Goal: Feedback & Contribution: Contribute content

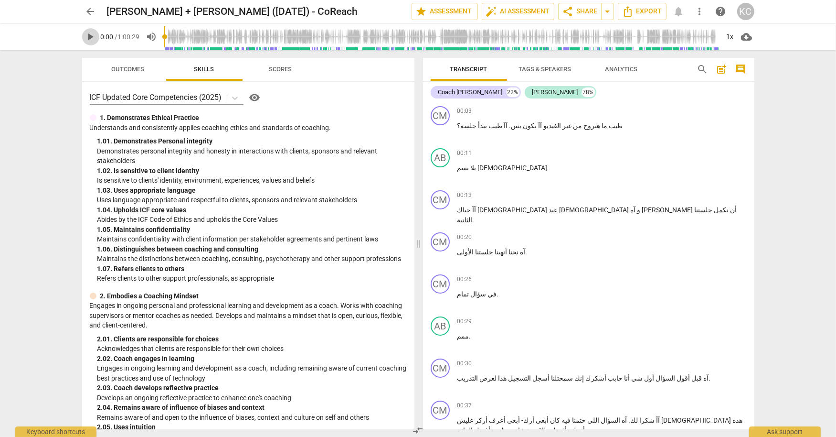
click at [88, 35] on span "play_arrow" at bounding box center [90, 36] width 11 height 11
click at [695, 112] on div "+" at bounding box center [695, 111] width 10 height 10
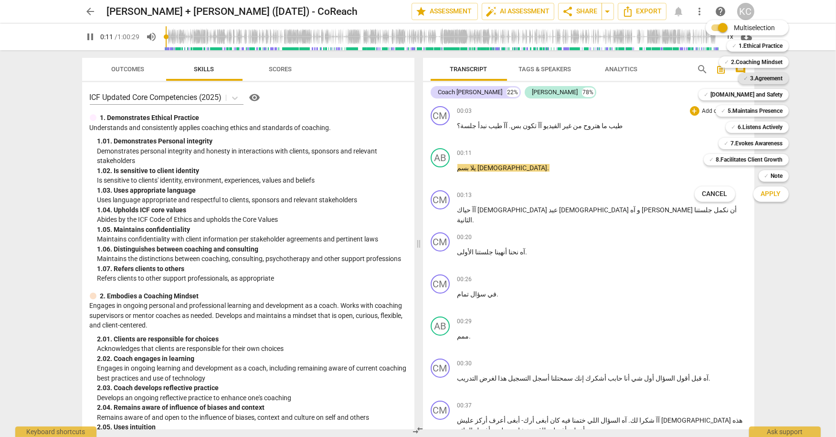
click at [751, 82] on b "3.Agreement" at bounding box center [767, 78] width 32 height 11
click at [761, 191] on span "Apply" at bounding box center [771, 194] width 20 height 10
type input "13"
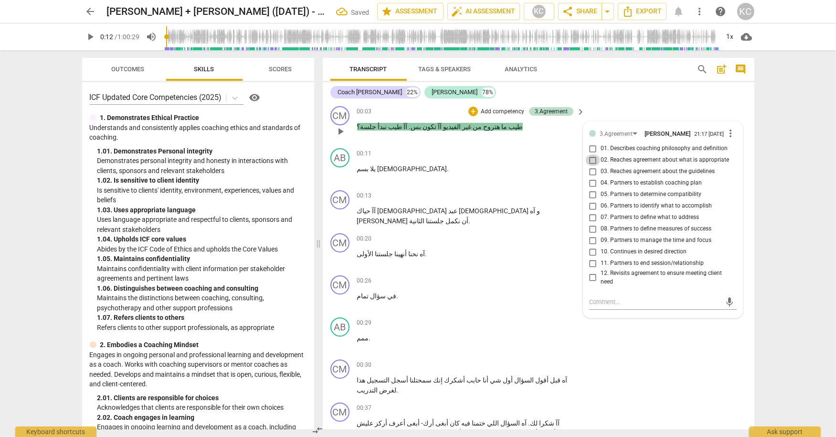
click at [592, 165] on input "02. Reaches agreement about what is appropriate" at bounding box center [593, 159] width 15 height 11
checkbox input "true"
click at [632, 109] on div "CM play_arrow pause 00:03 + Add competency 3.Agreement keyboard_arrow_right طيب…" at bounding box center [539, 123] width 432 height 42
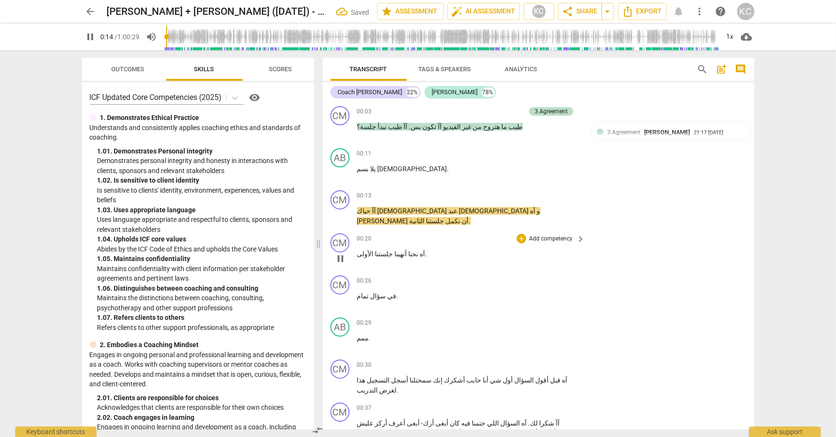
click at [419, 250] on span "آه" at bounding box center [422, 254] width 7 height 8
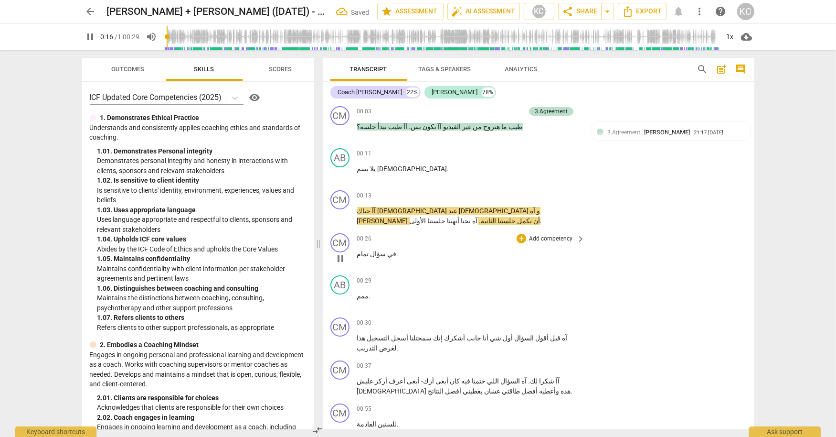
click at [386, 250] on span "في" at bounding box center [391, 254] width 11 height 8
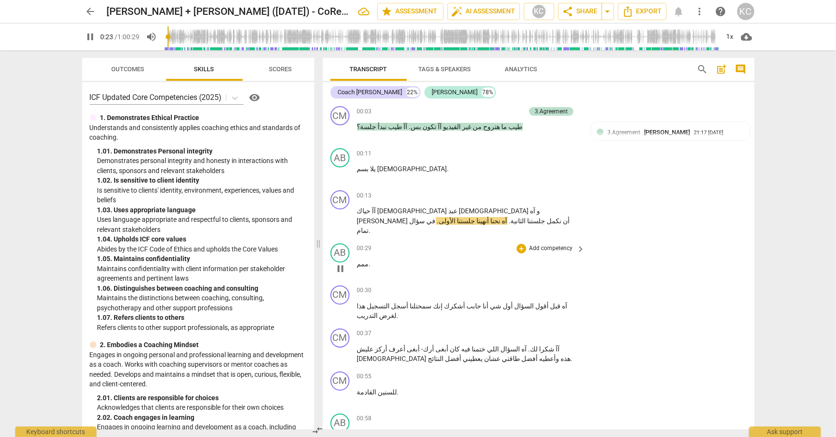
click at [363, 260] on span "ممم" at bounding box center [363, 264] width 12 height 8
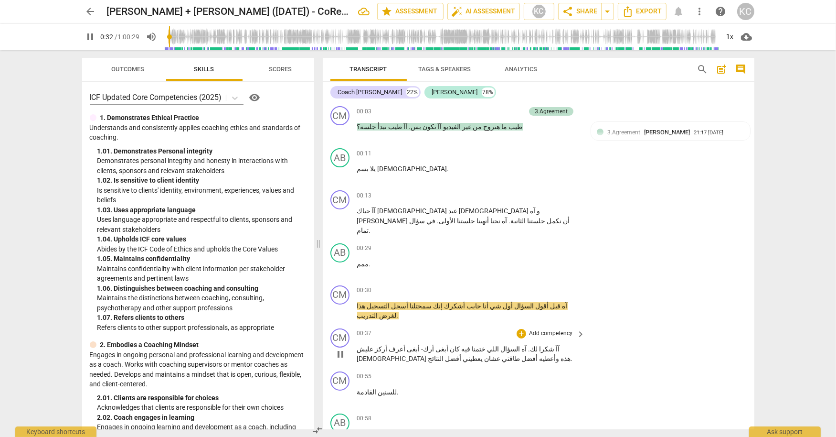
click at [560, 345] on span "آآ" at bounding box center [557, 349] width 5 height 8
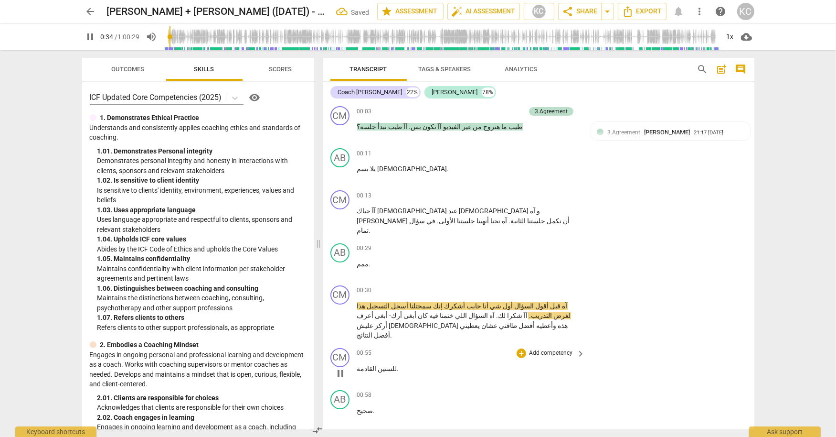
click at [382, 364] on span "للسنين" at bounding box center [387, 368] width 21 height 8
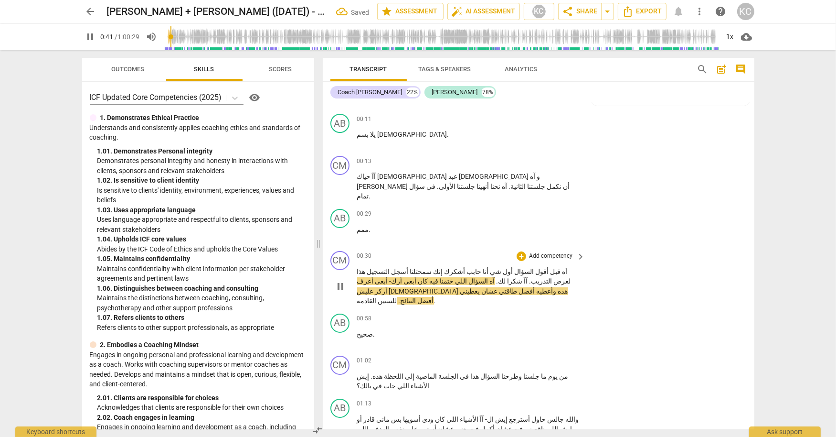
scroll to position [39, 0]
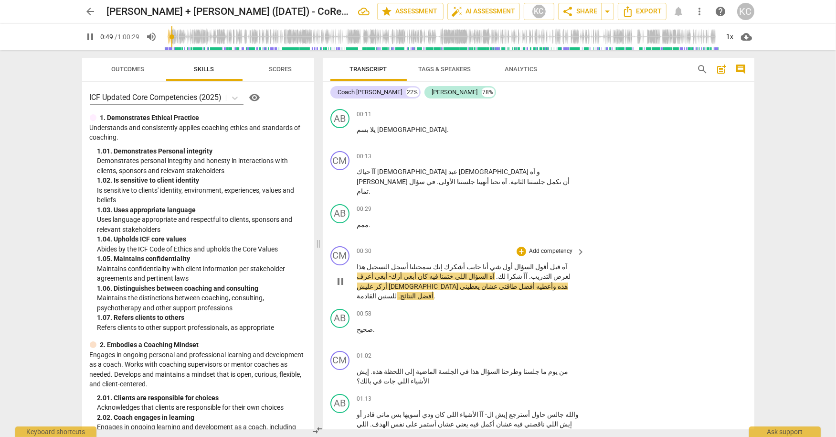
click at [389, 282] on span "عليش" at bounding box center [373, 286] width 32 height 8
type input "52"
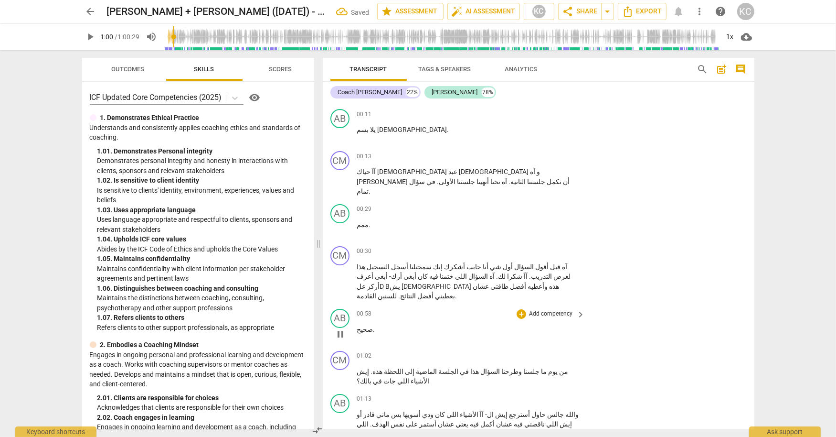
type input "61"
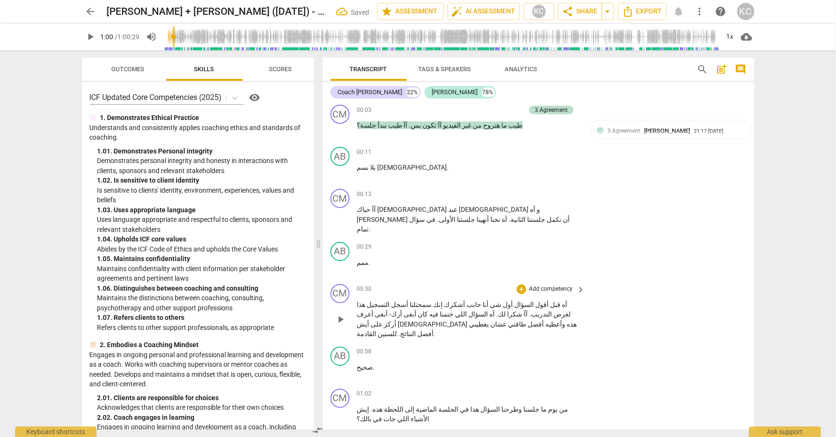
scroll to position [0, 0]
click at [523, 194] on div "+" at bounding box center [522, 196] width 10 height 10
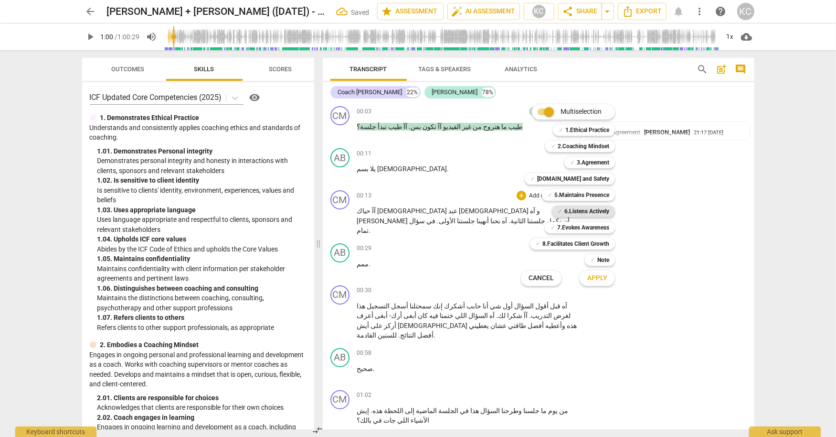
click at [569, 208] on b "6.Listens Actively" at bounding box center [587, 210] width 45 height 11
click at [564, 189] on div "✓ 5.Maintains Presence 5" at bounding box center [583, 195] width 91 height 16
click at [564, 193] on b "5.Maintains Presence" at bounding box center [581, 194] width 55 height 11
click at [597, 281] on span "Apply" at bounding box center [597, 278] width 20 height 10
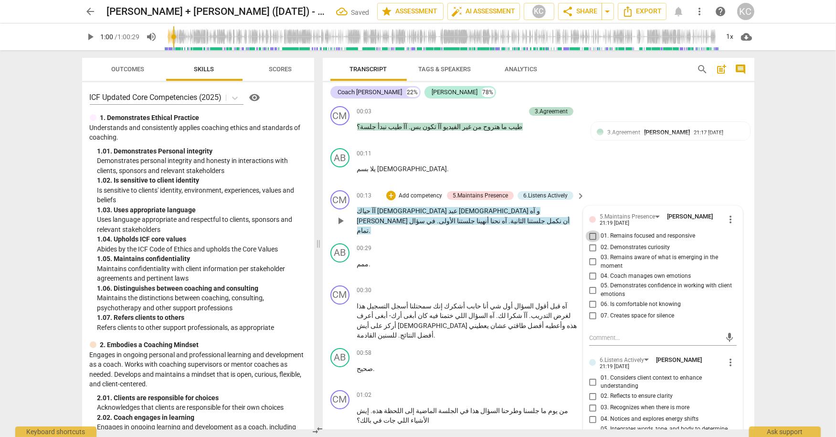
click at [591, 235] on input "01. Remains focused and responsive" at bounding box center [593, 235] width 15 height 11
checkbox input "true"
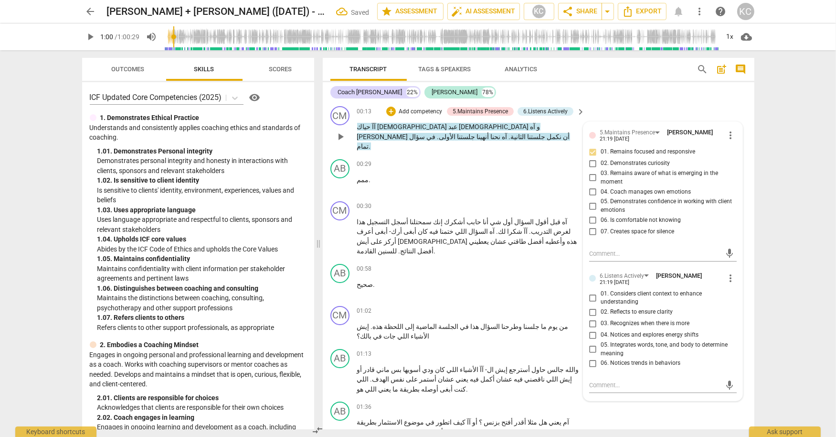
scroll to position [90, 0]
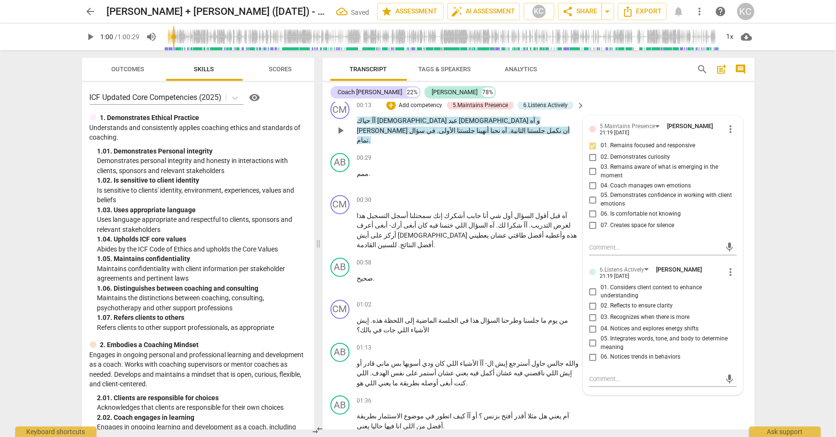
click at [592, 307] on input "02. Reflects to ensure clarity" at bounding box center [593, 305] width 15 height 11
checkbox input "true"
click at [474, 177] on div "AB play_arrow pause 00:29 + Add competency keyboard_arrow_right ممم ." at bounding box center [539, 170] width 432 height 42
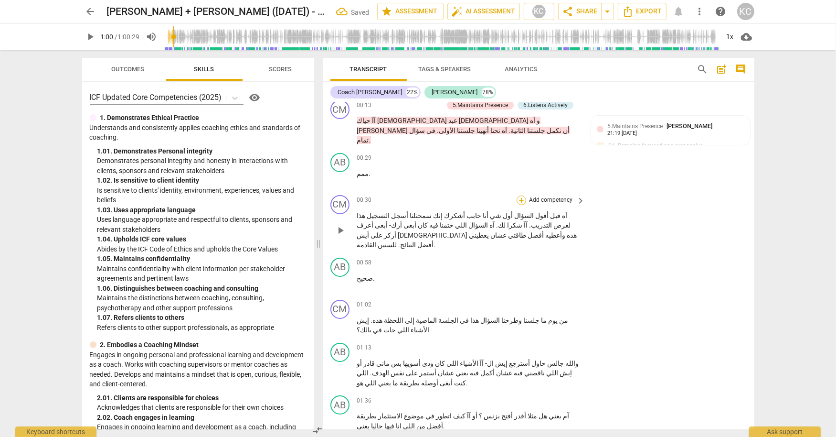
click at [520, 195] on div "+" at bounding box center [522, 200] width 10 height 10
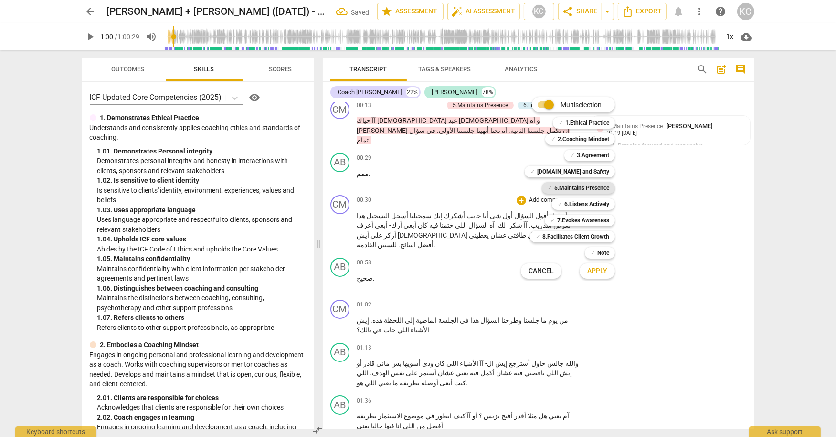
click at [564, 185] on b "5.Maintains Presence" at bounding box center [581, 187] width 55 height 11
click at [566, 201] on b "6.Listens Actively" at bounding box center [587, 203] width 45 height 11
click at [592, 269] on span "Apply" at bounding box center [597, 271] width 20 height 10
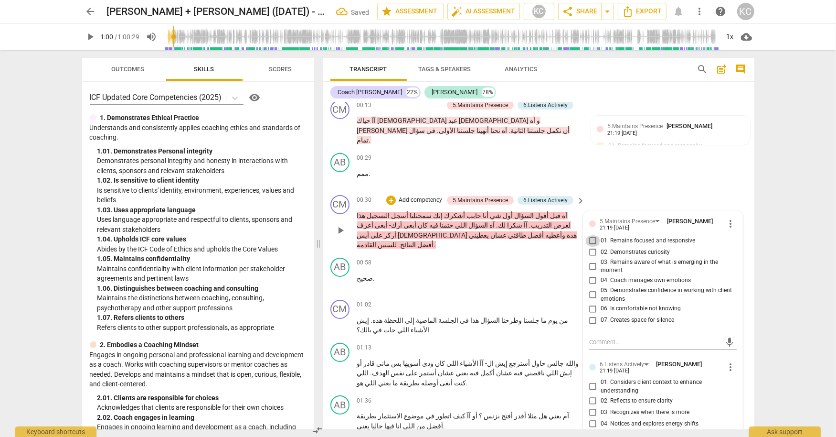
click at [589, 235] on input "01. Remains focused and responsive" at bounding box center [593, 240] width 15 height 11
checkbox input "true"
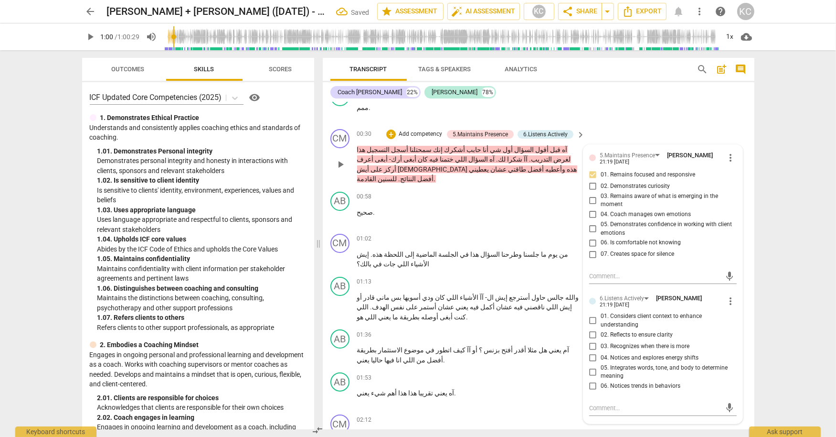
scroll to position [160, 0]
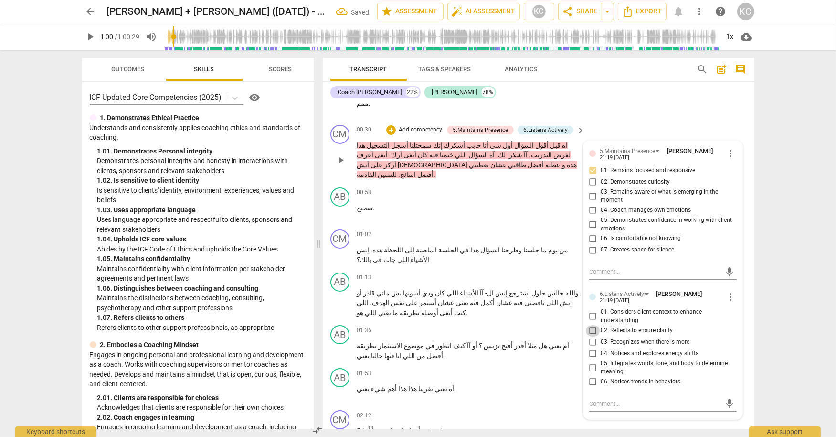
click at [595, 325] on input "02. Reflects to ensure clarity" at bounding box center [593, 330] width 15 height 11
checkbox input "true"
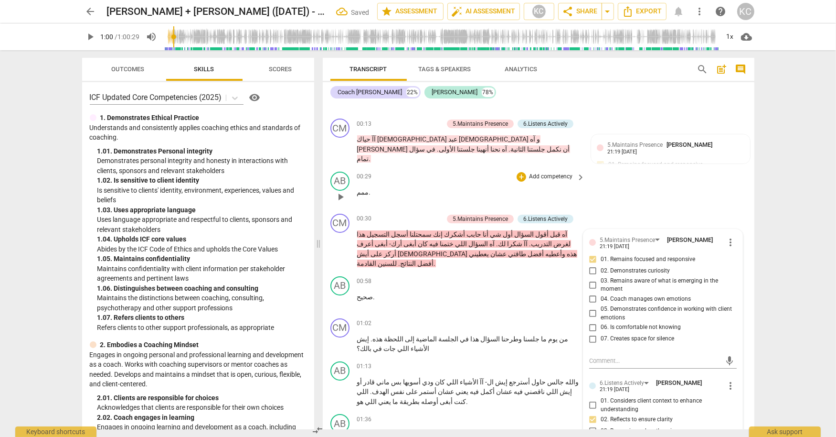
scroll to position [61, 0]
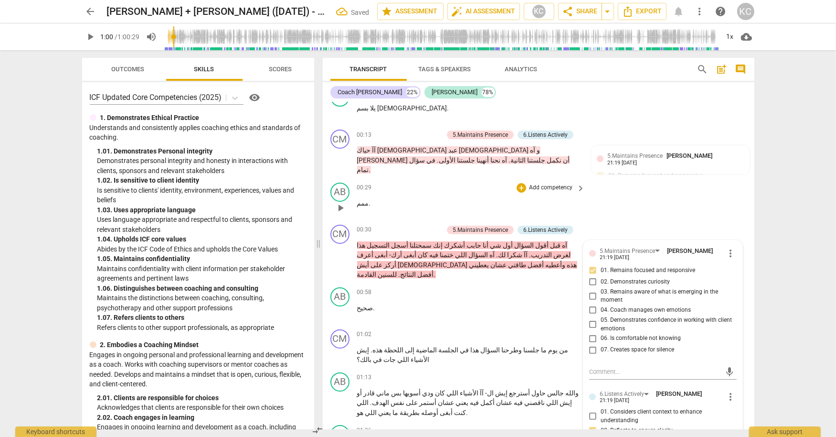
click at [614, 204] on div "AB play_arrow pause 00:29 + Add competency keyboard_arrow_right ممم ." at bounding box center [539, 200] width 432 height 42
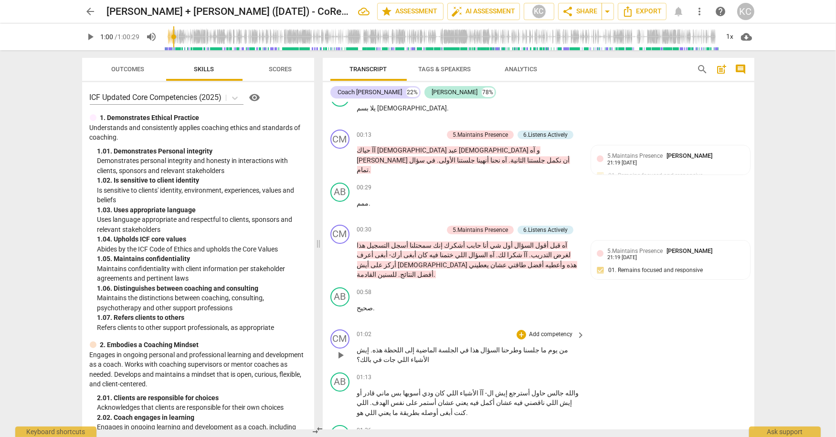
click at [413, 329] on div "01:02 + Add competency keyboard_arrow_right" at bounding box center [471, 334] width 229 height 11
click at [342, 307] on span "play_arrow" at bounding box center [340, 312] width 11 height 11
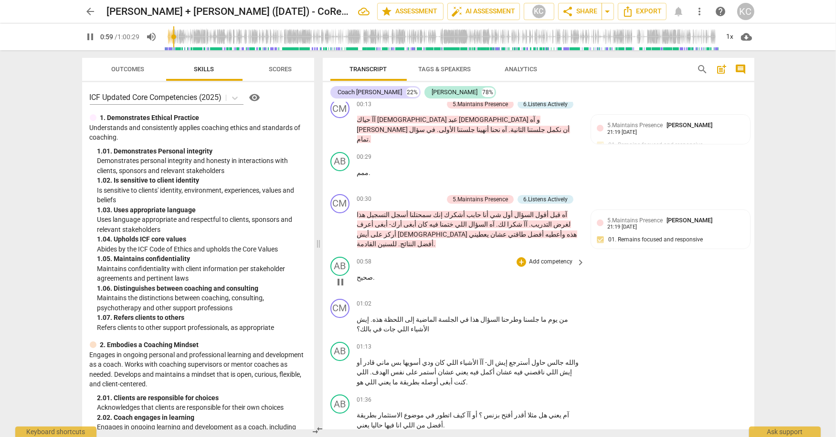
scroll to position [93, 0]
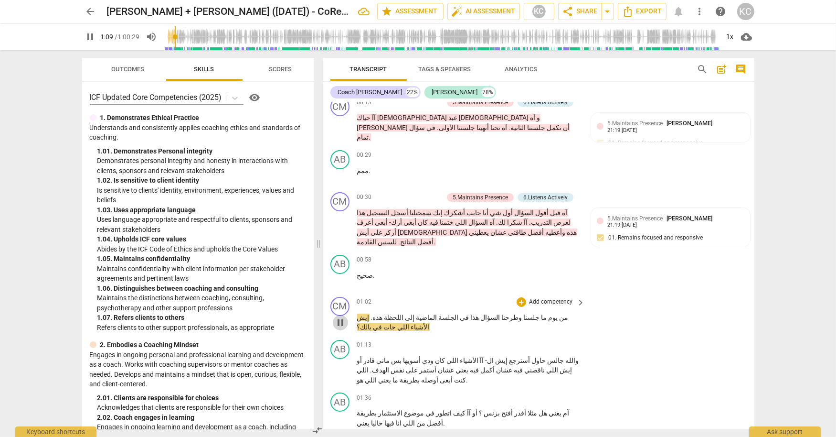
click at [341, 317] on span "pause" at bounding box center [340, 322] width 11 height 11
type input "69"
click at [522, 297] on div "+" at bounding box center [522, 302] width 10 height 10
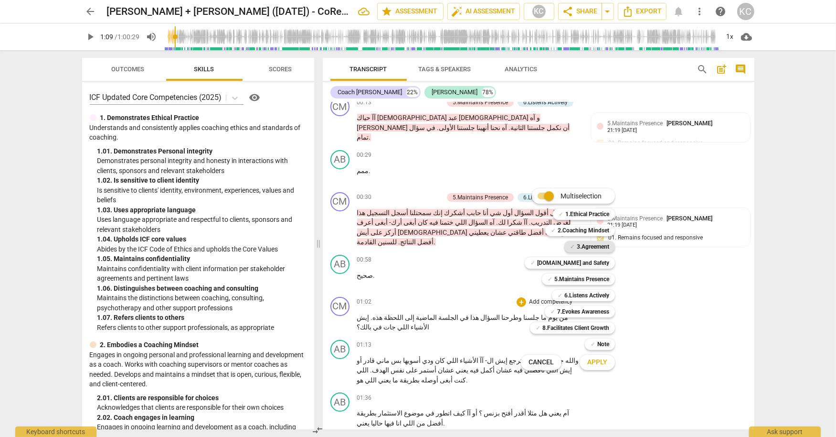
click at [577, 247] on b "3.Agreement" at bounding box center [593, 246] width 32 height 11
click at [561, 277] on b "5.Maintains Presence" at bounding box center [581, 278] width 55 height 11
click at [563, 292] on div "✓ 6.Listens Actively" at bounding box center [583, 294] width 63 height 11
click at [558, 312] on b "7.Evokes Awareness" at bounding box center [583, 311] width 52 height 11
click at [580, 246] on b "3.Agreement" at bounding box center [593, 246] width 32 height 11
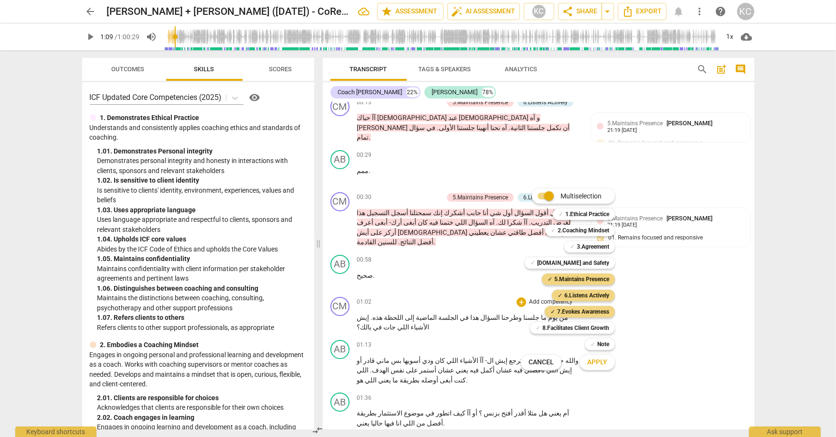
click at [598, 369] on button "Apply" at bounding box center [597, 361] width 35 height 17
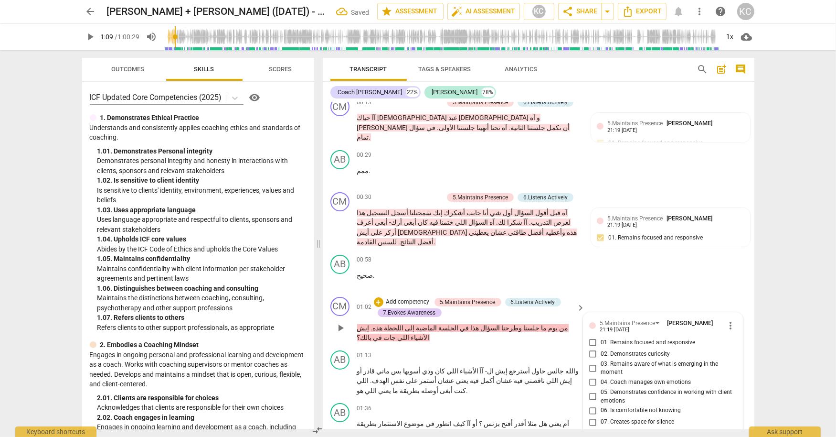
click at [592, 337] on input "01. Remains focused and responsive" at bounding box center [593, 342] width 15 height 11
checkbox input "true"
click at [590, 348] on input "02. Demonstrates curiosity" at bounding box center [593, 353] width 15 height 11
checkbox input "true"
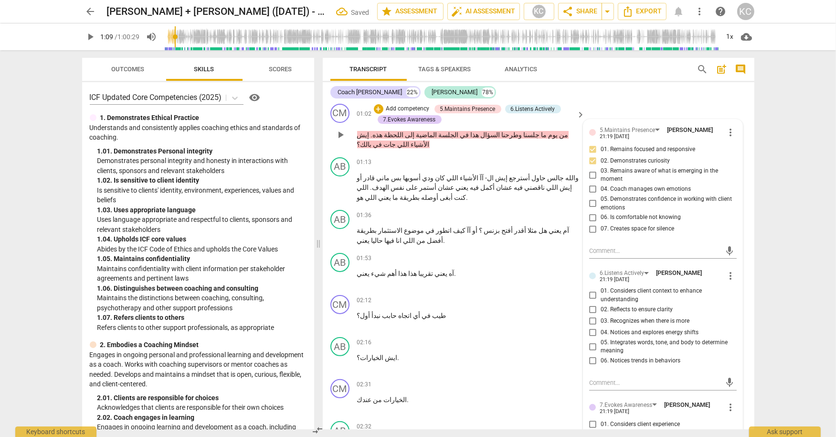
scroll to position [289, 0]
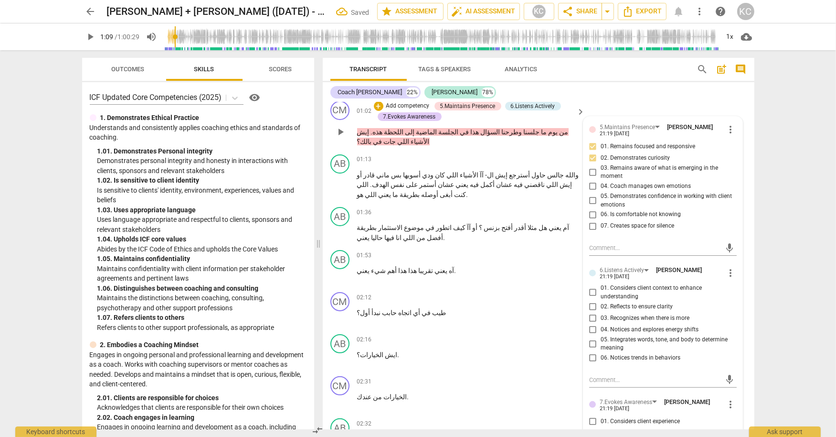
click at [593, 301] on input "02. Reflects to ensure clarity" at bounding box center [593, 306] width 15 height 11
checkbox input "true"
click at [594, 287] on input "01. Considers client context to enhance understanding" at bounding box center [593, 292] width 15 height 11
checkbox input "true"
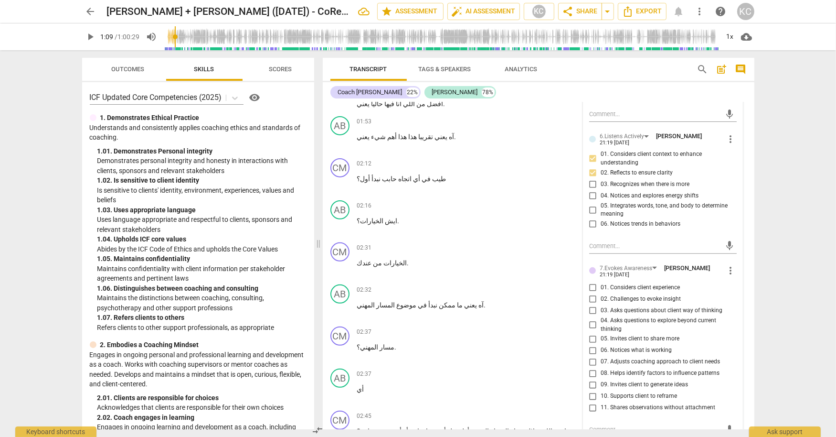
scroll to position [437, 0]
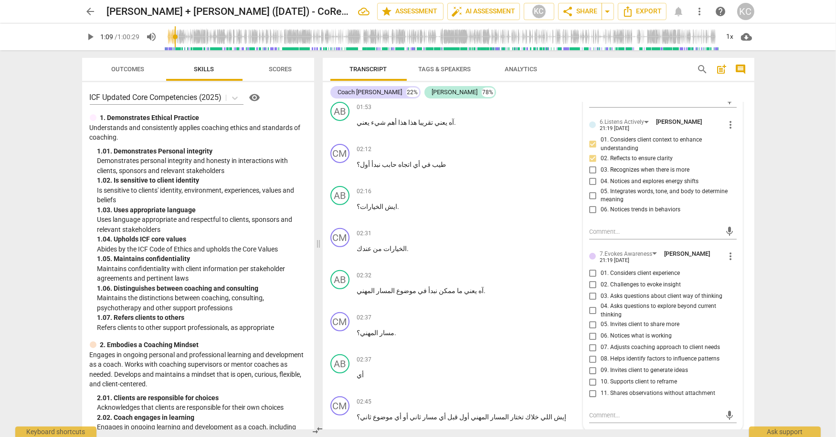
click at [592, 290] on input "03. Asks questions about client way of thinking" at bounding box center [593, 295] width 15 height 11
checkbox input "true"
click at [592, 319] on input "05. Invites client to share more" at bounding box center [593, 324] width 15 height 11
checkbox input "true"
click at [597, 410] on textarea at bounding box center [655, 414] width 132 height 9
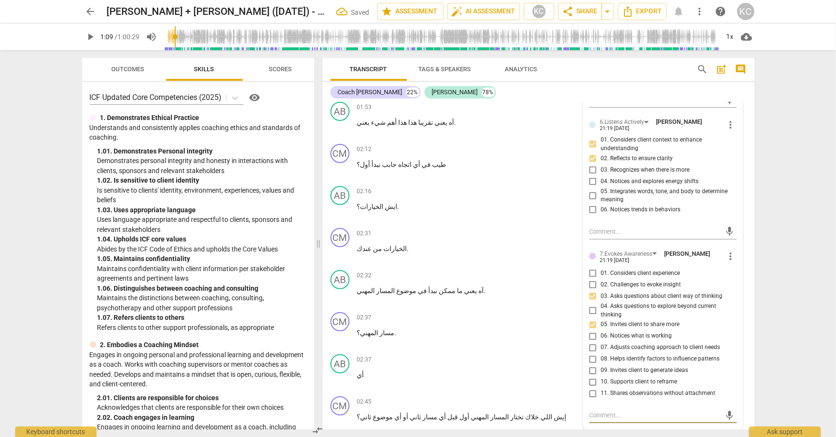
type textarea "س"
type textarea "سؤ"
type textarea "سؤا"
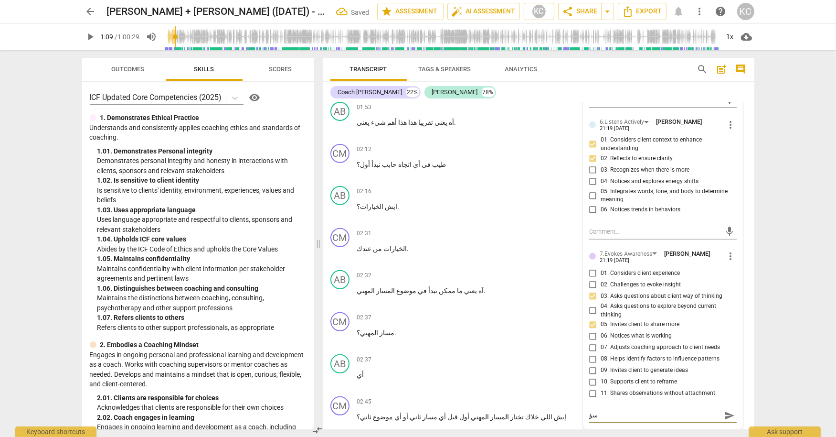
type textarea "سؤا"
type textarea "سؤال"
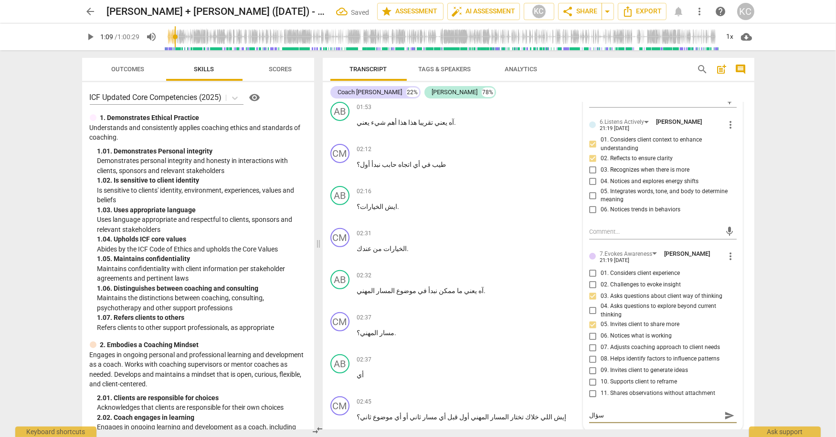
type textarea "سؤال ج"
type textarea "سؤال جي"
type textarea "سؤال جيد"
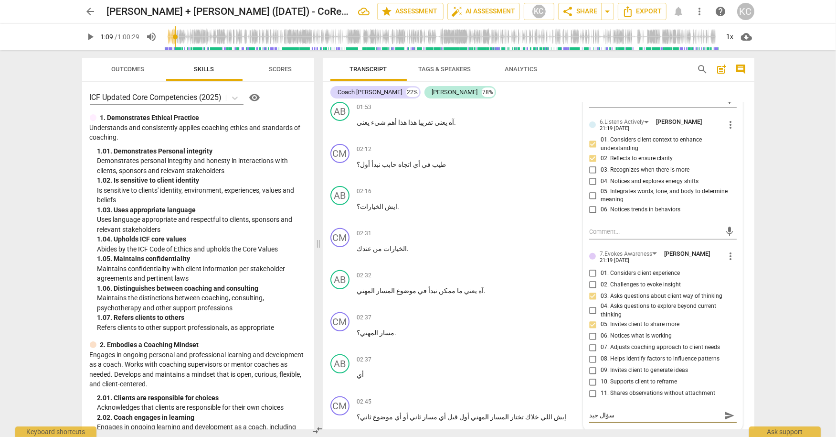
type textarea "سؤال جيد"
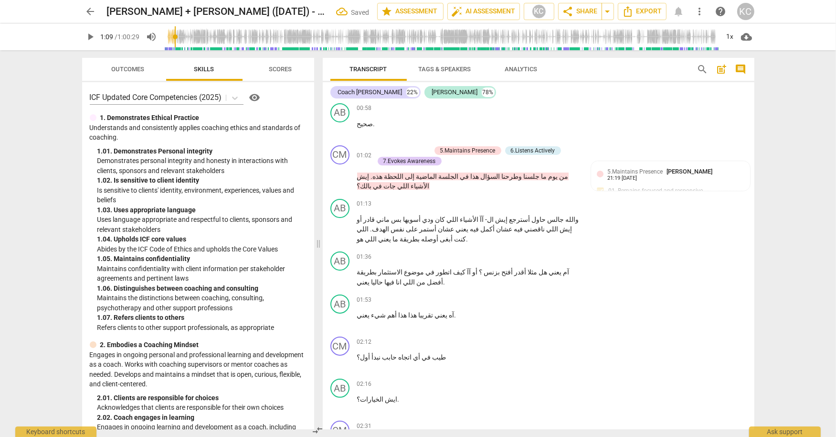
scroll to position [227, 0]
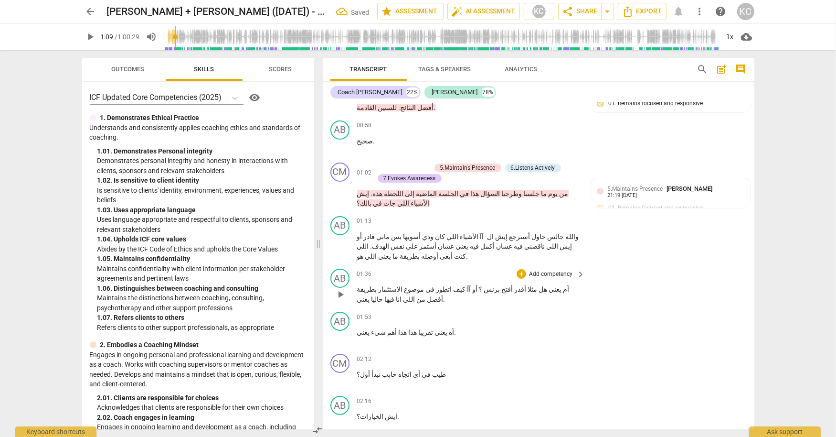
click at [570, 285] on span "آم" at bounding box center [566, 289] width 8 height 8
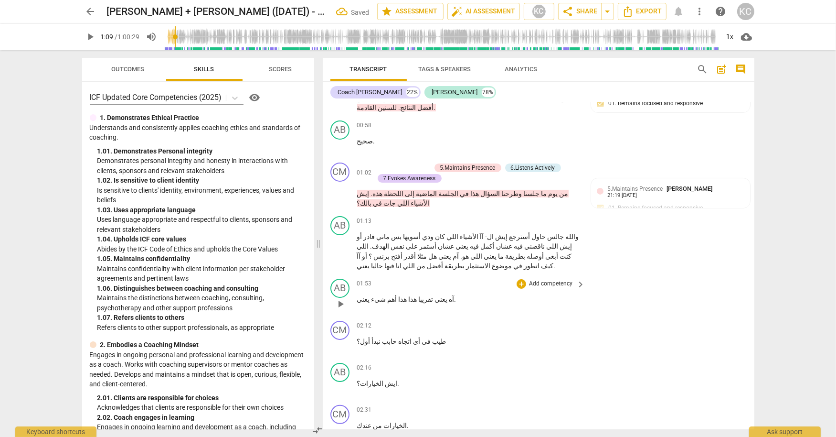
click at [448, 295] on span "آه" at bounding box center [451, 299] width 7 height 8
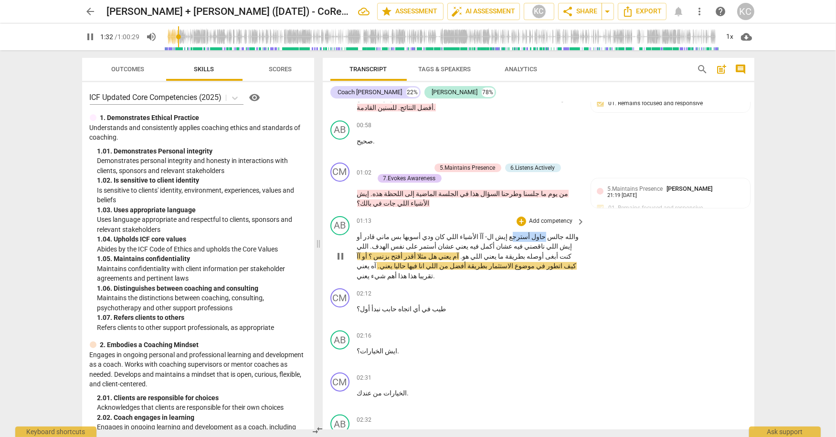
drag, startPoint x: 552, startPoint y: 201, endPoint x: 526, endPoint y: 201, distance: 26.3
click at [526, 232] on p "و[PERSON_NAME] حاول أسترجع إيش ال- آآ الأشياء اللي كان ودي أسويها بس ماني قادر …" at bounding box center [469, 256] width 224 height 49
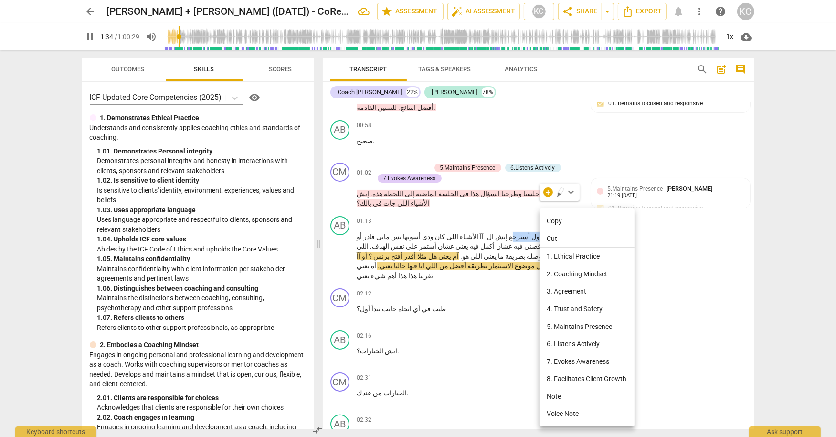
click at [553, 393] on li "Note" at bounding box center [587, 396] width 95 height 18
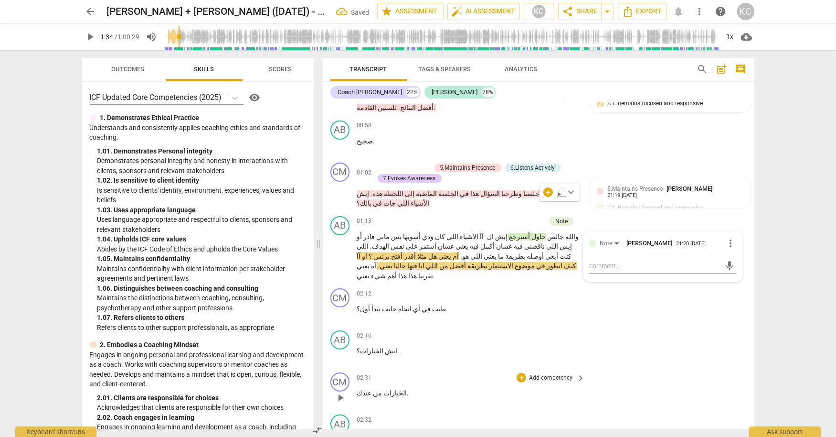
click at [669, 368] on div "CM play_arrow pause 02:31 + Add competency keyboard_arrow_right الخيارات من عند…" at bounding box center [539, 389] width 432 height 42
drag, startPoint x: 522, startPoint y: 213, endPoint x: 462, endPoint y: 212, distance: 60.7
click at [462, 232] on p "و[PERSON_NAME] حاول أسترجع إيش ال- آآ الأشياء اللي كان ودي أسويها بس ماني قادر …" at bounding box center [469, 256] width 224 height 49
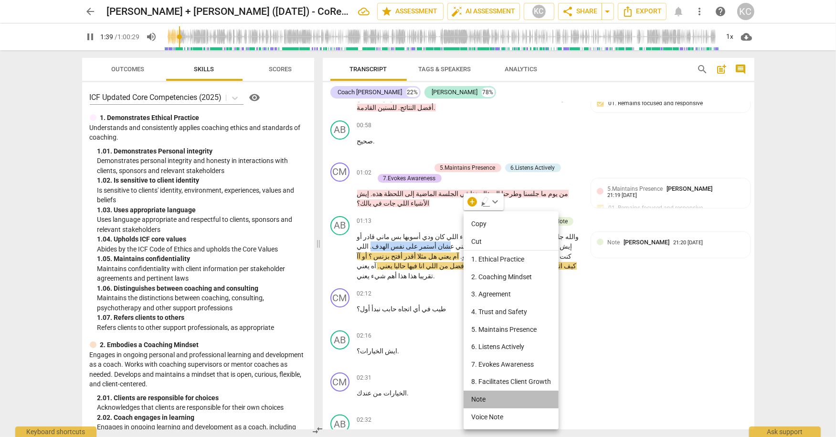
click at [485, 395] on li "Note" at bounding box center [511, 399] width 95 height 18
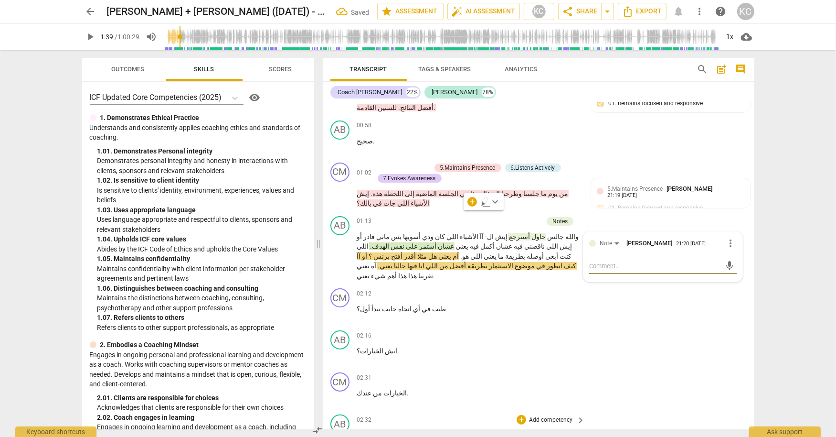
click at [662, 410] on div "AB play_arrow pause 02:32 + Add competency keyboard_arrow_right آه يعني ما ممكن…" at bounding box center [539, 431] width 432 height 42
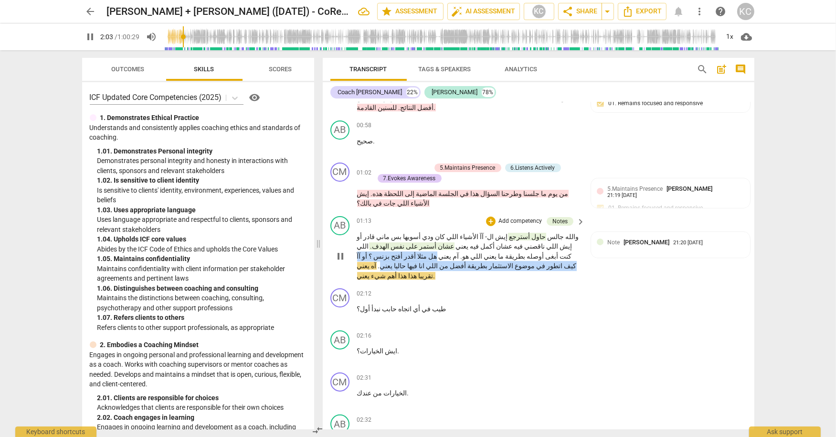
drag, startPoint x: 557, startPoint y: 224, endPoint x: 438, endPoint y: 234, distance: 119.4
click at [438, 234] on p "و[PERSON_NAME] حاول أسترجع إيش ال- آآ الأشياء اللي كان ودي أسويها بس ماني قادر …" at bounding box center [469, 256] width 224 height 49
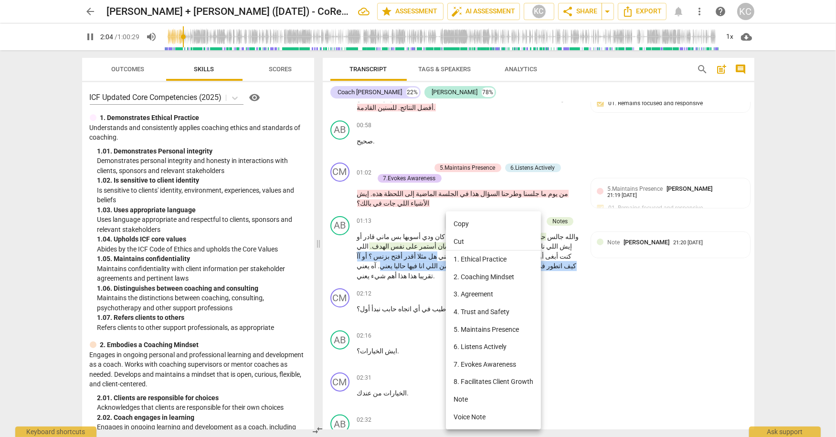
click at [465, 395] on li "Note" at bounding box center [493, 399] width 95 height 18
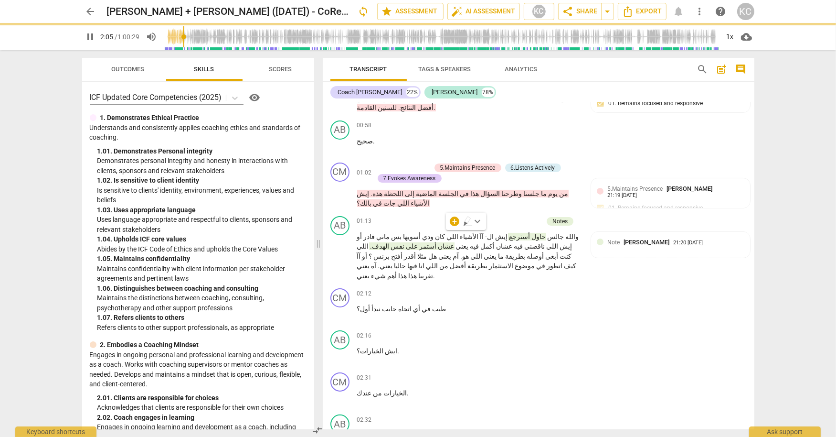
type input "125"
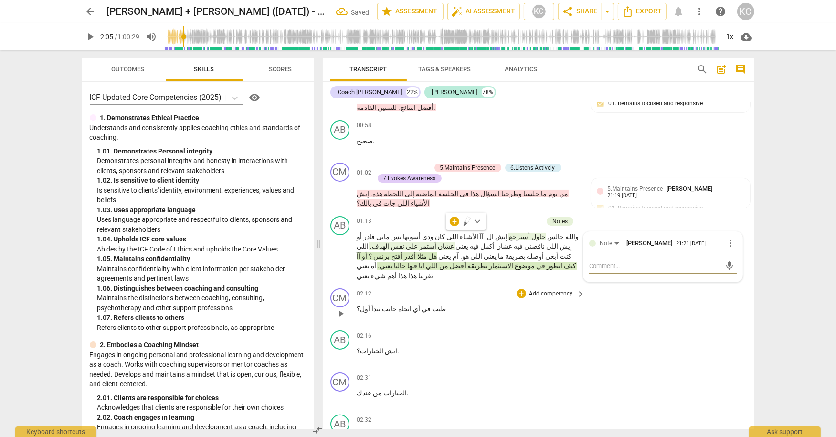
type textarea "ا"
type textarea "ال"
type textarea "الع"
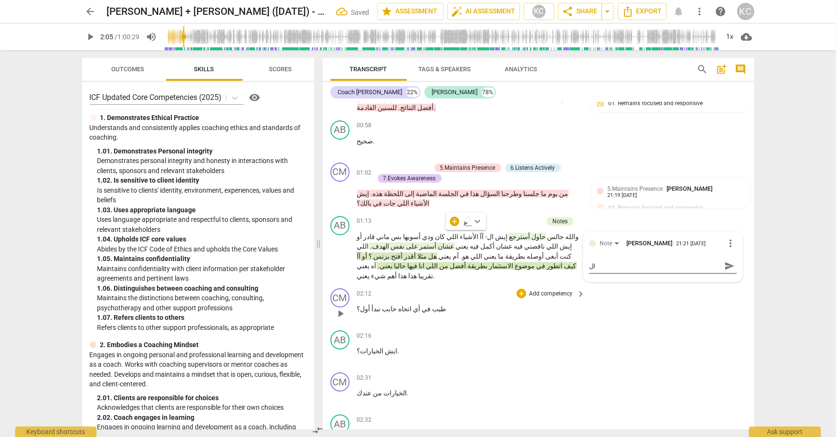
type textarea "الع"
type textarea "العم"
type textarea "العمي"
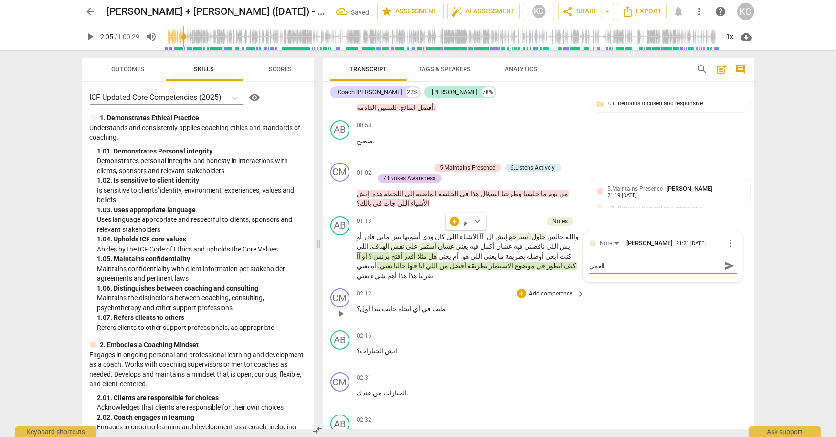
type textarea "العميل"
type textarea "العميل ي"
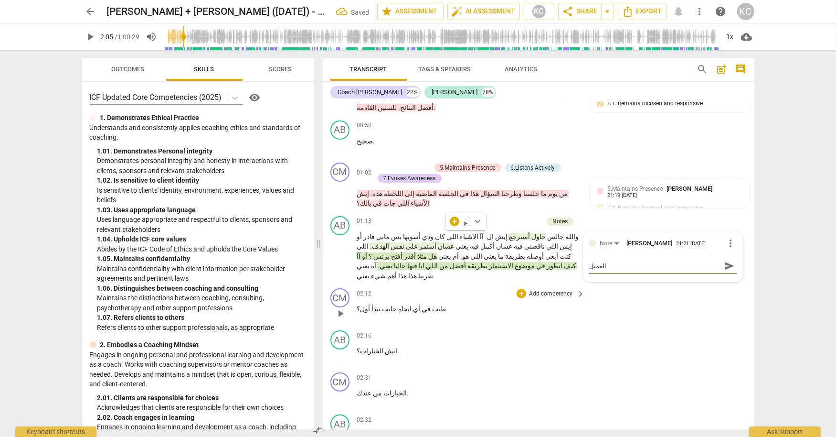
type textarea "العميل ي"
type textarea "العميل يس"
type textarea "العميل [PERSON_NAME]"
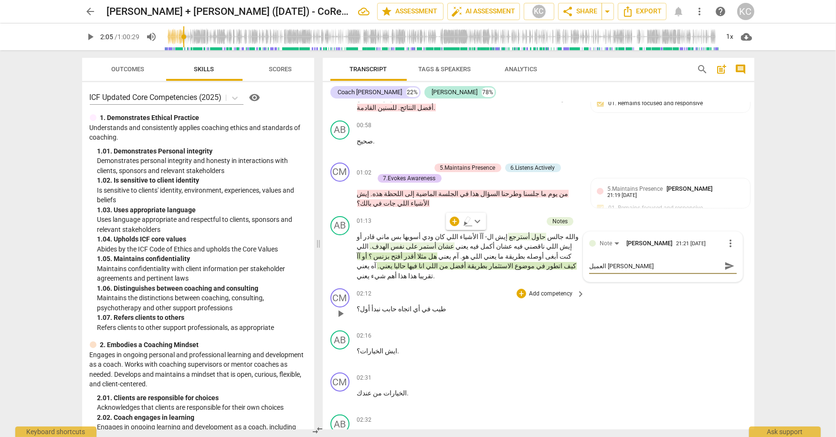
type textarea "العميل يسال"
type textarea "العميل يسال ن"
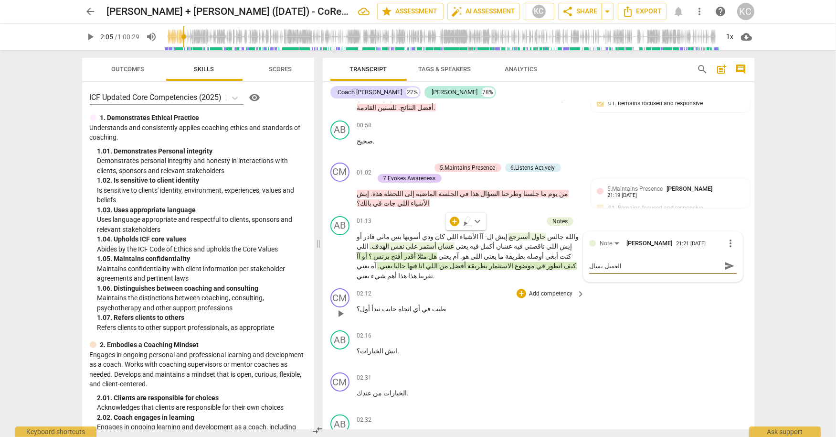
type textarea "العميل يسال ن"
type textarea "العميل يسال نف"
type textarea "العميل يسال نفس"
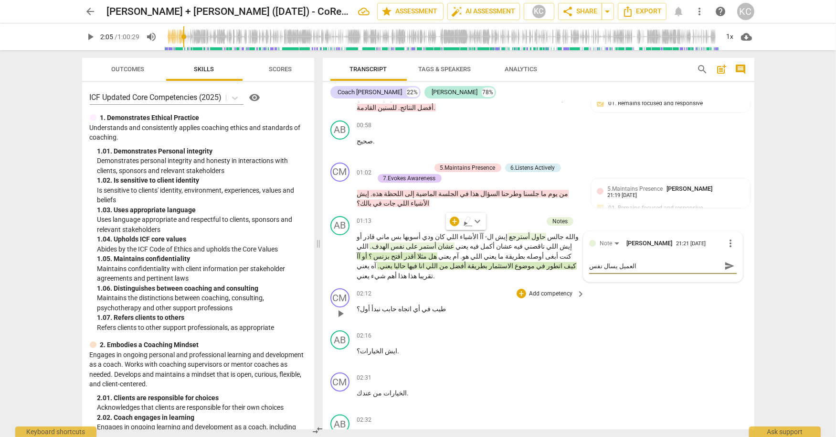
type textarea "العميل يسال نفسه"
click at [511, 284] on div "CM play_arrow pause 02:12 + Add competency keyboard_arrow_right طيب في أي اتجاه…" at bounding box center [539, 305] width 432 height 42
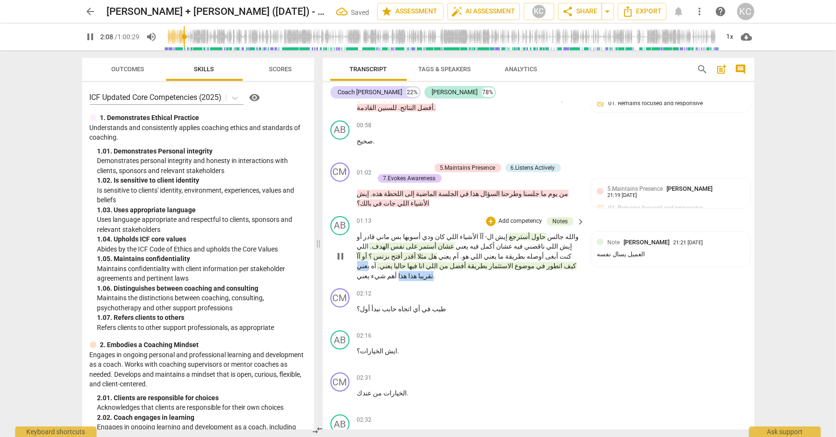
drag, startPoint x: 427, startPoint y: 234, endPoint x: 388, endPoint y: 235, distance: 38.7
click at [388, 235] on p "و[PERSON_NAME] حاول أسترجع إيش ال- آآ الأشياء اللي كان ودي أسويها بس ماني قادر …" at bounding box center [469, 256] width 224 height 49
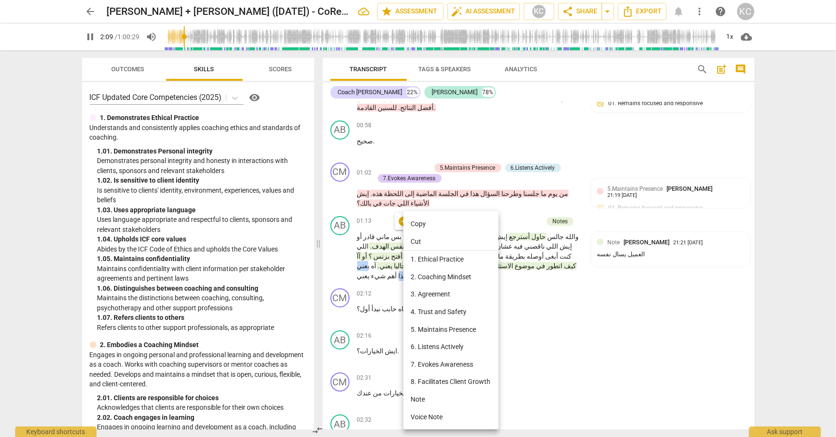
click at [418, 397] on li "Note" at bounding box center [451, 399] width 95 height 18
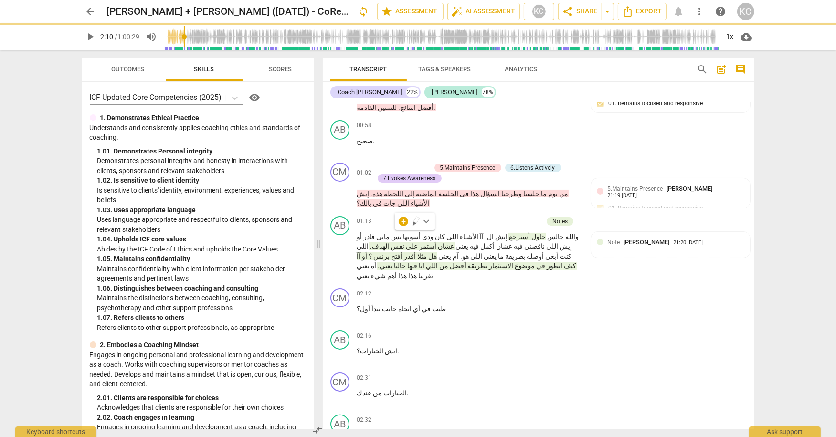
type input "131"
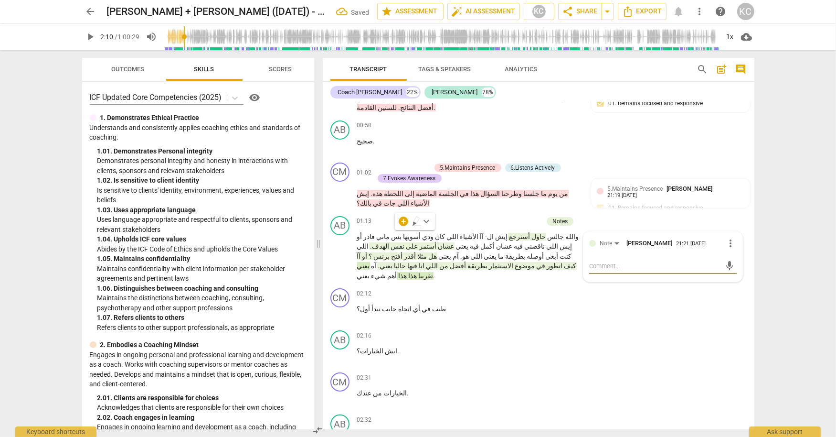
type textarea "ل"
type textarea "لح"
type textarea "لحظ"
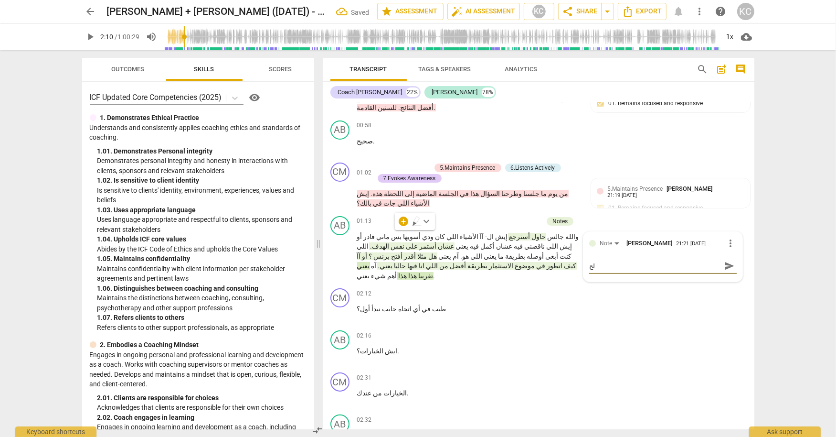
type textarea "لحظ"
type textarea "لحظة"
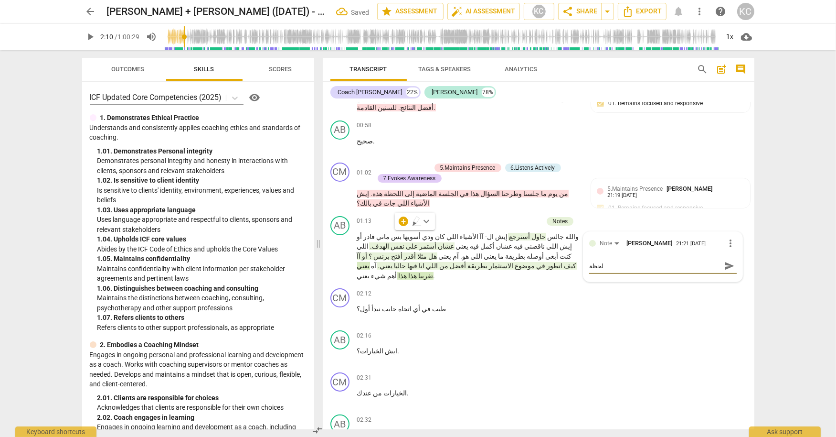
type textarea "لحظة ص"
type textarea "لحظة صم"
type textarea "لحظة صمت"
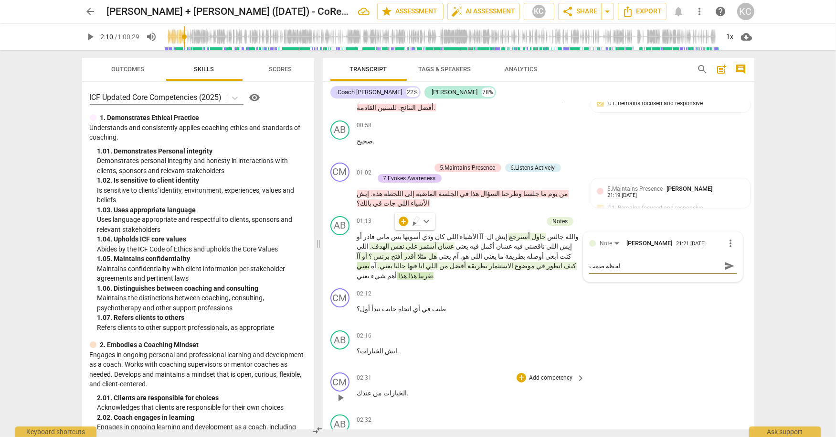
type textarea "لحظة صمت"
click at [717, 368] on div "CM play_arrow pause 02:31 + Add competency keyboard_arrow_right الخيارات من عند…" at bounding box center [539, 389] width 432 height 42
type input "131"
click at [592, 9] on span "share Share" at bounding box center [580, 11] width 35 height 11
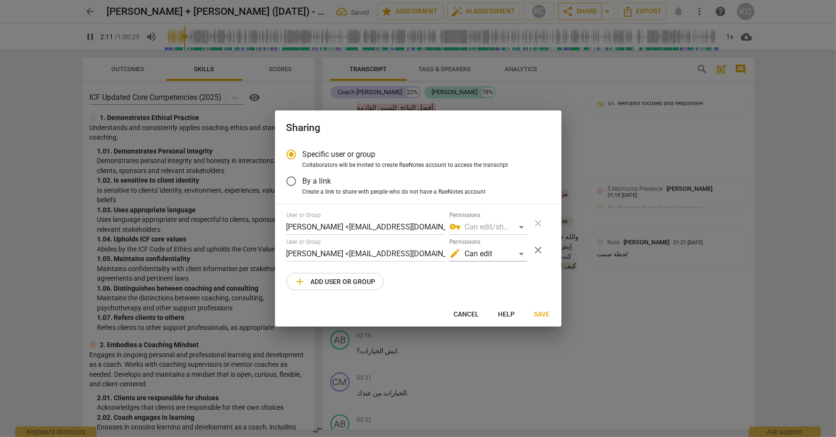
radio input "false"
type input "133"
click at [539, 247] on span "close" at bounding box center [538, 249] width 11 height 11
radio input "false"
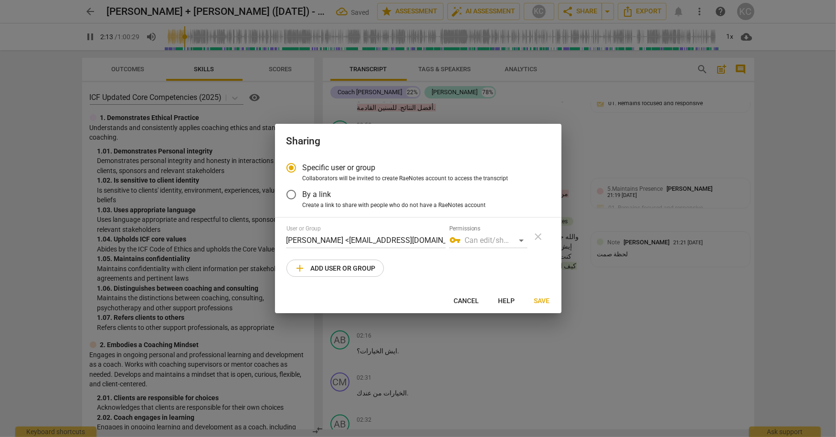
click at [545, 303] on span "Save" at bounding box center [542, 301] width 16 height 10
type input "134"
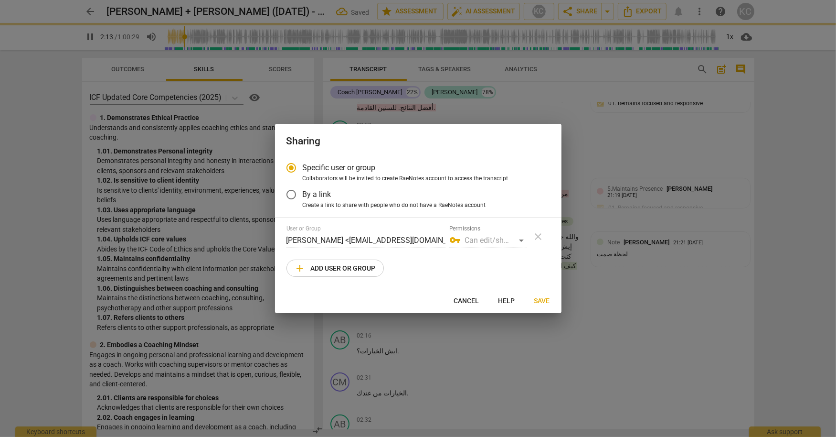
radio input "false"
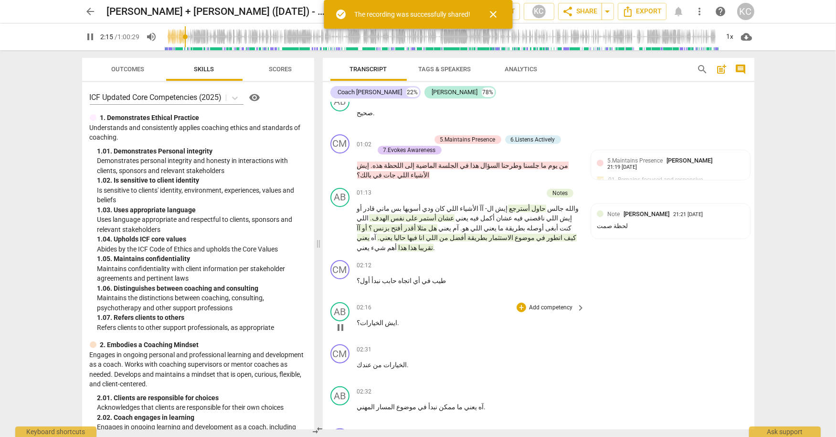
scroll to position [258, 0]
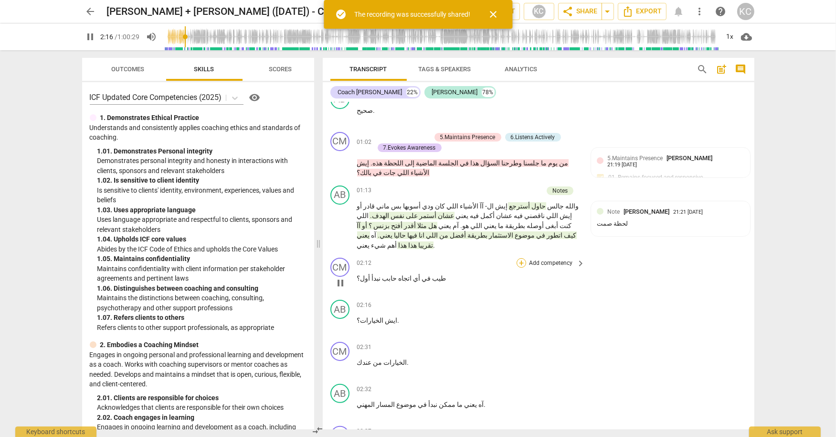
click at [520, 258] on div "+" at bounding box center [522, 263] width 10 height 10
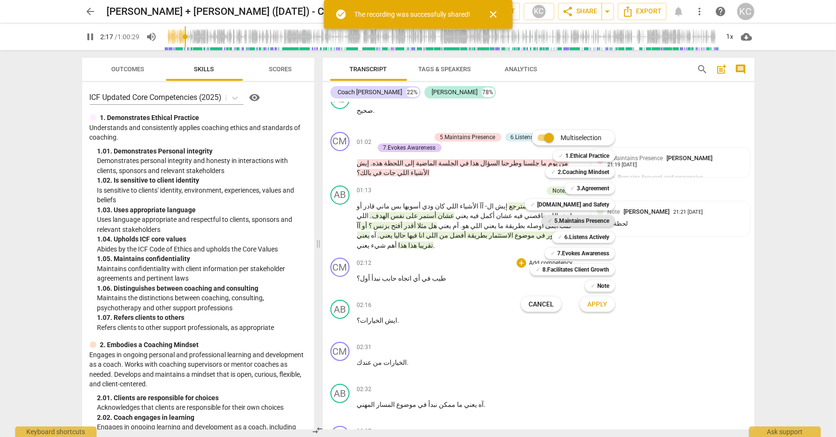
click at [568, 218] on b "5.Maintains Presence" at bounding box center [581, 220] width 55 height 11
click at [562, 250] on b "7.Evokes Awareness" at bounding box center [583, 252] width 52 height 11
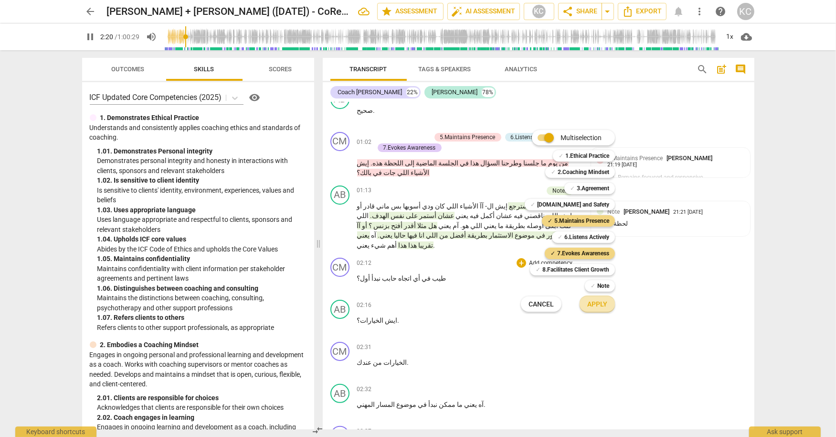
click at [599, 306] on span "Apply" at bounding box center [597, 304] width 20 height 10
type input "141"
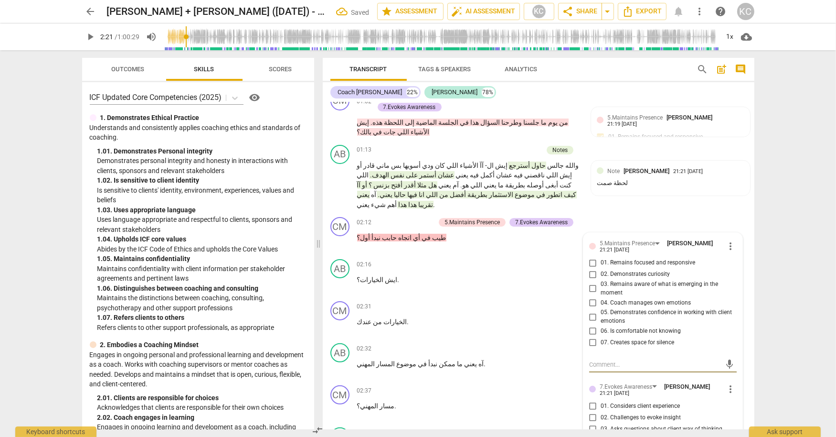
scroll to position [303, 0]
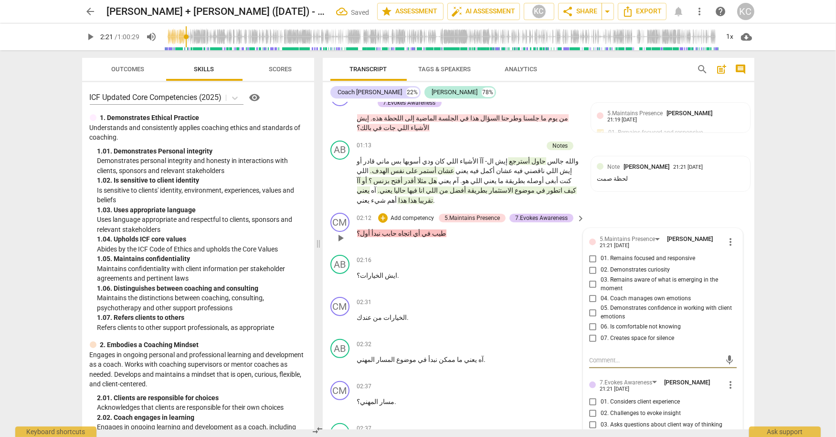
click at [590, 253] on input "01. Remains focused and responsive" at bounding box center [593, 258] width 15 height 11
checkbox input "true"
click at [591, 264] on input "02. Demonstrates curiosity" at bounding box center [593, 269] width 15 height 11
checkbox input "true"
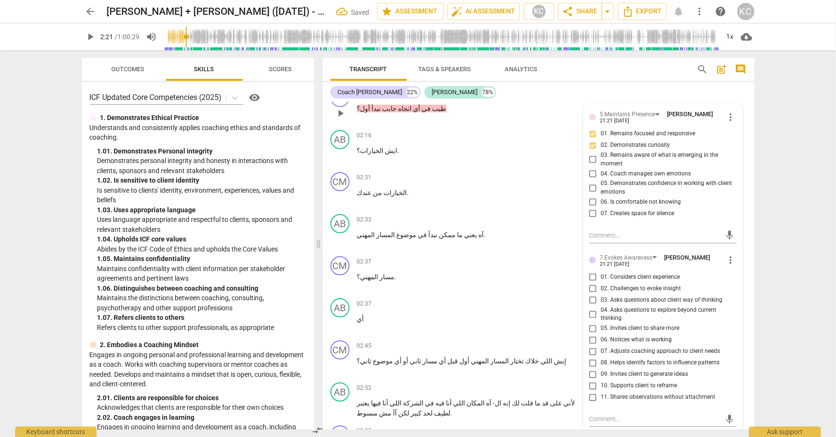
scroll to position [429, 0]
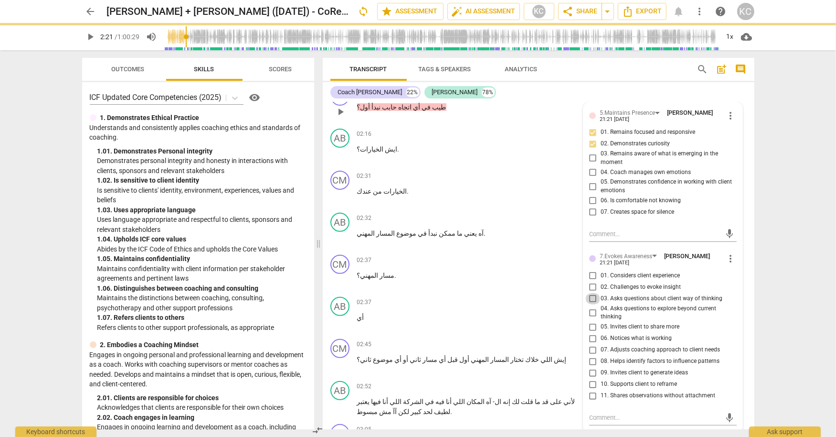
click at [592, 293] on input "03. Asks questions about client way of thinking" at bounding box center [593, 298] width 15 height 11
checkbox input "true"
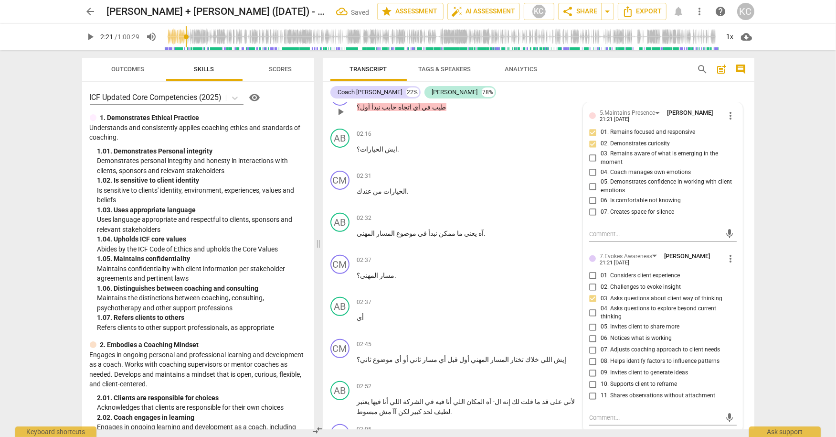
click at [592, 321] on input "05. Invites client to share more" at bounding box center [593, 326] width 15 height 11
checkbox input "true"
click at [608, 413] on textarea at bounding box center [655, 417] width 132 height 9
type textarea "س"
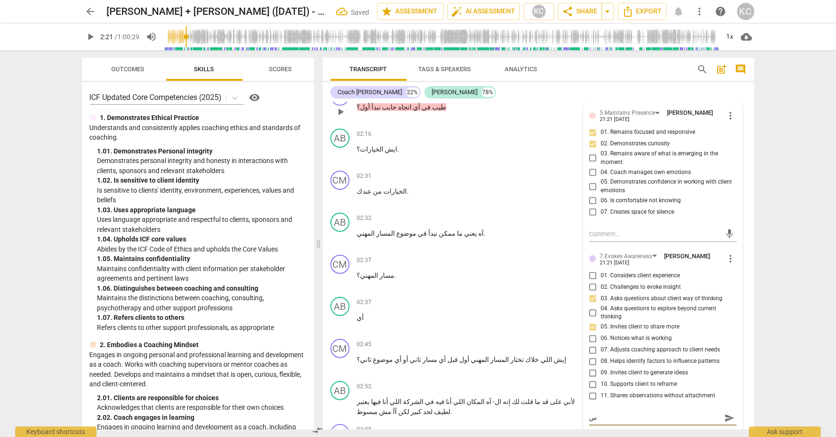
type textarea "سؤ"
type textarea "سؤا"
type textarea "سؤال"
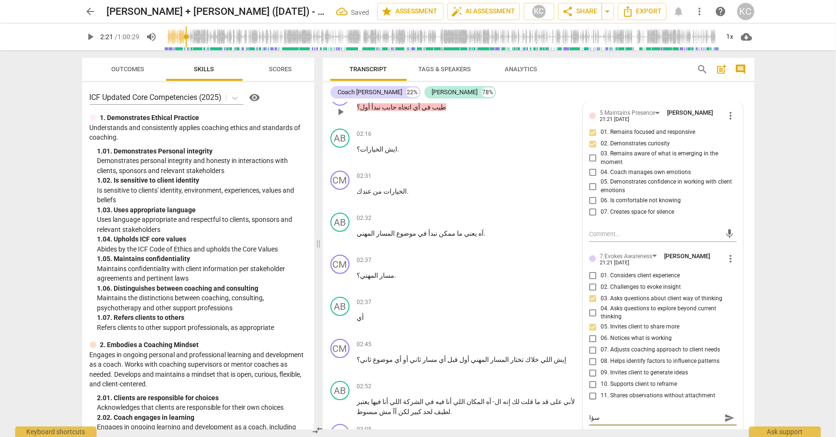
type textarea "سؤال"
type textarea "سؤال ج"
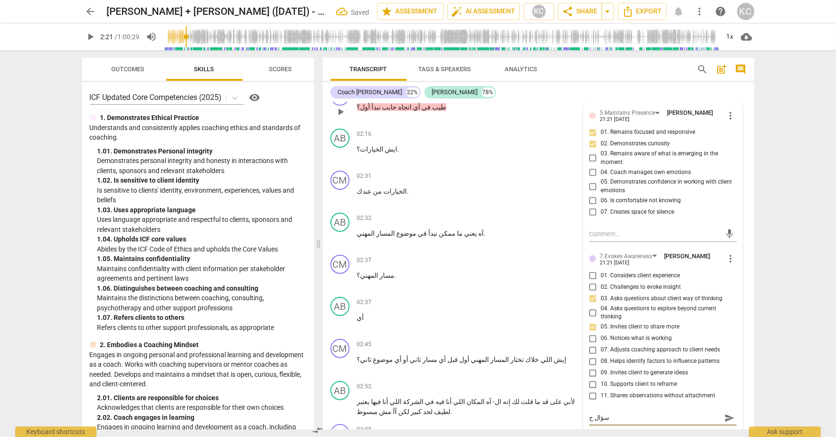
type textarea "سؤال جي"
type textarea "سؤال جيد"
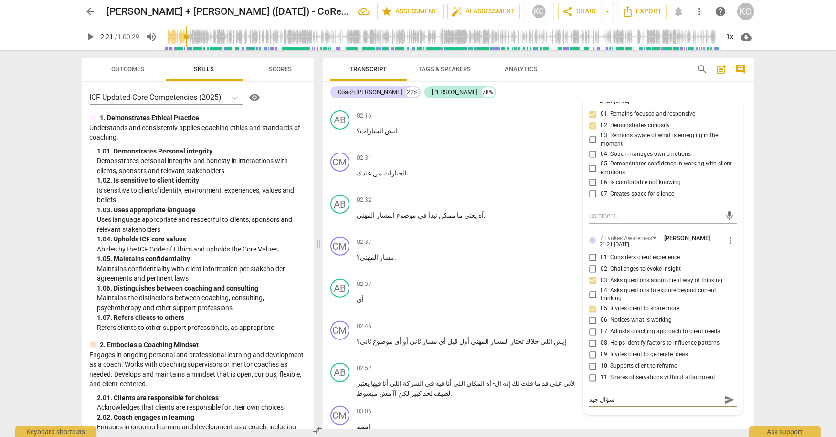
scroll to position [449, 0]
type textarea "سؤال جيد"
type textarea "سؤال جيد و"
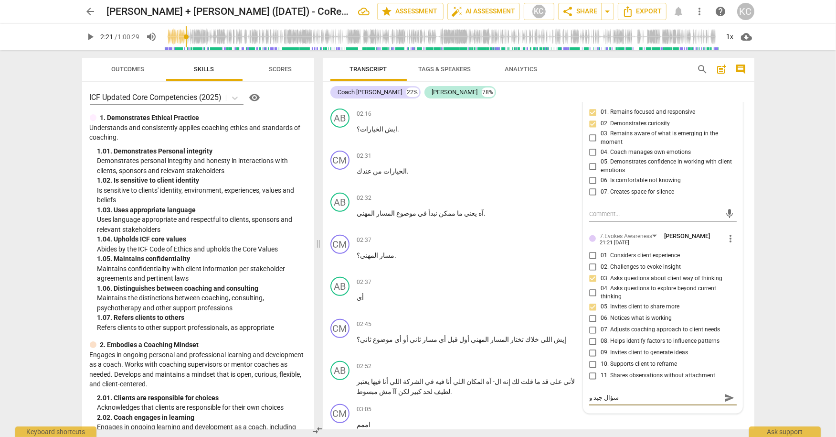
type textarea "سؤال جيد وك"
type textarea "سؤال جيد وكا"
type textarea "سؤال جيد وكان"
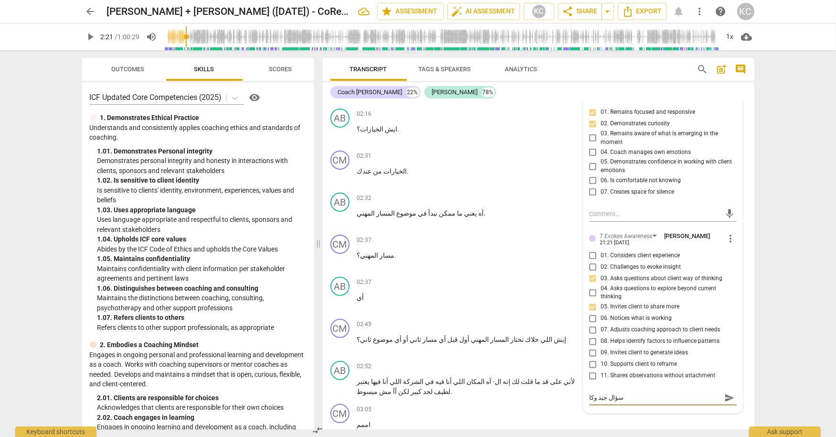
type textarea "سؤال جيد وكان"
type textarea "سؤال جيد وكان ه"
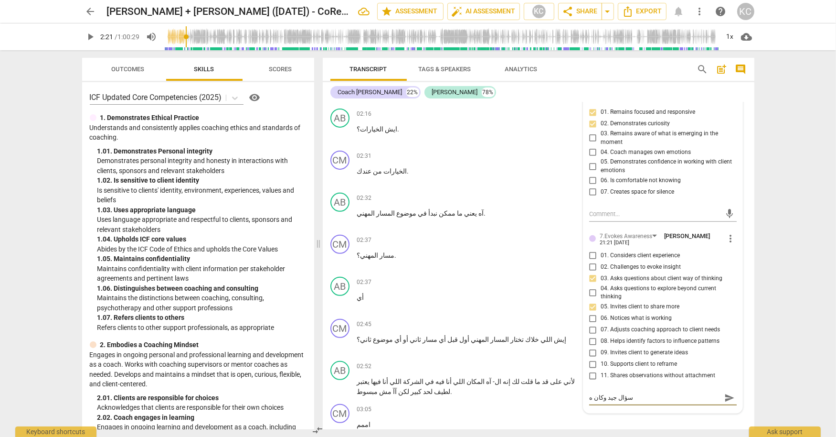
type textarea "سؤال جيد وكان هن"
type textarea "سؤال جيد وكان هنا"
type textarea "سؤال جيد وكان هناك"
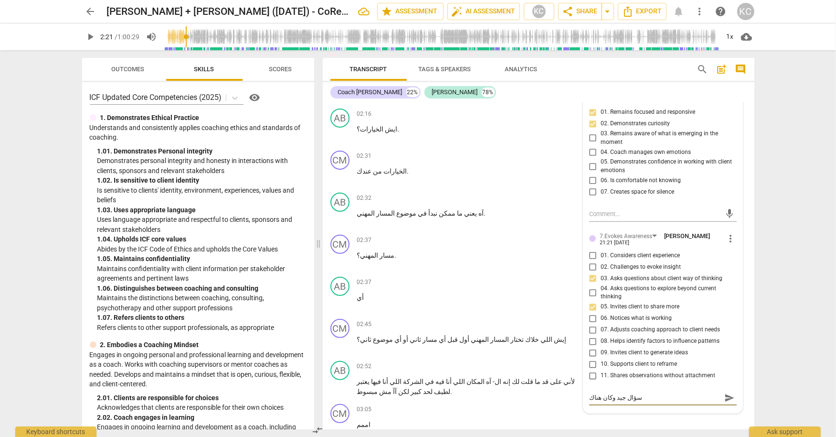
type textarea "سؤال جيد وكان هناك"
type textarea "سؤال جيد وكان هناك م"
type textarea "سؤال جيد وكان هناك مس"
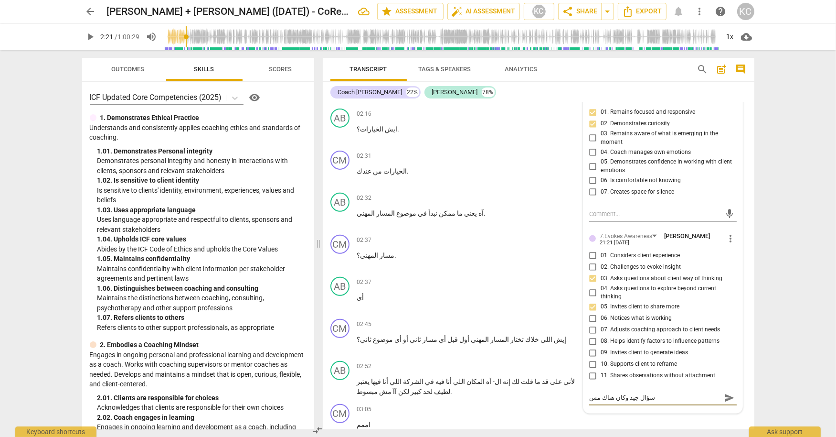
type textarea "سؤال جيد وكان هناك [DEMOGRAPHIC_DATA]"
type textarea "سؤال جيد وكان هناك مساح"
type textarea "سؤال جيد وكان هناك مساحة"
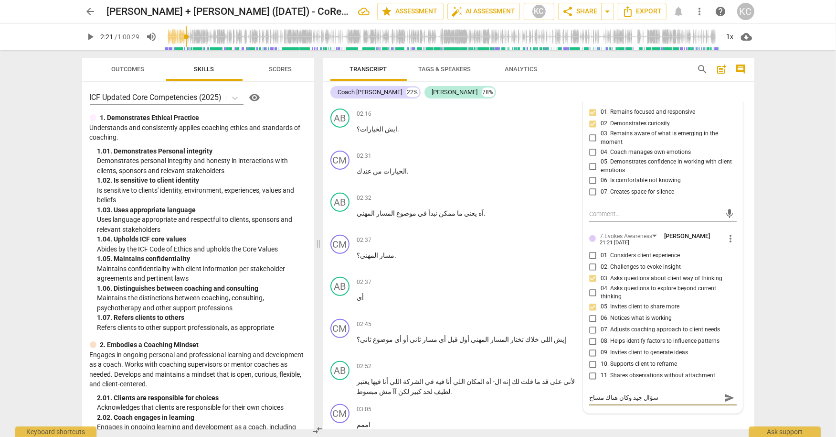
type textarea "سؤال جيد وكان هناك مساحة"
type textarea "سؤال جيد وكان هناك مساحة ل"
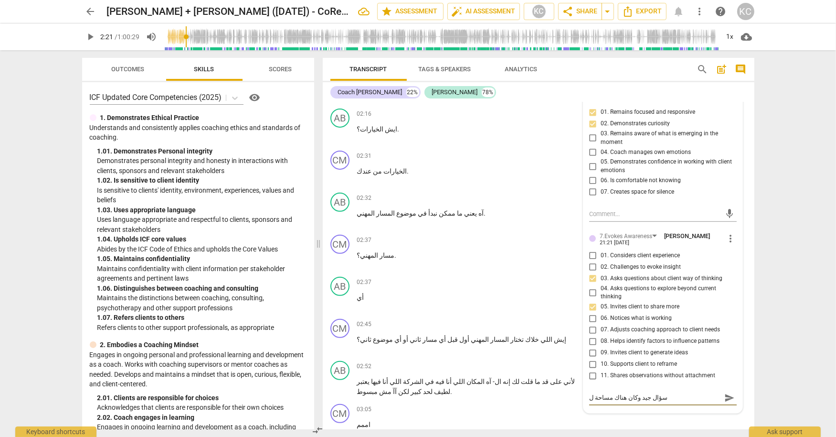
type textarea "سؤال جيد وكان هناك مساحة لط"
type textarea "سؤال جيد وكان هناك مساحة لطر"
type textarea "سؤال جيد وكان هناك مساحة لطرح"
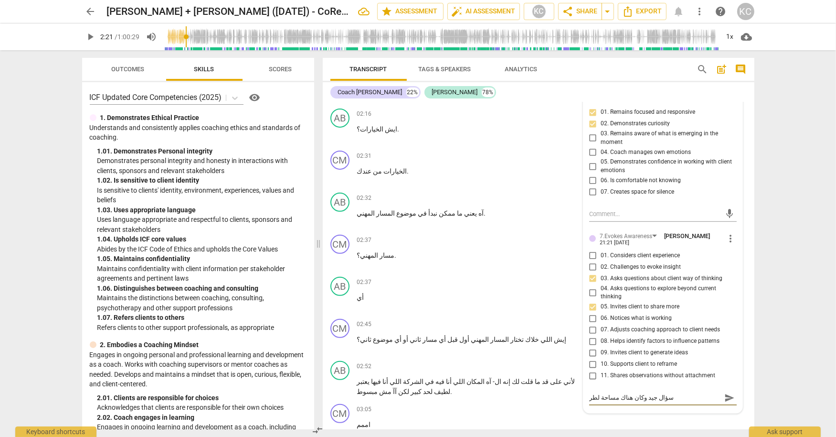
type textarea "سؤال جيد وكان هناك مساحة لطرح"
type textarea "سؤال جيد وكان هناك مساحة لطرح ا"
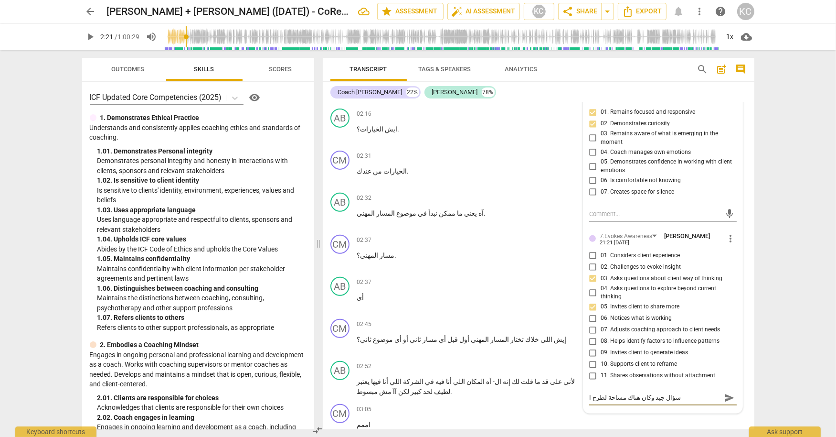
type textarea "سؤال جيد وكان هناك مساحة لطرح ال"
type textarea "سؤال جيد وكان هناك مساحة لطرح الس"
type textarea "سؤال جيد وكان هناك مساحة لطرح السؤ"
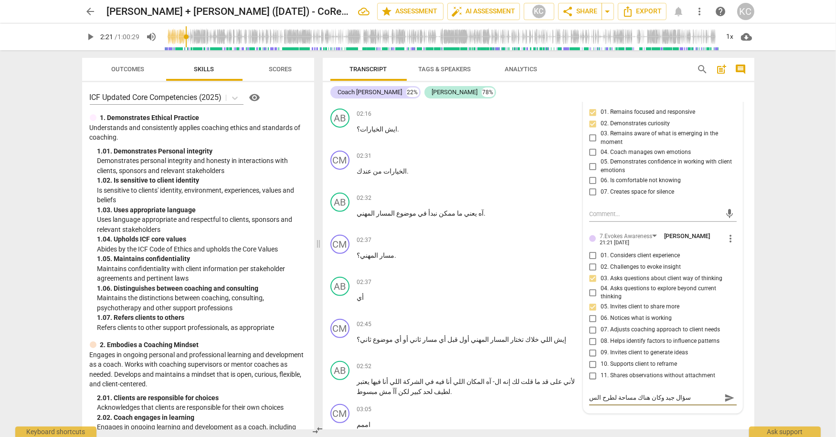
type textarea "سؤال جيد وكان هناك مساحة لطرح السؤ"
type textarea "سؤال جيد وكان هناك مساحة لطرح السؤا"
type textarea "سؤال جيد وكان هناك مساحة لطرح السؤال"
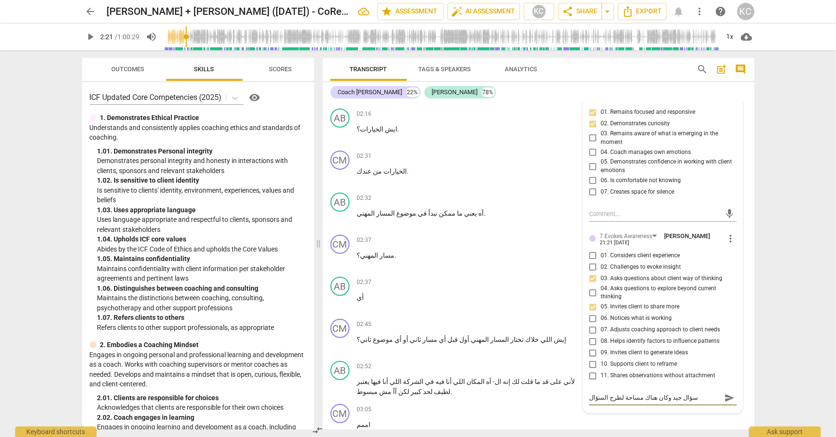
type textarea "سؤال جيد وكان هناك مساحة لطرح السؤال"
type textarea "سؤال جيد وكان هناك مساحة لطرح السؤال ب"
type textarea "سؤال جيد وكان هناك مساحة لطرح السؤال بط"
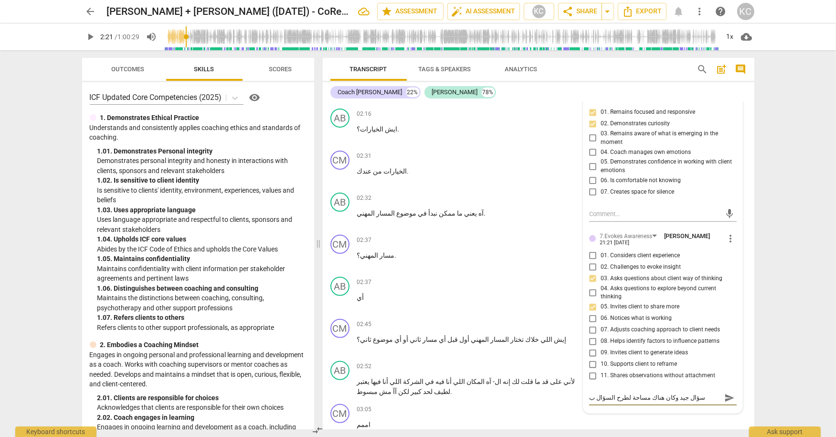
type textarea "سؤال جيد وكان هناك مساحة لطرح السؤال بط"
type textarea "سؤال جيد وكان هناك مساحة لطرح السؤال بطر"
type textarea "سؤال جيد وكان هناك مساحة لطرح السؤال بطري"
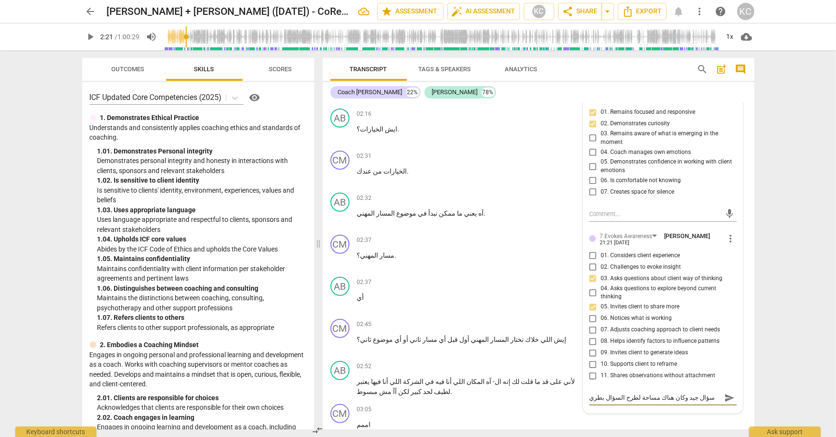
type textarea "سؤال جيد وكان هناك مساحة لطرح السؤال بطريق"
type textarea "سؤال جيد وكان هناك مساحة لطرح السؤال بطريقة"
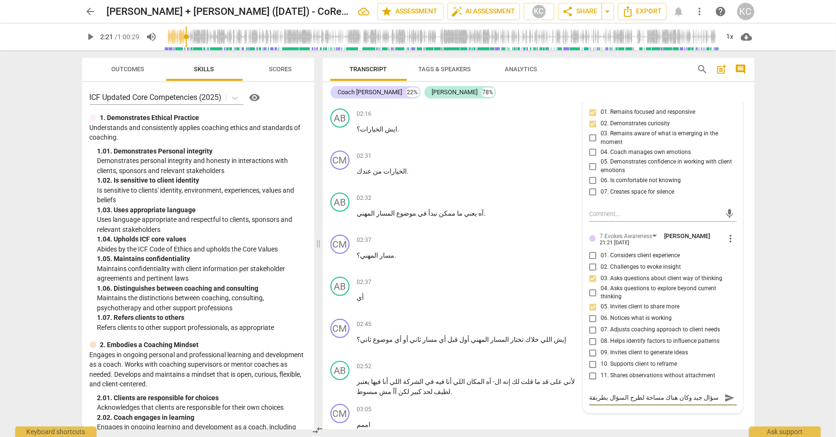
type textarea "سؤال جيد وكان هناك مساحة لطرح السؤال بطريقة"
type textarea "سؤال جيد وكان هناك مساحة لطرح السؤال بطريقة م"
type textarea "سؤال جيد وكان هناك مساحة لطرح السؤال بطريقة مخ"
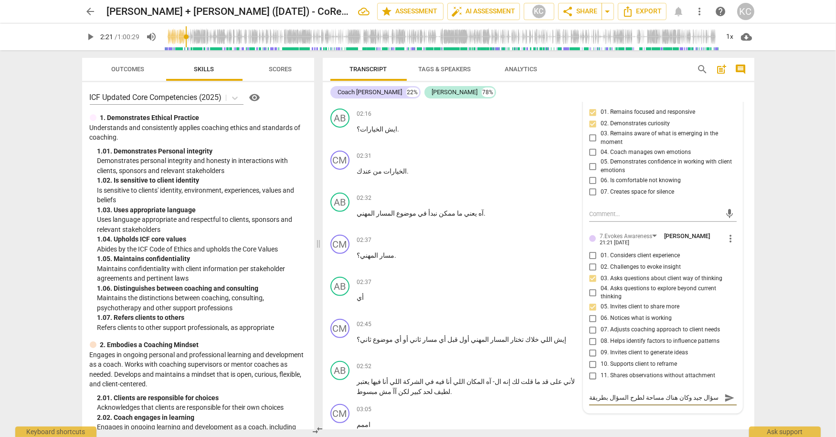
type textarea "سؤال جيد وكان هناك مساحة لطرح السؤال بطريقة مخت"
type textarea "سؤال جيد وكان هناك مساحة لطرح السؤال بطريقة مختل"
type textarea "سؤال جيد وكان هناك مساحة لطرح السؤال بطريقة مختلف"
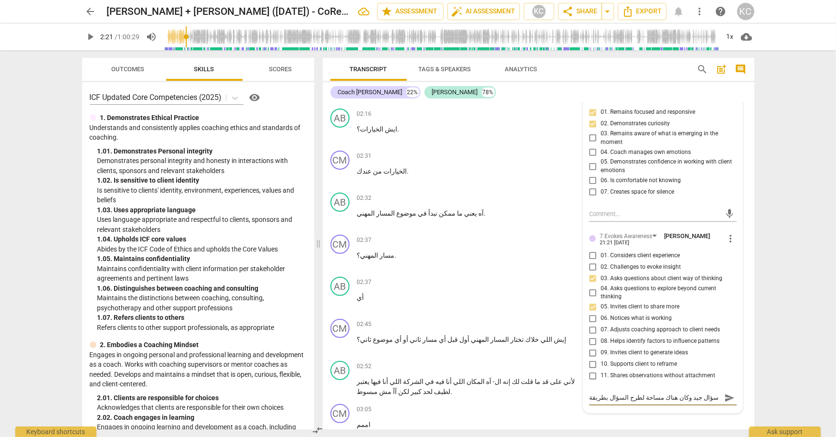
type textarea "سؤال جيد وكان هناك مساحة لطرح السؤال بطريقة مختلف"
type textarea "سؤال جيد وكان هناك مساحة لطرح السؤال بطريقة مختلفة"
type textarea "سؤال جيد وكان هناك مساحة لطرح السؤال بطريقة مختلفة،"
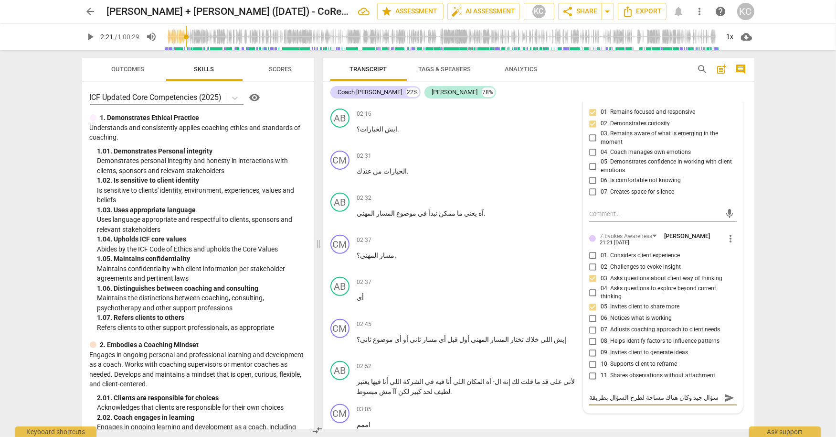
type textarea "سؤال جيد وكان هناك مساحة لطرح السؤال بطريقة مختلفة،"
type textarea "سؤال جيد وكان هناك مساحة لطرح السؤال بطريقة مختلفة، م"
type textarea "سؤال جيد وكان هناك مساحة لطرح السؤال بطريقة مختلفة، مث"
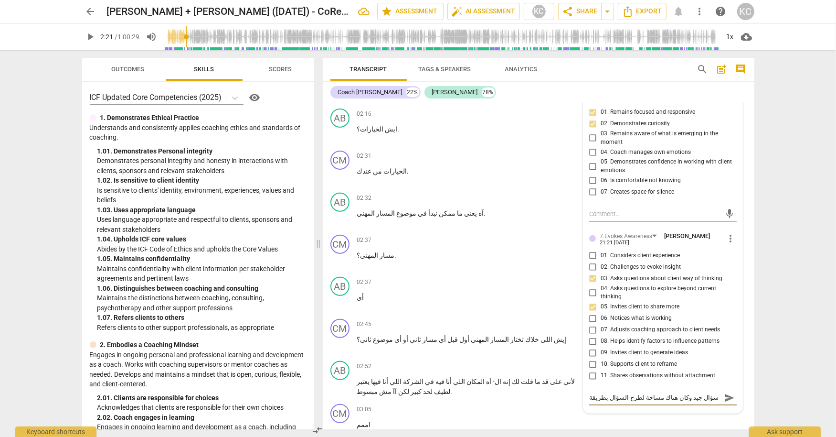
type textarea "سؤال جيد وكان هناك مساحة لطرح السؤال بطريقة مختلفة، مث"
type textarea "سؤال جيد وكان هناك مساحة لطرح السؤال بطريقة مختلفة، مثا"
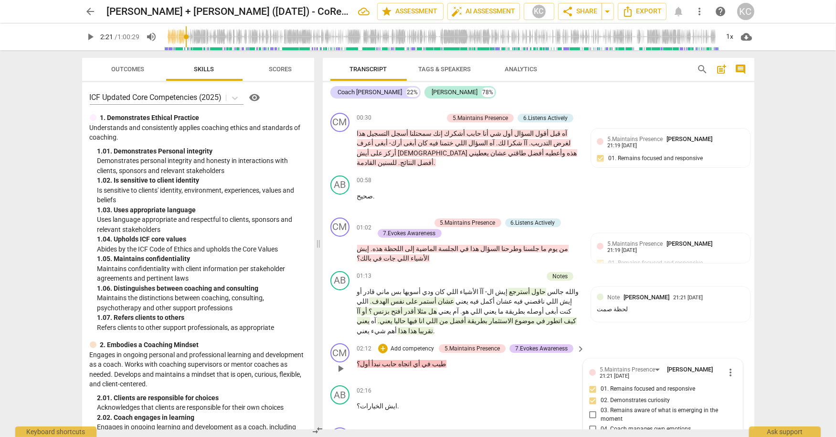
scroll to position [195, 0]
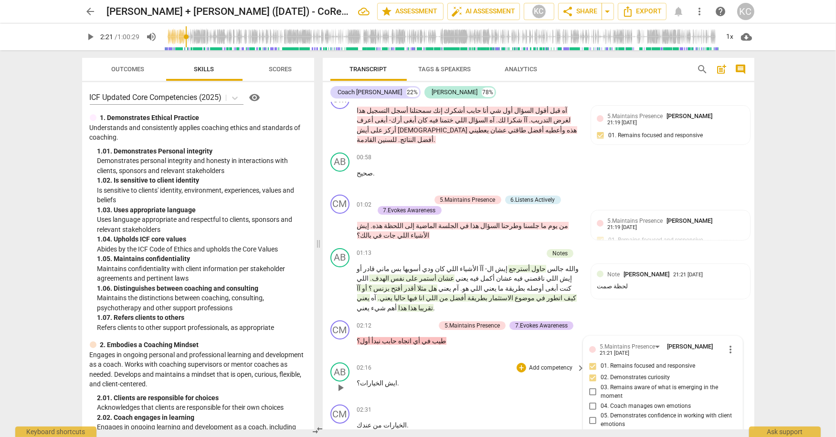
click at [460, 358] on div "AB play_arrow pause 02:16 + Add competency keyboard_arrow_right ايش الخيارات؟ ." at bounding box center [539, 379] width 432 height 42
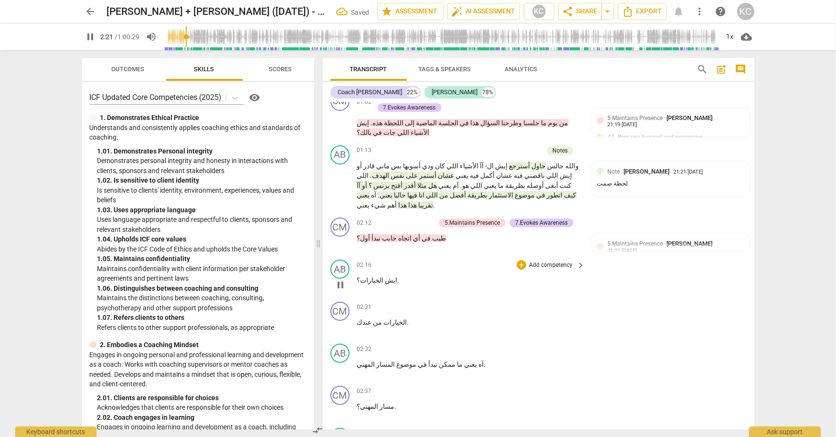
scroll to position [300, 0]
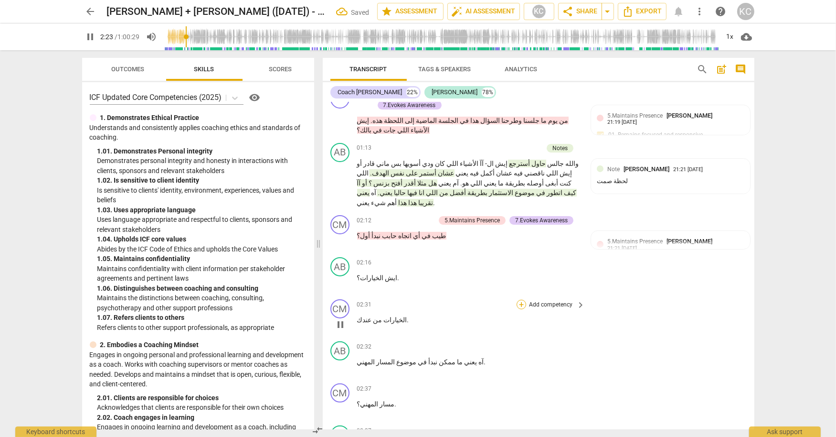
click at [522, 299] on div "+" at bounding box center [522, 304] width 10 height 10
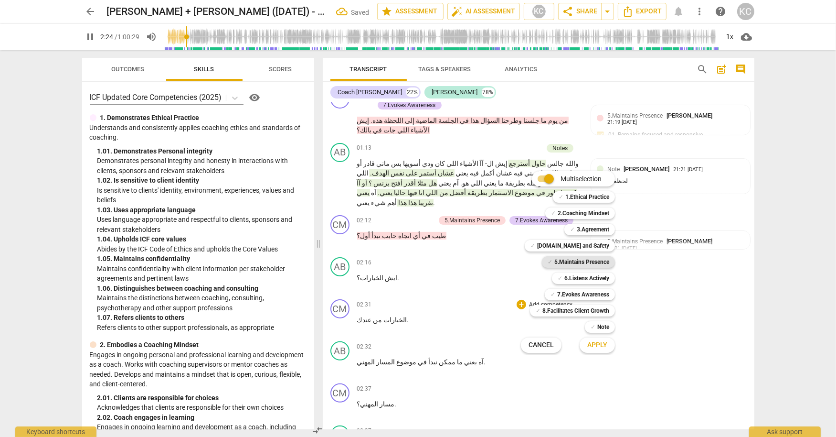
click at [555, 263] on b "5.Maintains Presence" at bounding box center [581, 261] width 55 height 11
click at [595, 348] on span "Apply" at bounding box center [597, 345] width 20 height 10
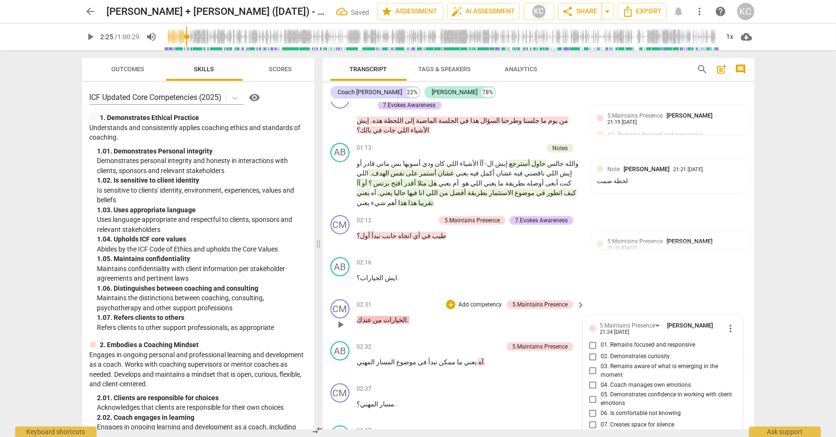
click at [592, 339] on input "01. Remains focused and responsive" at bounding box center [593, 344] width 15 height 11
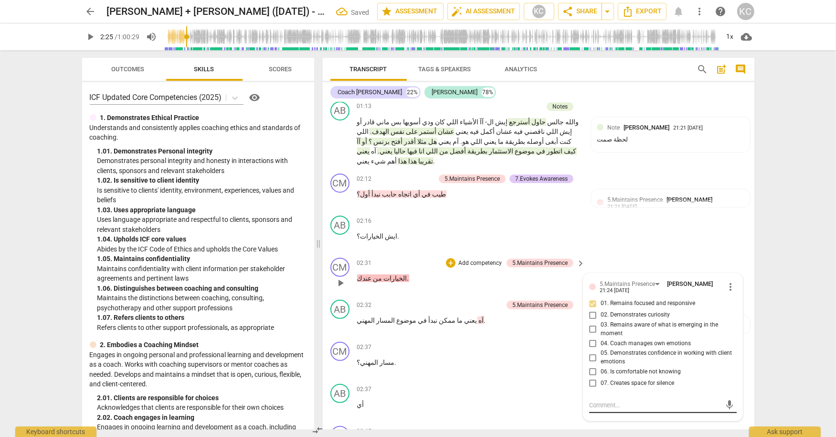
click at [614, 397] on div "mic" at bounding box center [663, 404] width 148 height 15
click at [613, 400] on textarea at bounding box center [655, 404] width 132 height 9
click at [633, 422] on div "CM play_arrow pause 02:45 + Add competency keyboard_arrow_right إيش اللي خلاك ت…" at bounding box center [539, 443] width 432 height 42
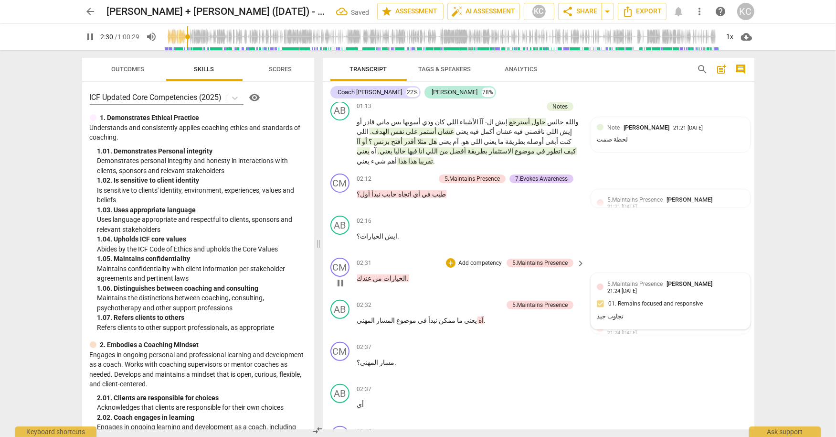
click at [629, 312] on div "تجاوب جيد" at bounding box center [671, 316] width 148 height 9
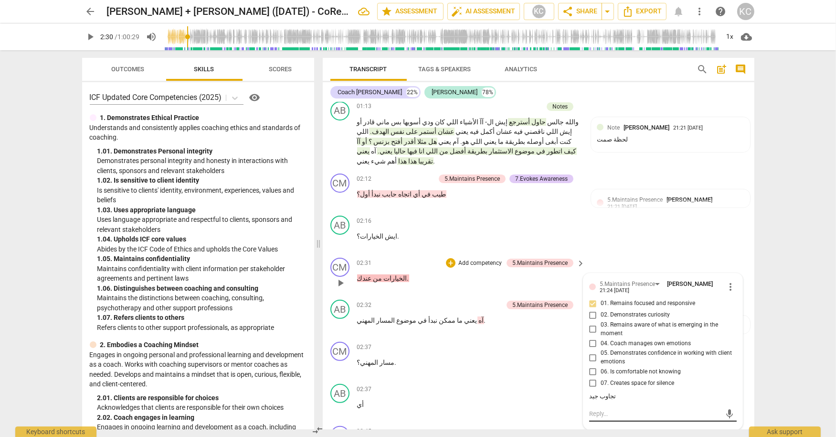
click at [620, 406] on div "mic" at bounding box center [663, 413] width 148 height 15
click at [731, 279] on div "5.Maintains Presence [PERSON_NAME] 21:24 [DATE] more_vert" at bounding box center [663, 286] width 148 height 15
click at [731, 281] on span "more_vert" at bounding box center [730, 286] width 11 height 11
click at [734, 245] on li "Edit" at bounding box center [741, 243] width 33 height 18
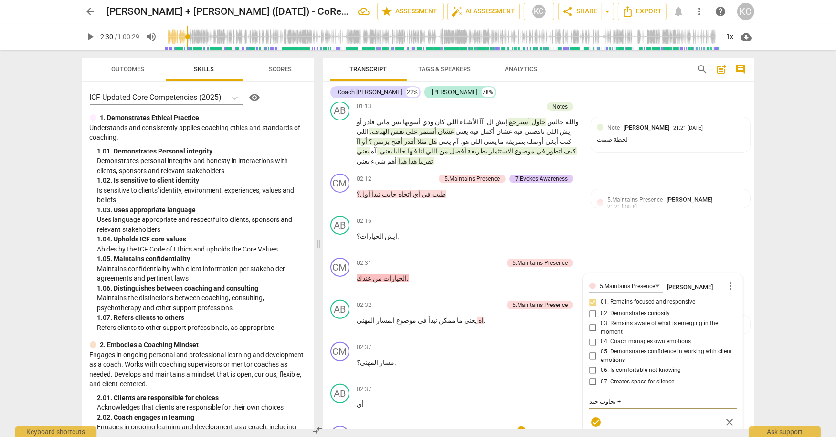
click at [701, 422] on div "CM play_arrow pause 02:45 + Add competency keyboard_arrow_right إيش اللي خلاك ت…" at bounding box center [539, 443] width 432 height 42
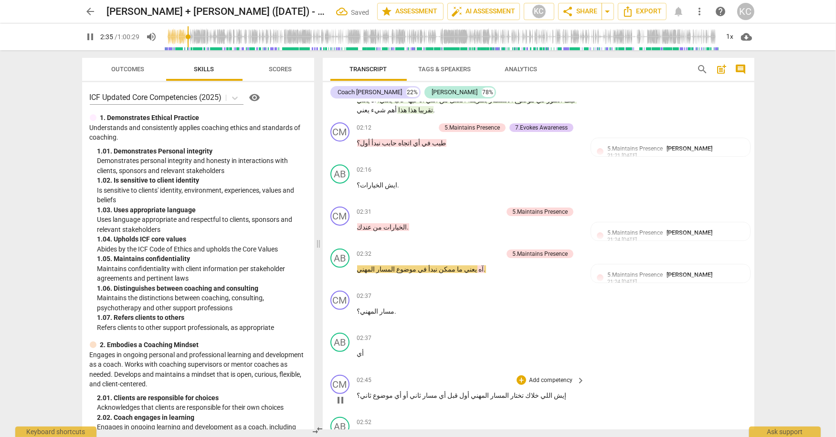
scroll to position [398, 0]
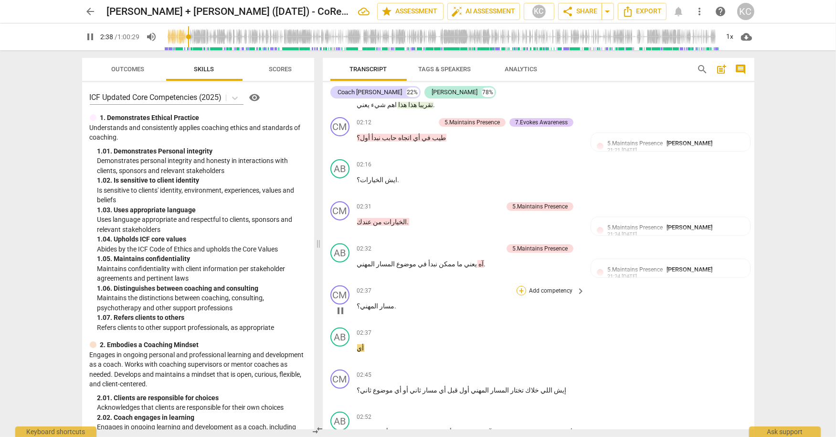
click at [523, 286] on div "+" at bounding box center [522, 291] width 10 height 10
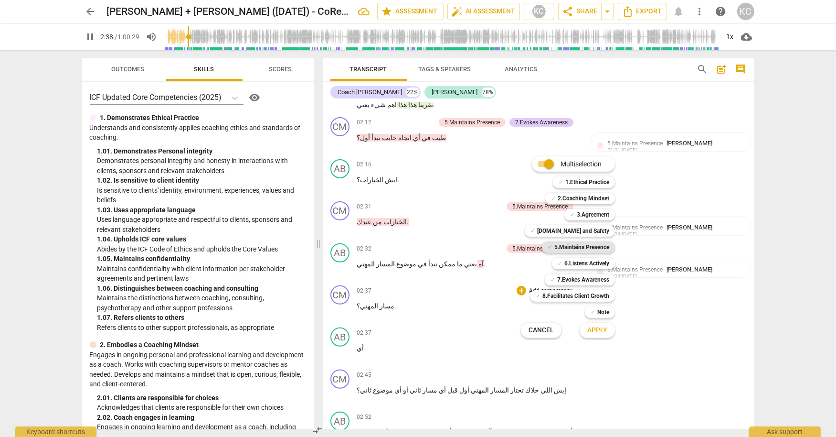
click at [564, 243] on b "5.Maintains Presence" at bounding box center [581, 246] width 55 height 11
click at [590, 329] on span "Apply" at bounding box center [597, 330] width 20 height 10
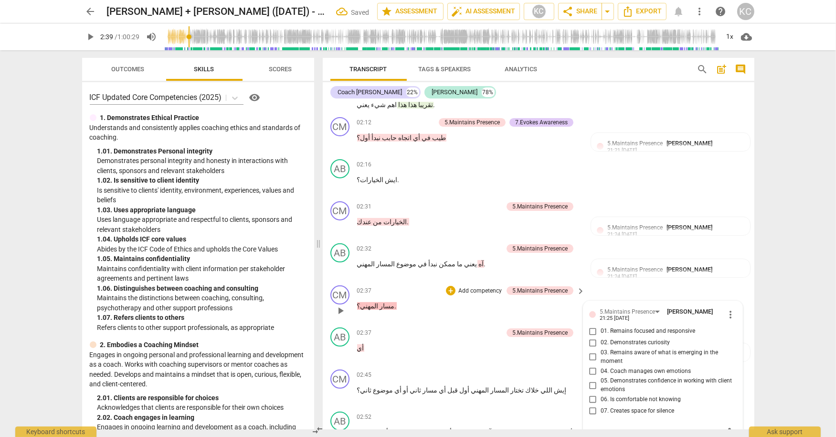
click at [596, 325] on input "01. Remains focused and responsive" at bounding box center [593, 330] width 15 height 11
click at [606, 428] on textarea at bounding box center [655, 432] width 132 height 9
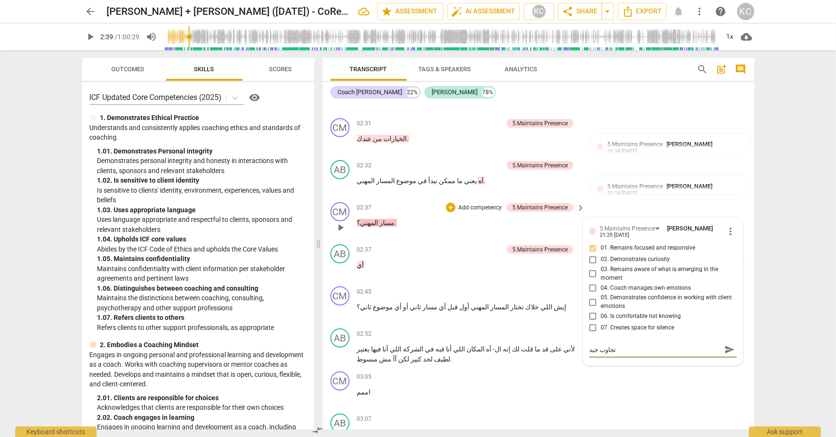
scroll to position [486, 0]
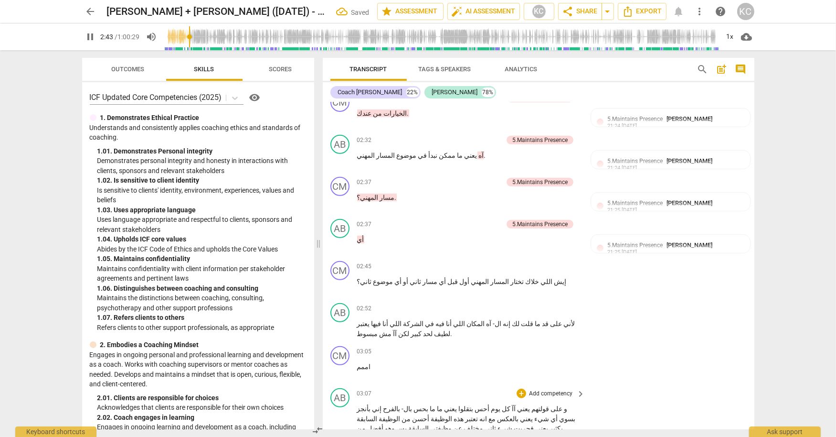
scroll to position [508, 0]
click at [520, 260] on div "+" at bounding box center [522, 265] width 10 height 10
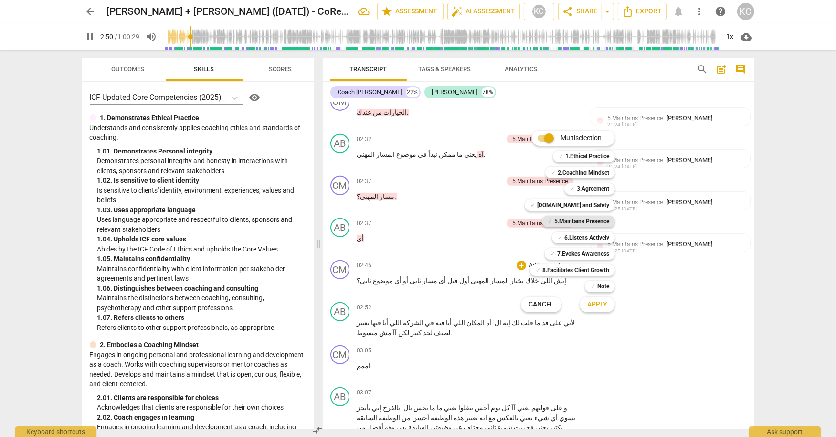
click at [553, 218] on div "✓ 5.Maintains Presence" at bounding box center [578, 220] width 73 height 11
click at [556, 253] on div "✓ 7.Evokes Awareness" at bounding box center [580, 253] width 70 height 11
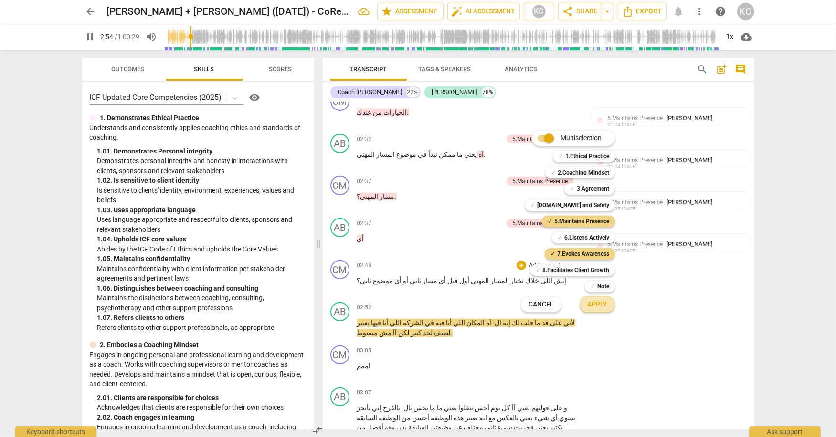
click at [607, 303] on button "Apply" at bounding box center [597, 304] width 35 height 17
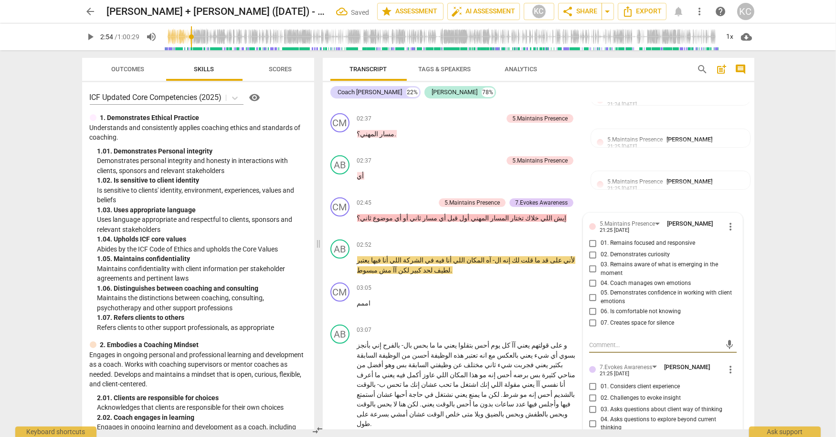
scroll to position [579, 0]
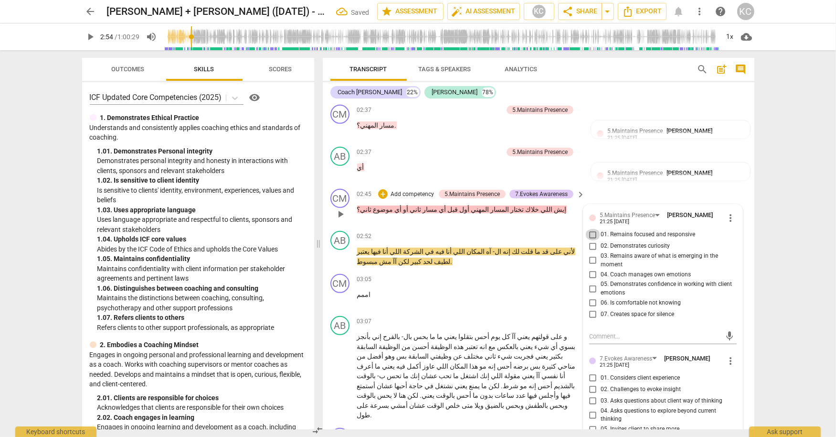
click at [589, 229] on input "01. Remains focused and responsive" at bounding box center [593, 234] width 15 height 11
click at [589, 240] on input "02. Demonstrates curiosity" at bounding box center [593, 245] width 15 height 11
click at [589, 268] on input "04. Coach manages own emotions" at bounding box center [593, 273] width 15 height 11
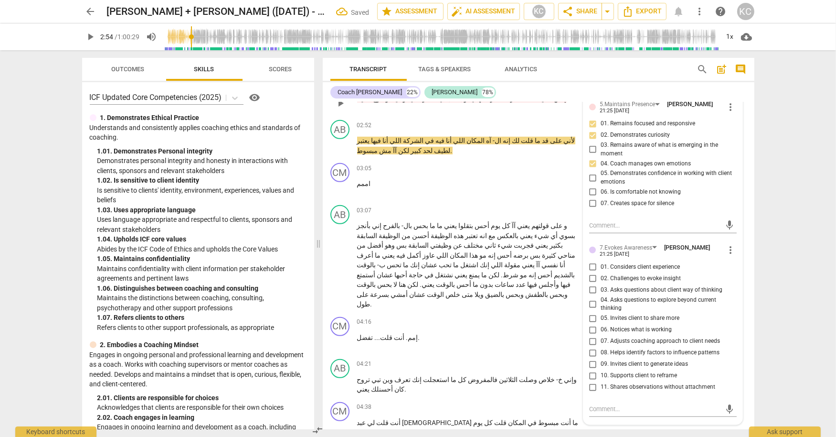
scroll to position [693, 0]
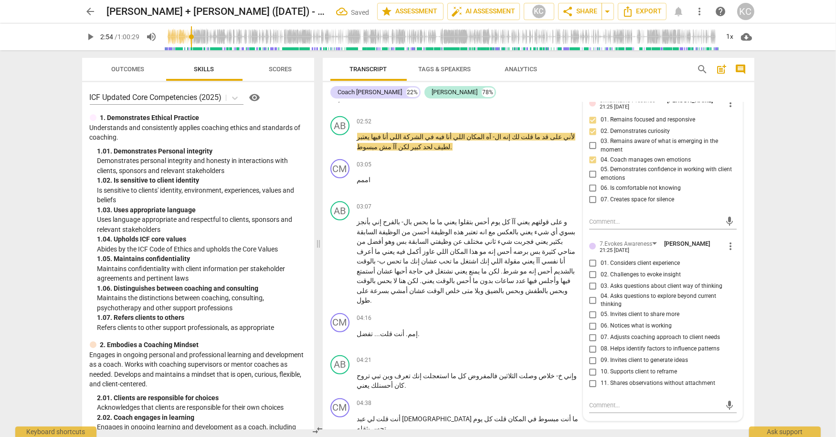
click at [592, 294] on input "04. Asks questions to explore beyond current thinking" at bounding box center [593, 299] width 15 height 11
click at [592, 309] on input "05. Invites client to share more" at bounding box center [593, 314] width 15 height 11
click at [592, 294] on input "04. Asks questions to explore beyond current thinking" at bounding box center [593, 299] width 15 height 11
click at [592, 280] on input "03. Asks questions about client way of thinking" at bounding box center [593, 285] width 15 height 11
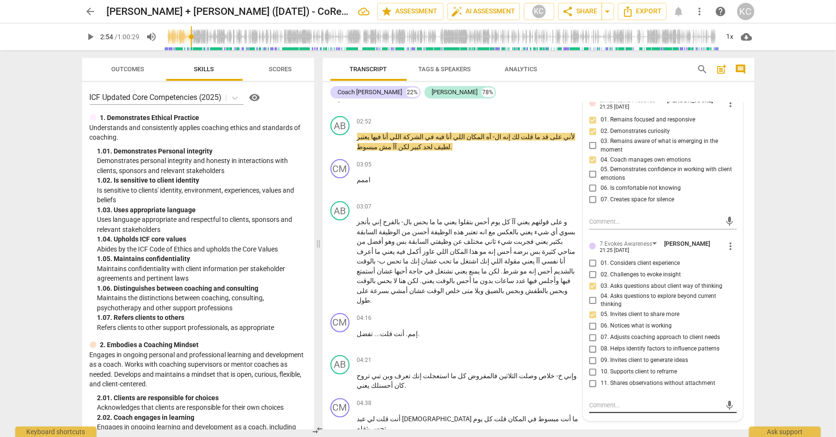
click at [593, 397] on div "mic" at bounding box center [663, 404] width 148 height 15
click at [592, 400] on textarea at bounding box center [655, 404] width 132 height 9
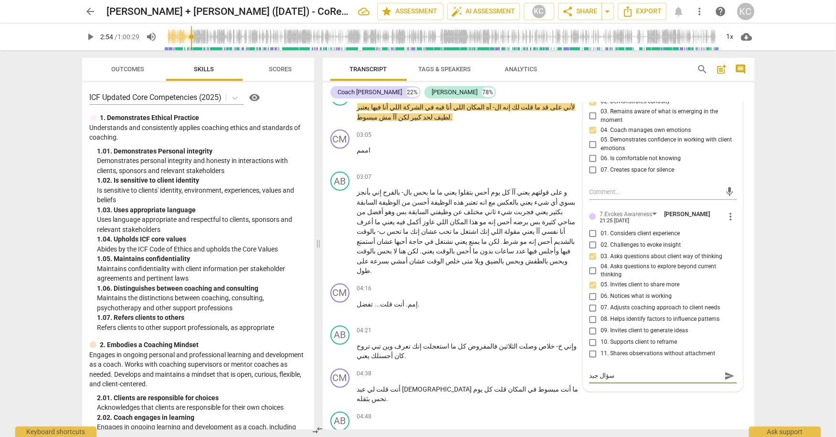
scroll to position [720, 0]
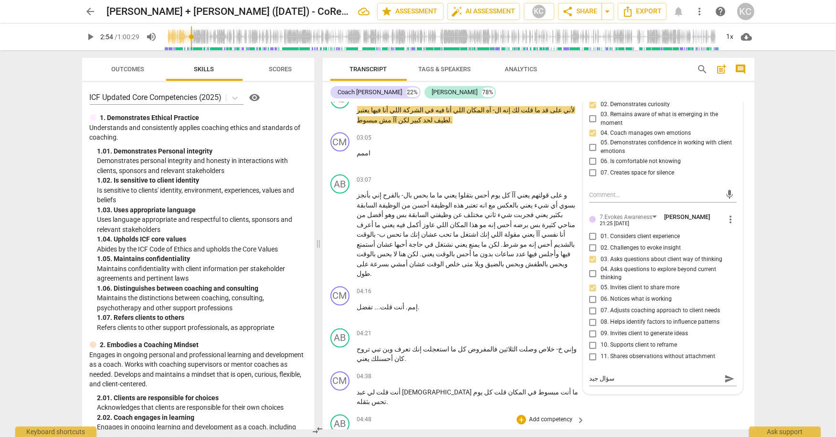
click at [628, 410] on div "AB play_arrow pause 04:48 + Add competency keyboard_arrow_right نعم ." at bounding box center [539, 431] width 432 height 42
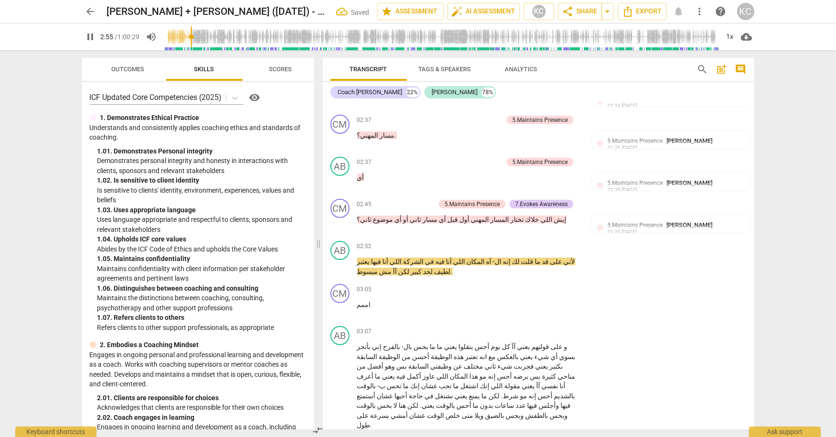
scroll to position [573, 0]
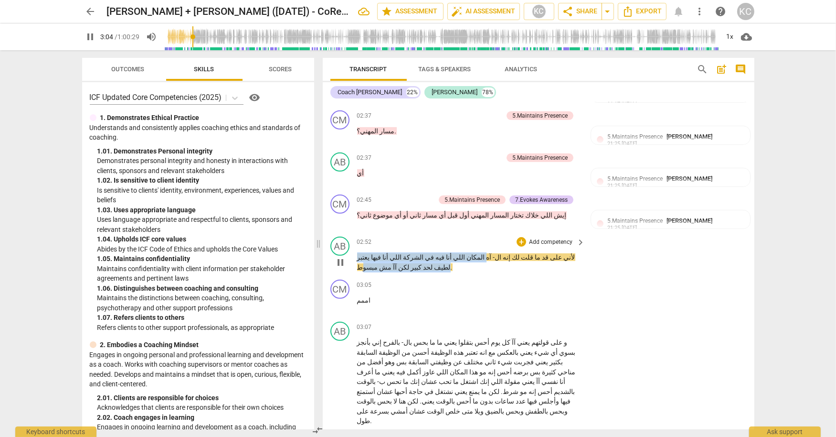
drag, startPoint x: 503, startPoint y: 213, endPoint x: 359, endPoint y: 221, distance: 144.5
click at [359, 252] on p "لأني على قد ما قلت لك إنه ال- آه المكان اللي أنا فيه في الشركة اللي أنا فيها يع…" at bounding box center [469, 262] width 224 height 20
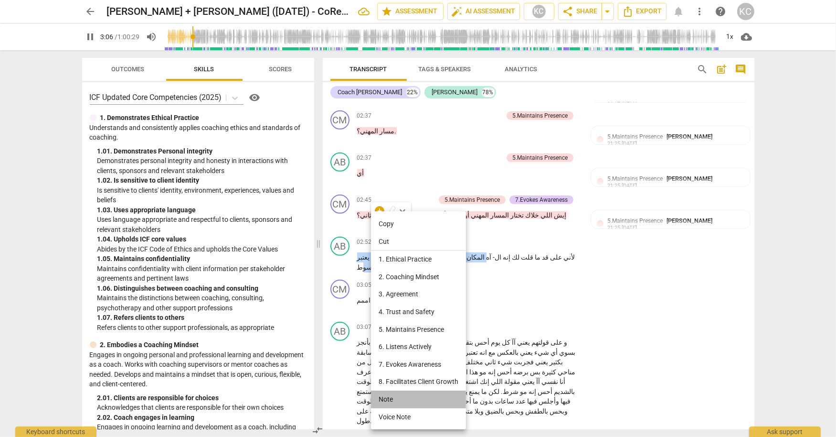
click at [383, 397] on li "Note" at bounding box center [418, 399] width 95 height 18
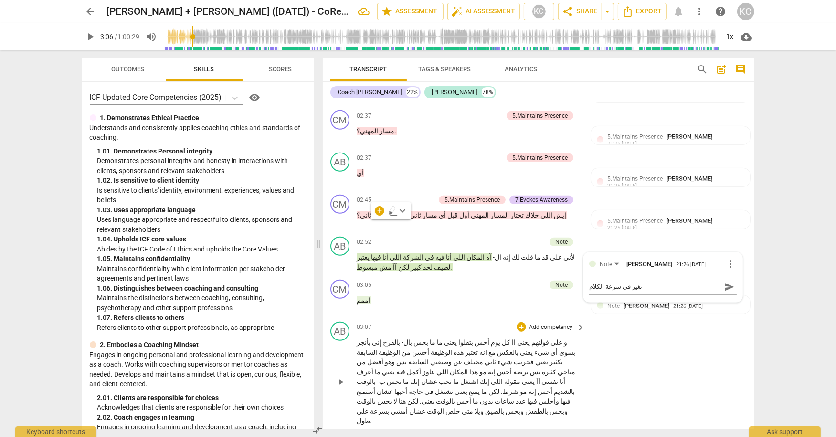
click at [646, 353] on div "AB play_arrow pause 03:07 + Add competency keyboard_arrow_right و على قولتهم يع…" at bounding box center [539, 374] width 432 height 112
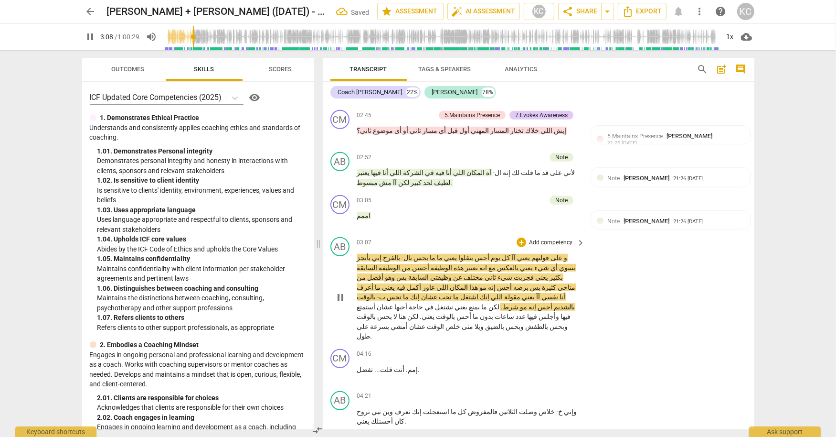
scroll to position [660, 0]
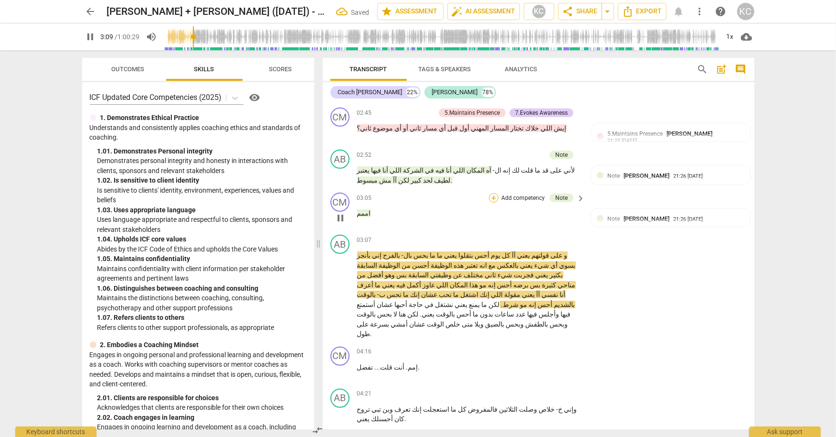
click at [491, 193] on div "+" at bounding box center [494, 198] width 10 height 10
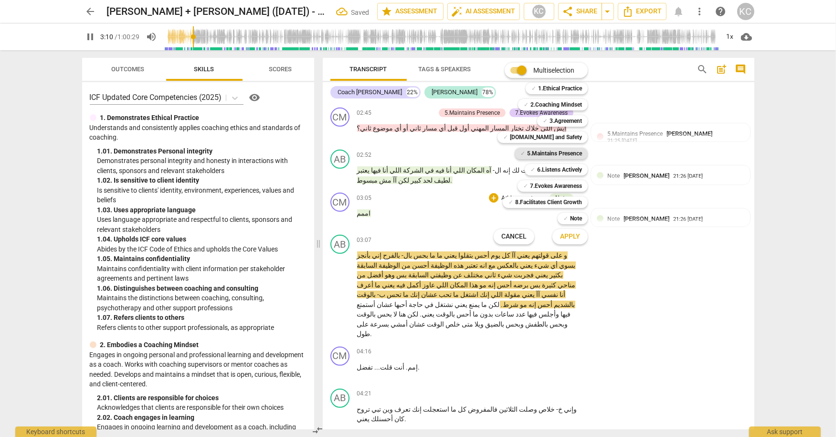
click at [536, 153] on b "5.Maintains Presence" at bounding box center [554, 153] width 55 height 11
click at [566, 238] on span "Apply" at bounding box center [570, 237] width 20 height 10
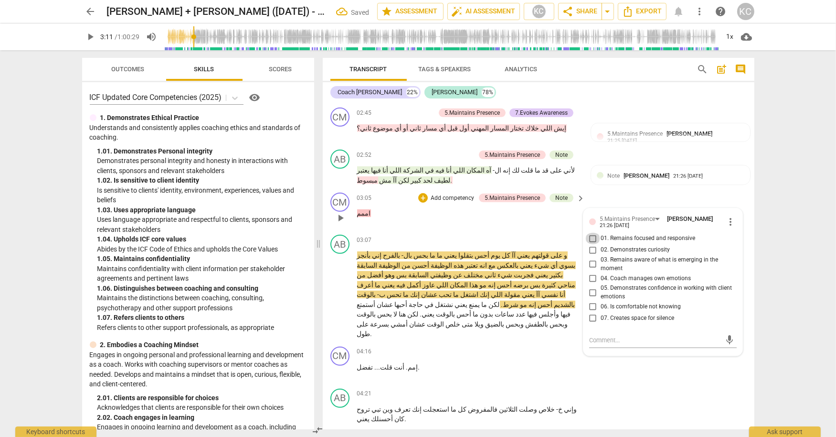
click at [590, 233] on input "01. Remains focused and responsive" at bounding box center [593, 238] width 15 height 11
click at [603, 335] on textarea at bounding box center [655, 339] width 132 height 9
click at [671, 384] on div "AB play_arrow pause 04:21 + Add competency keyboard_arrow_right وإني خ- خلاص وص…" at bounding box center [539, 405] width 432 height 43
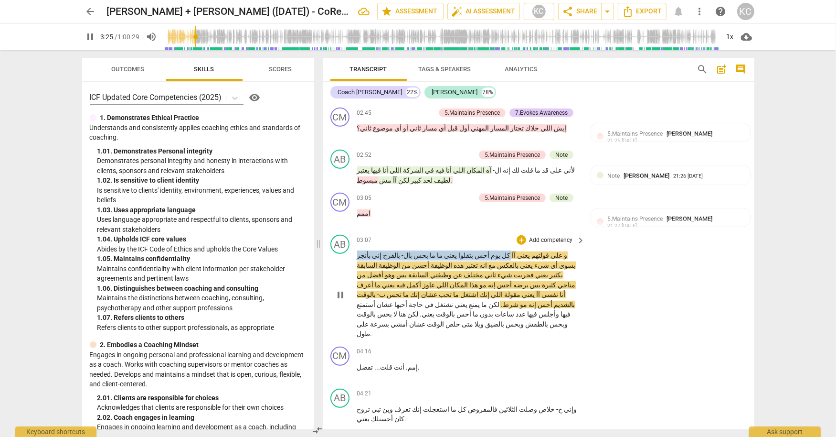
drag, startPoint x: 523, startPoint y: 210, endPoint x: 402, endPoint y: 209, distance: 121.3
click at [402, 250] on p "و على قولتهم يعني آآ كل يوم أحس بتقلوا يعني ما ما بحس بال- بالفرح إني بأنجز بسو…" at bounding box center [469, 294] width 224 height 88
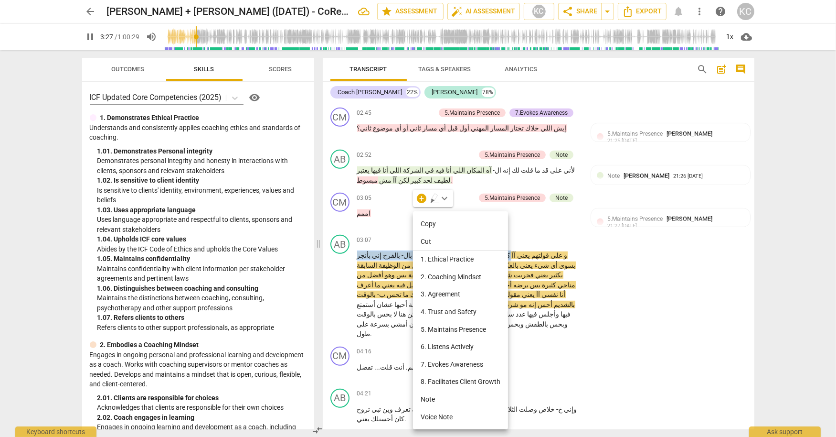
click at [434, 398] on li "Note" at bounding box center [460, 399] width 95 height 18
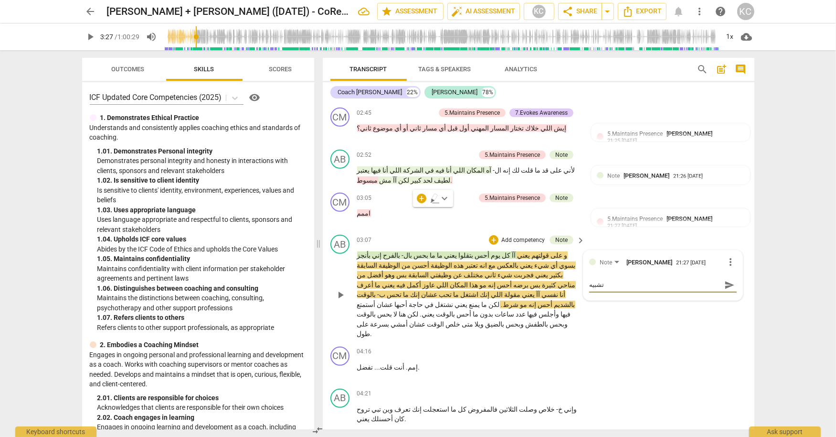
click at [557, 281] on span "مناحي" at bounding box center [566, 285] width 19 height 8
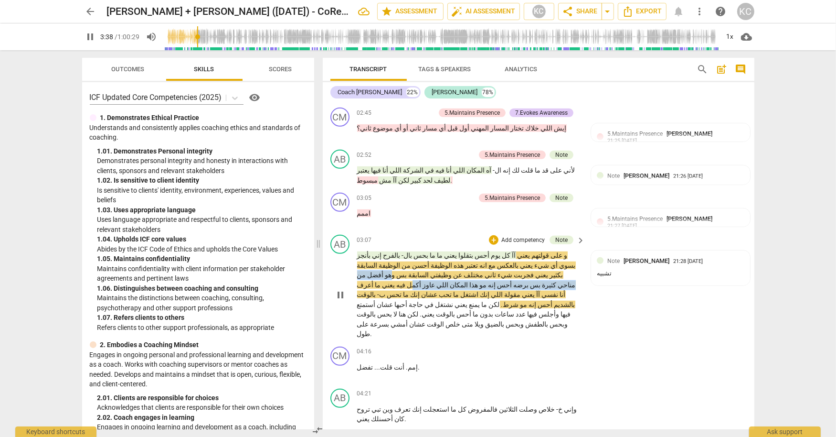
drag, startPoint x: 527, startPoint y: 229, endPoint x: 367, endPoint y: 232, distance: 159.5
click at [367, 250] on p "و على قولتهم يعني آآ كل يوم أحس بتقلوا يعني ما ما بحس بال- بالفرح إني بأنجز بسو…" at bounding box center [469, 294] width 224 height 88
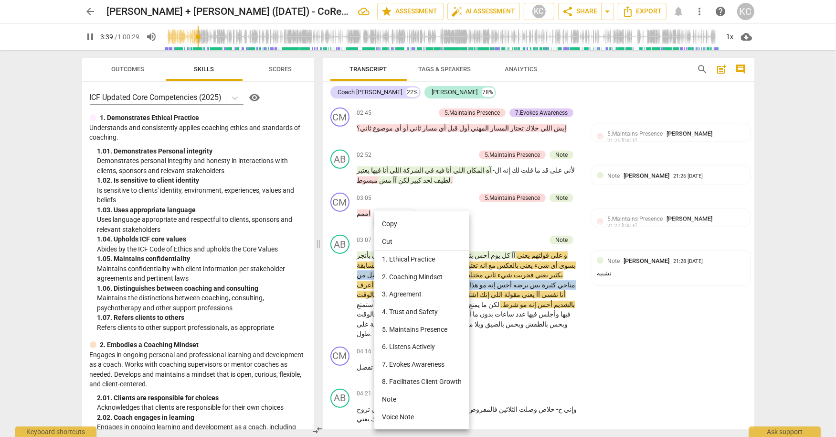
click at [401, 395] on li "Note" at bounding box center [421, 399] width 95 height 18
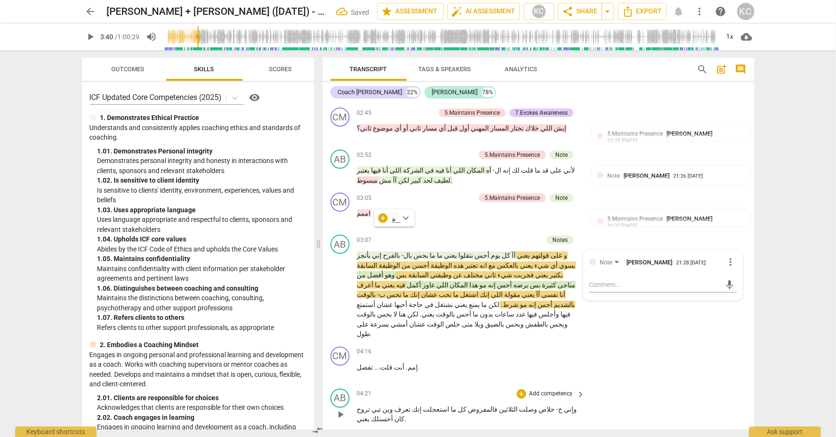
click at [678, 384] on div "AB play_arrow pause 04:21 + Add competency keyboard_arrow_right وإني خ- خلاص وص…" at bounding box center [539, 405] width 432 height 43
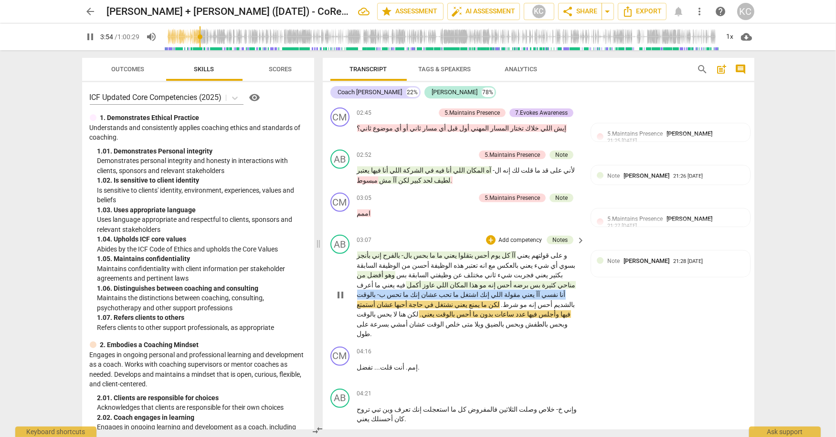
drag, startPoint x: 545, startPoint y: 238, endPoint x: 386, endPoint y: 239, distance: 159.0
click at [386, 250] on p "و على قولتهم يعني آآ كل يوم أحس بتقلوا يعني ما ما بحس بال- بالفرح إني بأنجز بسو…" at bounding box center [469, 294] width 224 height 88
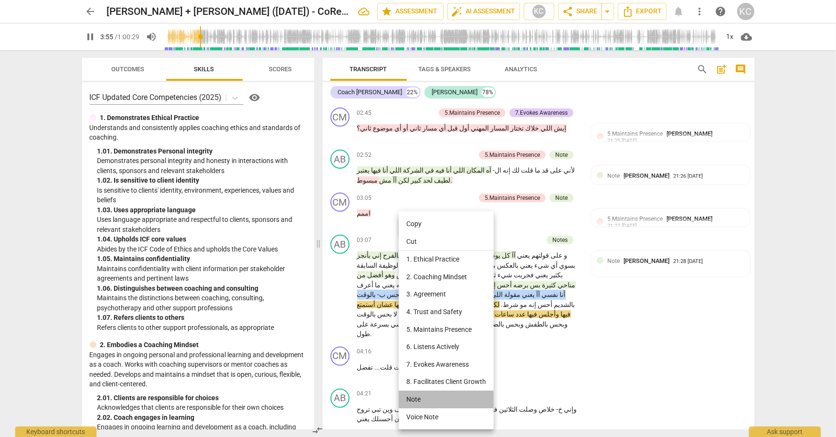
click at [416, 399] on li "Note" at bounding box center [446, 399] width 95 height 18
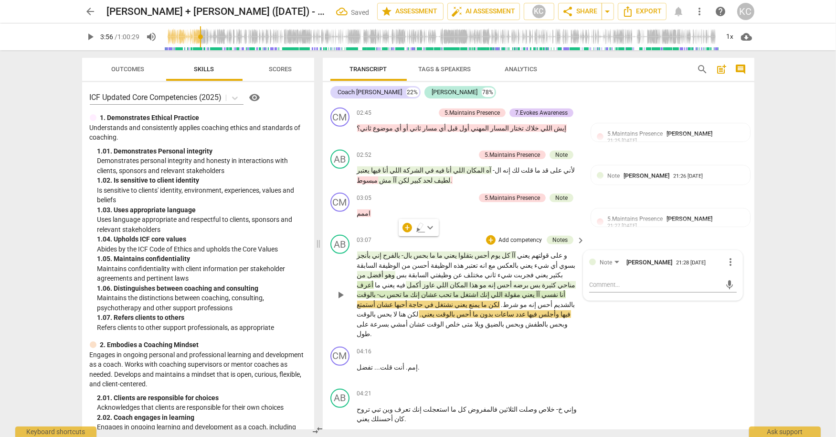
click at [553, 300] on span "بالشديم" at bounding box center [564, 304] width 22 height 8
click at [533, 300] on span "بالأشياء م" at bounding box center [547, 304] width 28 height 8
click at [440, 271] on p "و على قولتهم يعني آآ كل يوم أحس بتقلوا يعني ما ما بحس بال- بالفرح إني بأنجز بسو…" at bounding box center [469, 294] width 224 height 88
click at [488, 267] on p "و على قولتهم يعني آآ كل يوم أحس بتقلوا يعني ما ما بحس بال- بالفرح إني بأنجز بسو…" at bounding box center [469, 294] width 224 height 88
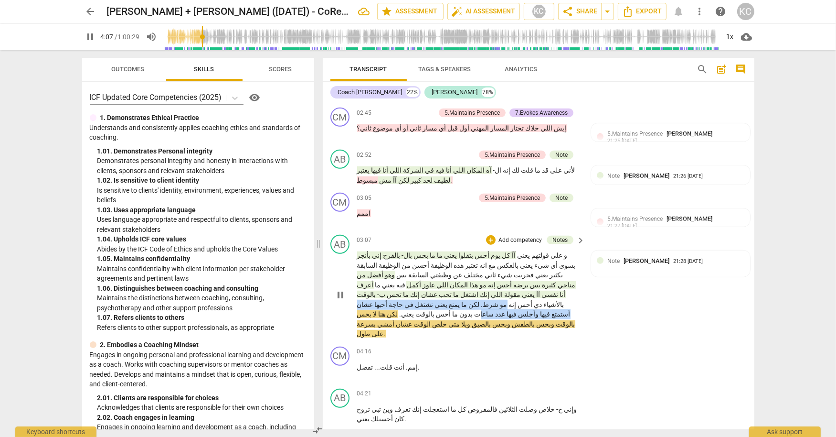
drag, startPoint x: 551, startPoint y: 251, endPoint x: 361, endPoint y: 247, distance: 190.6
click at [361, 250] on p "و على قولتهم يعني آآ كل يوم أحس بتقلوا يعني ما ما بحس بال- بالفرح إني بأنجز بسو…" at bounding box center [469, 294] width 224 height 88
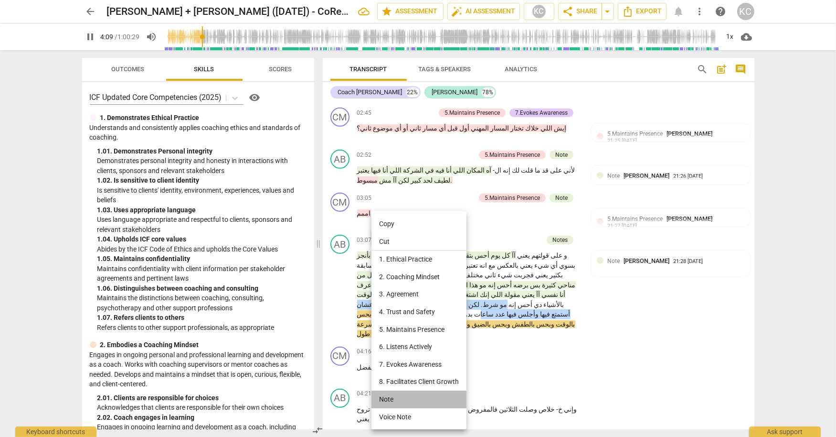
click at [383, 397] on li "Note" at bounding box center [419, 399] width 95 height 18
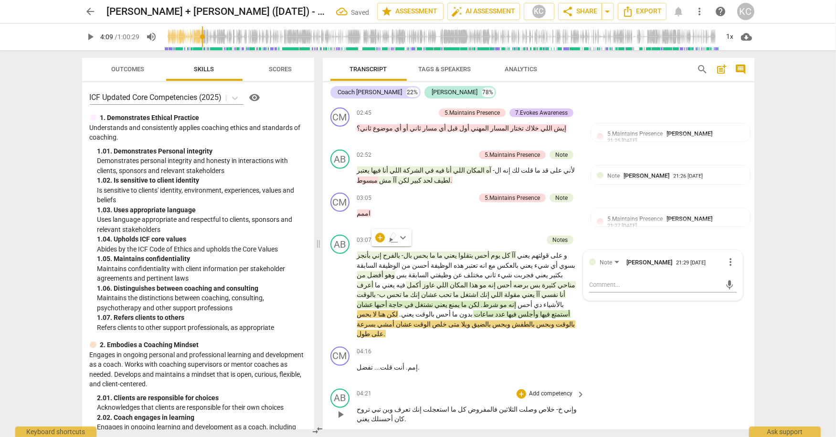
click at [697, 384] on div "AB play_arrow pause 04:21 + Add competency keyboard_arrow_right وإني خ- خلاص وص…" at bounding box center [539, 405] width 432 height 43
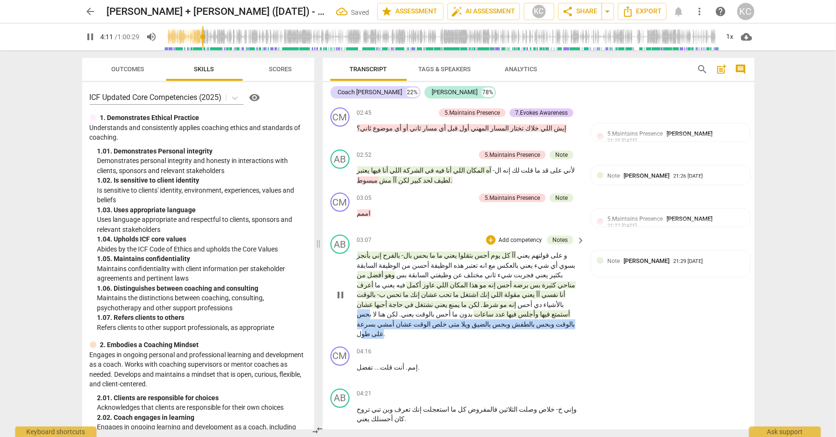
drag, startPoint x: 495, startPoint y: 257, endPoint x: 359, endPoint y: 268, distance: 137.0
click at [359, 268] on p "و على قولتهم يعني آآ كل يوم أحس بتقلوا يعني ما ما بحس بال- بالفرح إني بأنجز بسو…" at bounding box center [469, 294] width 224 height 88
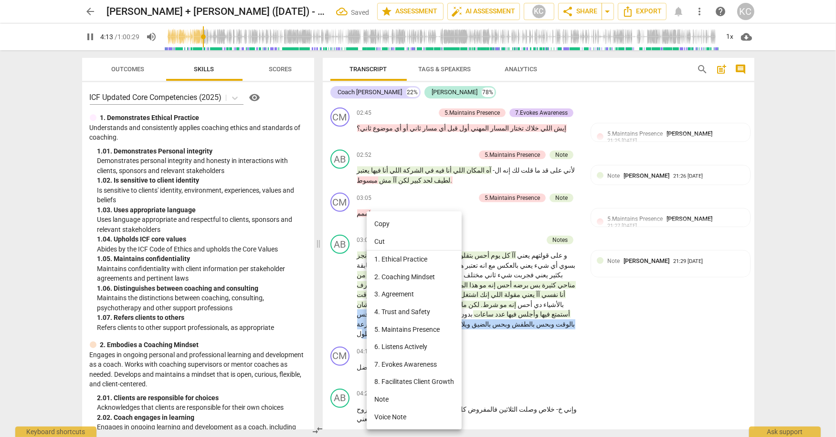
click at [382, 399] on li "Note" at bounding box center [414, 399] width 95 height 18
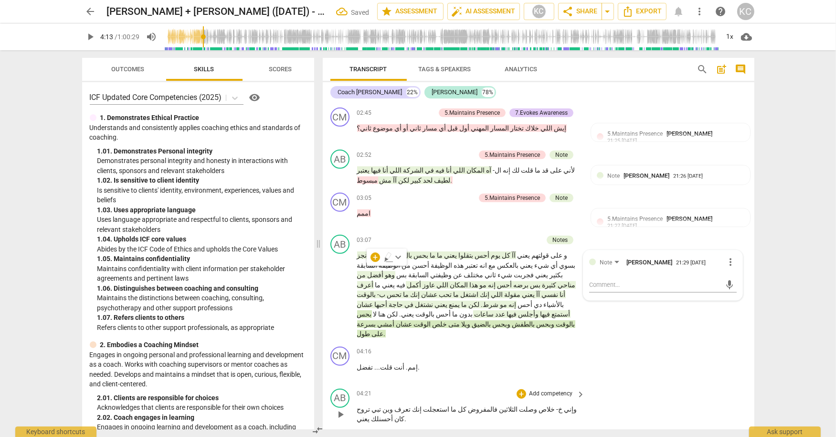
click at [657, 384] on div "AB play_arrow pause 04:21 + Add competency keyboard_arrow_right وإني خ- خلاص وص…" at bounding box center [539, 405] width 432 height 43
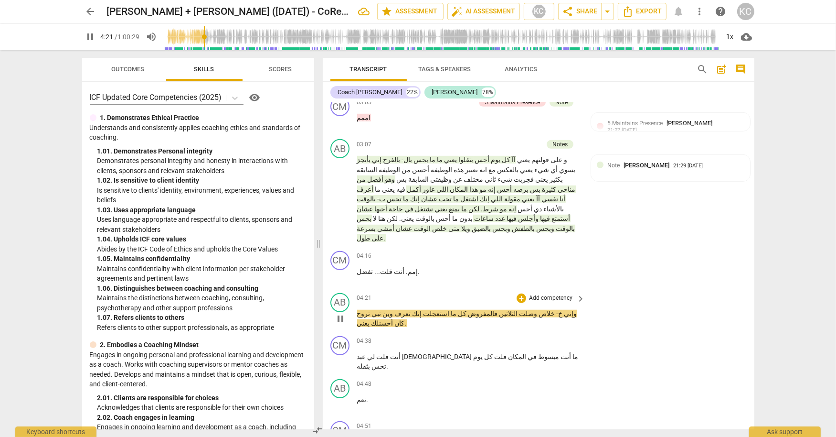
scroll to position [758, 0]
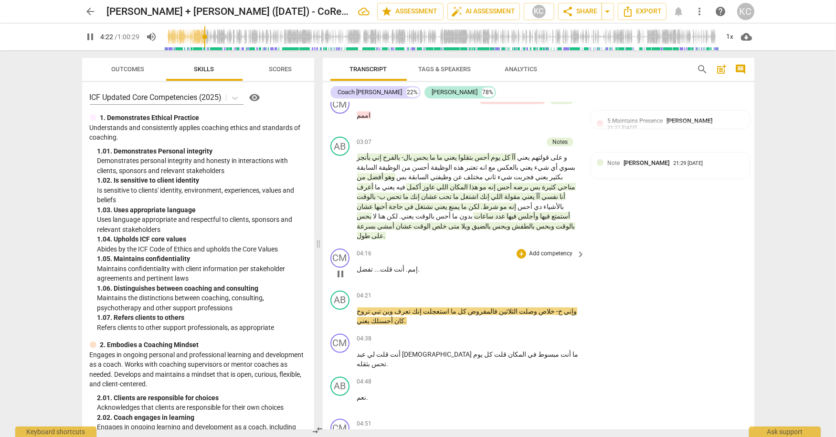
click at [526, 249] on div "+ Add competency" at bounding box center [545, 254] width 57 height 10
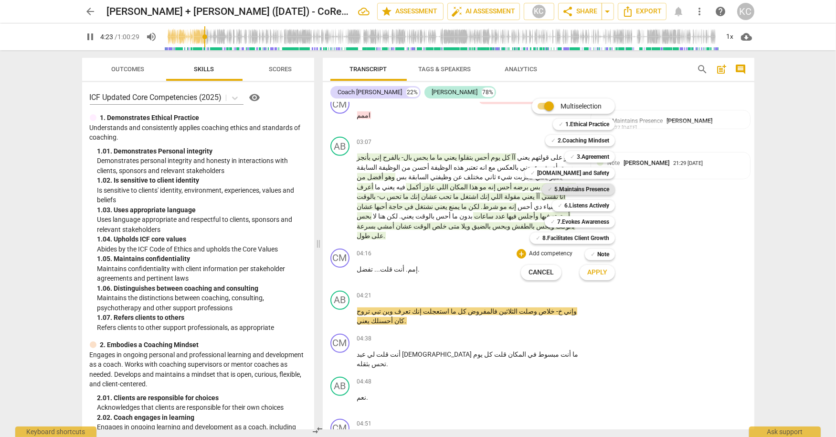
click at [560, 192] on b "5.Maintains Presence" at bounding box center [581, 188] width 55 height 11
click at [593, 275] on span "Apply" at bounding box center [597, 272] width 20 height 10
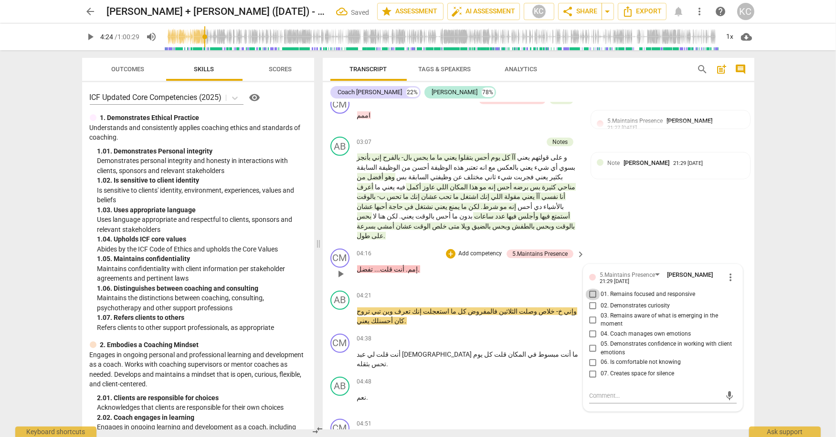
click at [590, 288] on input "01. Remains focused and responsive" at bounding box center [593, 293] width 15 height 11
click at [605, 391] on textarea at bounding box center [655, 395] width 132 height 9
click at [642, 415] on div "CM play_arrow pause 04:51 + Add competency keyboard_arrow_right إيش ودك تحس . ؟" at bounding box center [539, 436] width 432 height 42
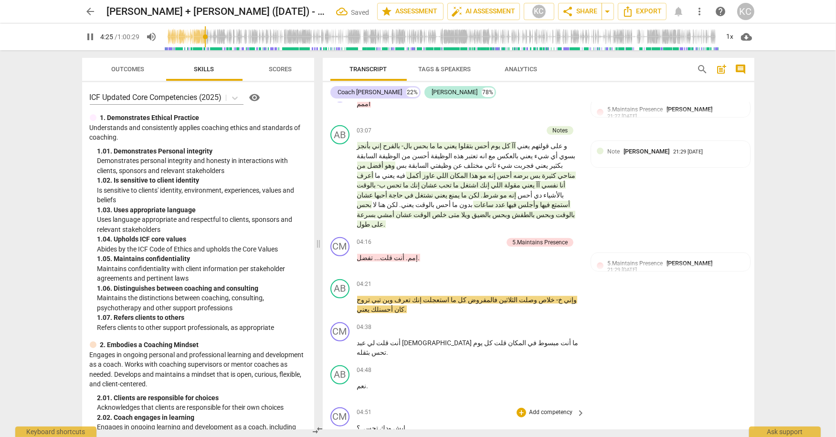
scroll to position [781, 0]
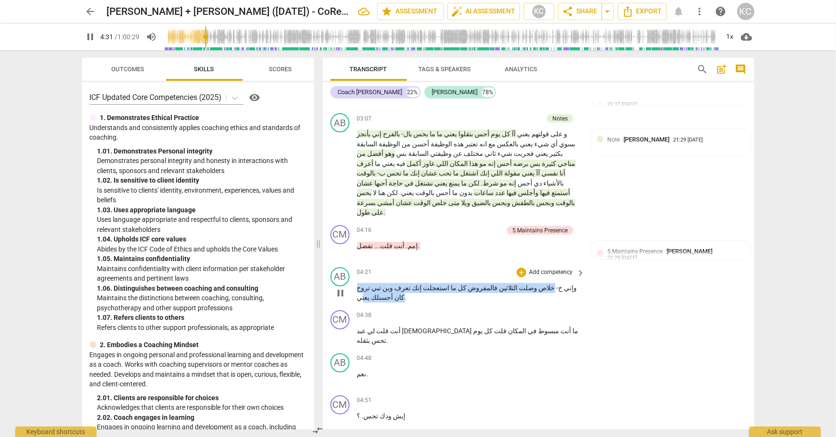
drag, startPoint x: 555, startPoint y: 224, endPoint x: 362, endPoint y: 223, distance: 193.9
click at [362, 283] on p "وإني خ- خلاص وصلت الثلاثين فالمفروض كل ما استعجلت إنك تعرف وين تبي تروح كان أحس…" at bounding box center [469, 293] width 224 height 20
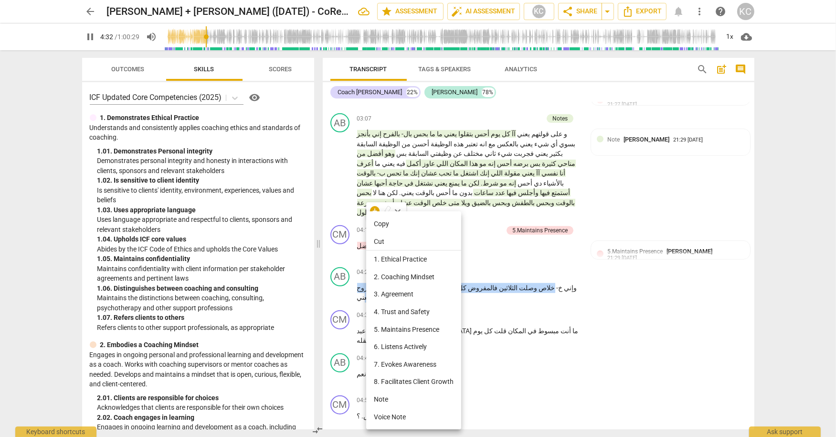
click at [397, 398] on li "Note" at bounding box center [413, 399] width 95 height 18
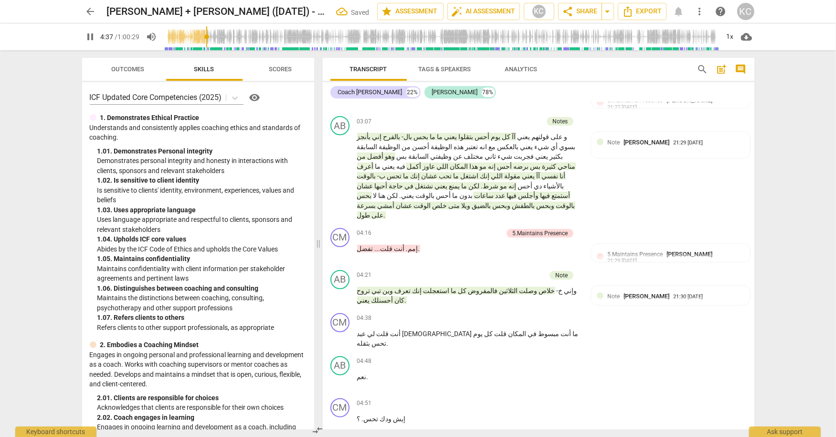
scroll to position [778, 0]
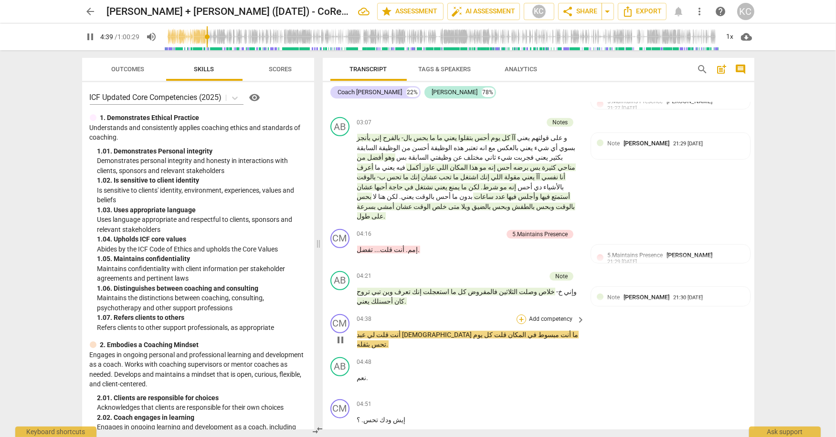
click at [522, 314] on div "+" at bounding box center [522, 319] width 10 height 10
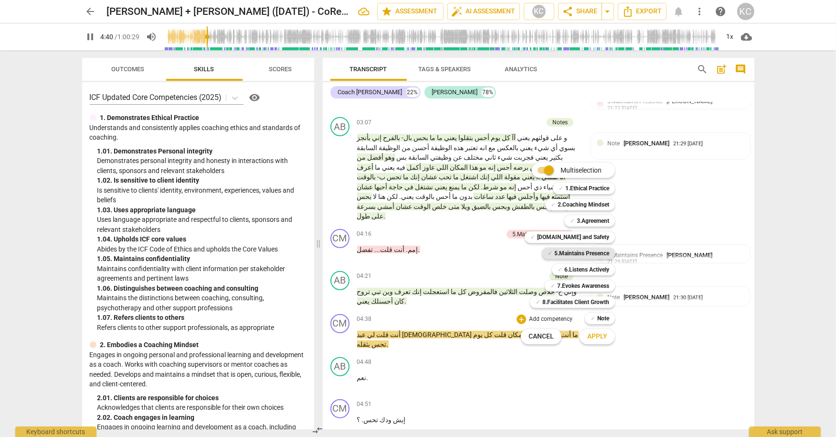
click at [550, 250] on span "✓" at bounding box center [550, 252] width 5 height 11
click at [565, 268] on b "6.Listens Actively" at bounding box center [587, 269] width 45 height 11
click at [565, 288] on b "7.Evokes Awareness" at bounding box center [583, 285] width 52 height 11
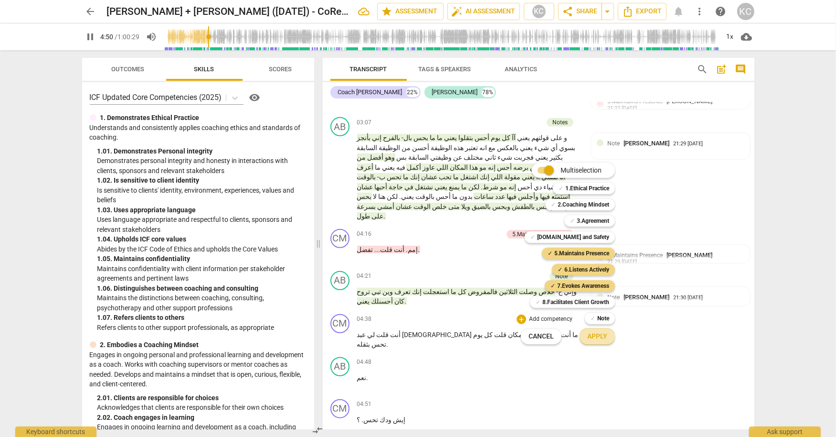
click at [590, 335] on span "Apply" at bounding box center [597, 336] width 20 height 10
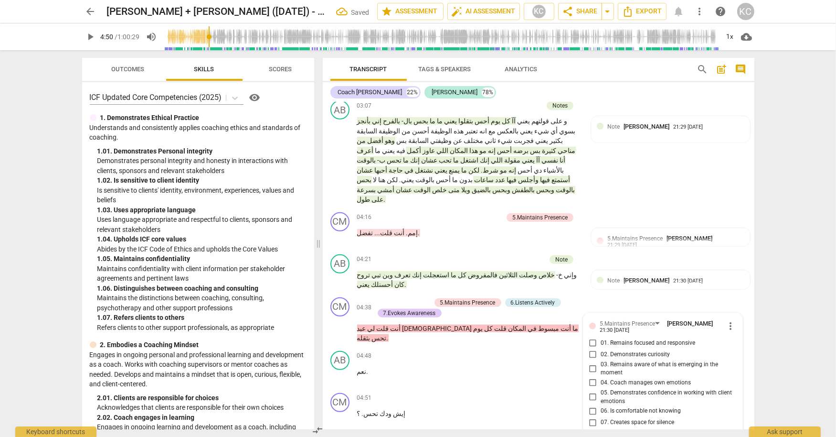
scroll to position [803, 0]
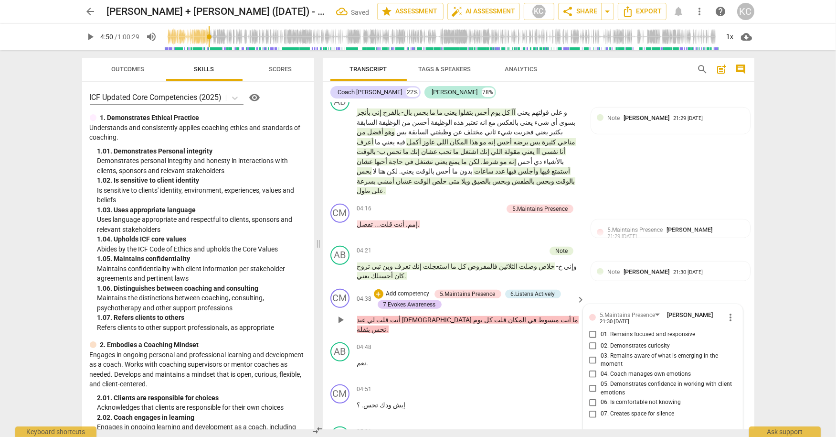
click at [589, 329] on input "01. Remains focused and responsive" at bounding box center [593, 334] width 15 height 11
click at [590, 340] on input "02. Demonstrates curiosity" at bounding box center [593, 345] width 15 height 11
click at [592, 368] on input "04. Coach manages own emotions" at bounding box center [593, 373] width 15 height 11
click at [592, 383] on input "05. Demonstrates confidence in working with client emotions" at bounding box center [593, 388] width 15 height 11
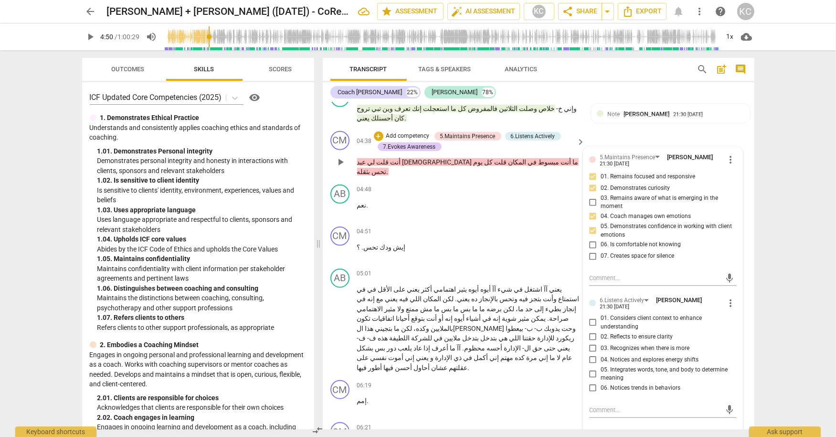
scroll to position [962, 0]
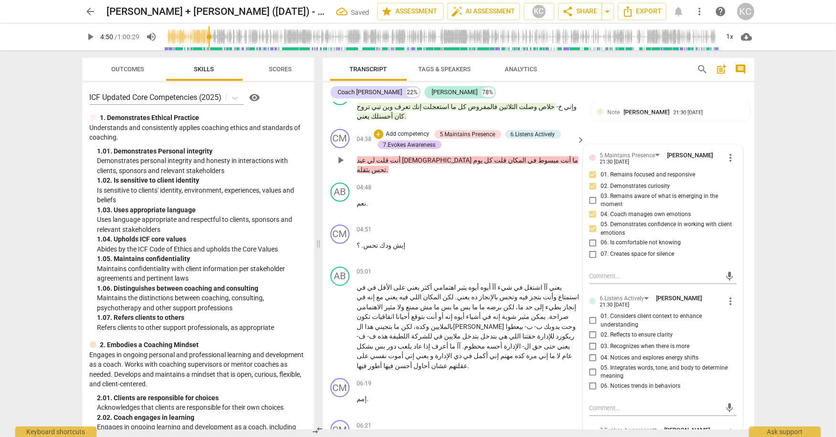
click at [591, 248] on input "07. Creates space for silence" at bounding box center [593, 253] width 15 height 11
click at [592, 366] on input "05. Integrates words, tone, and body to determine meaning" at bounding box center [593, 371] width 15 height 11
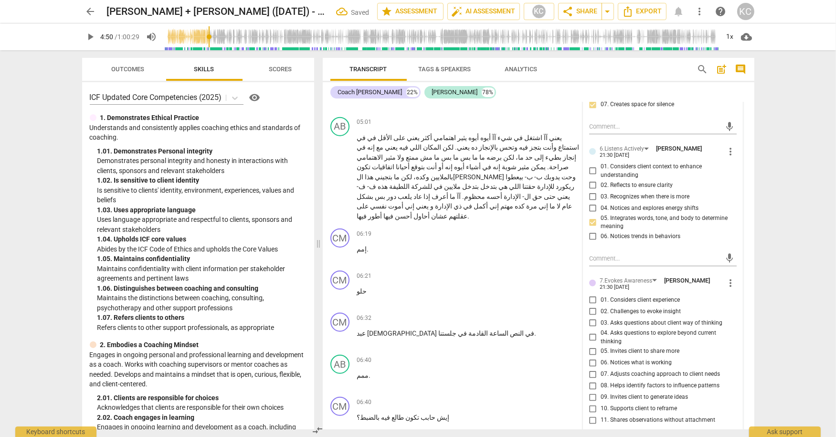
scroll to position [1113, 0]
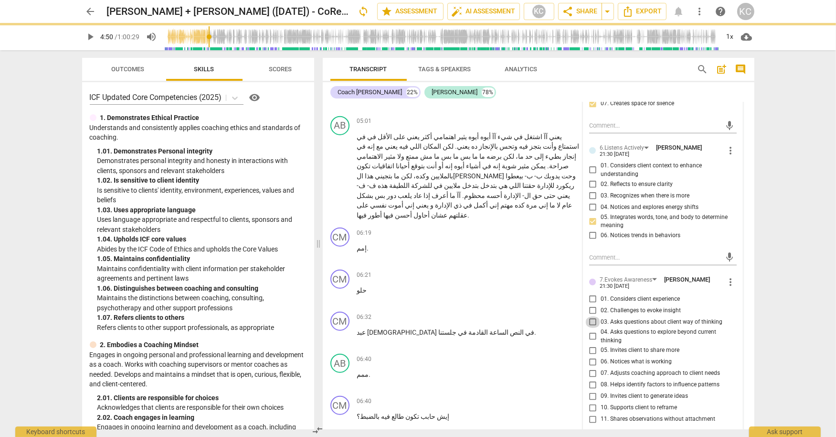
click at [592, 316] on input "03. Asks questions about client way of thinking" at bounding box center [593, 321] width 15 height 11
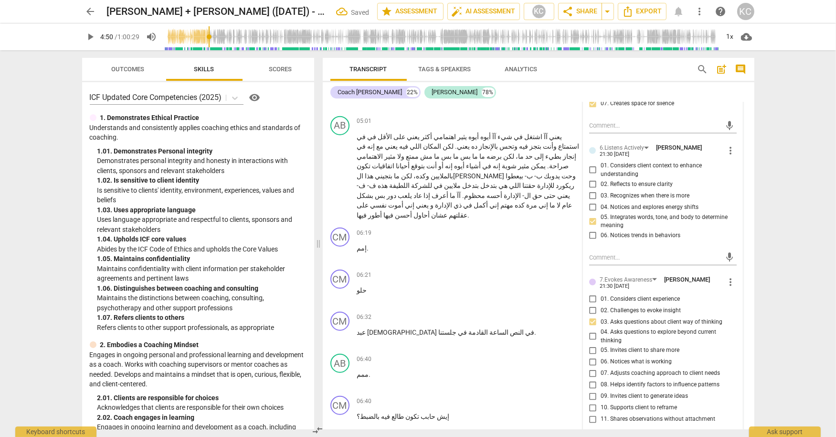
click at [592, 344] on input "05. Invites client to share more" at bounding box center [593, 349] width 15 height 11
click at [592, 356] on input "06. Notices what is working" at bounding box center [593, 361] width 15 height 11
click at [590, 367] on input "07. Adjusts coaching approach to client needs" at bounding box center [593, 372] width 15 height 11
click at [601, 436] on textarea at bounding box center [655, 440] width 132 height 9
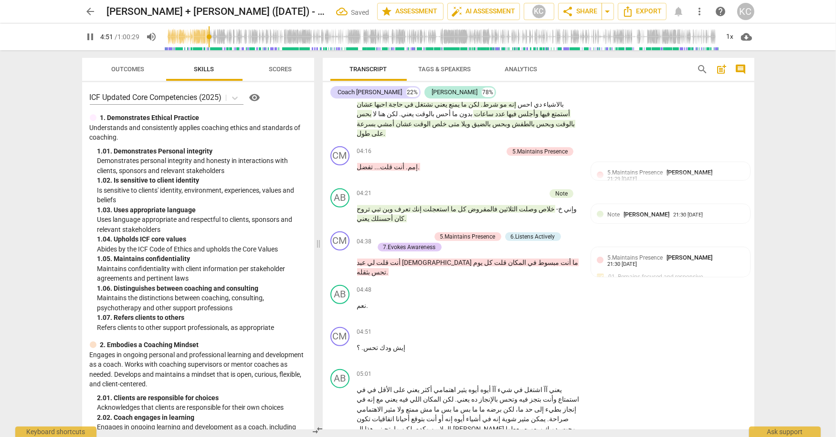
scroll to position [853, 0]
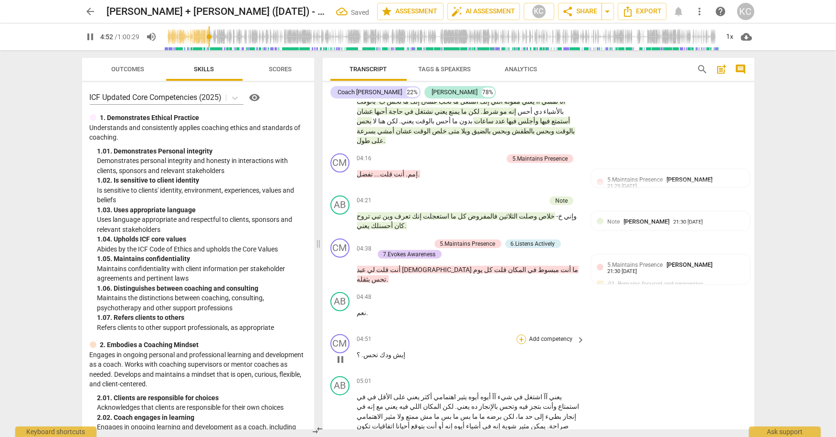
click at [521, 334] on div "+" at bounding box center [522, 339] width 10 height 10
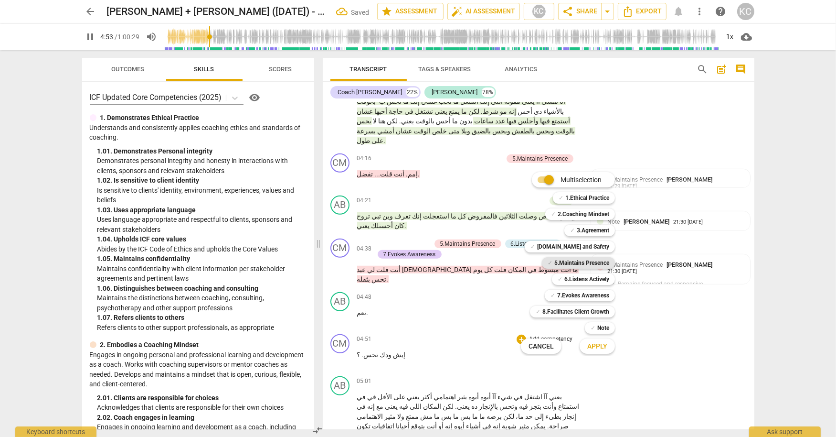
click at [556, 263] on b "5.Maintains Presence" at bounding box center [581, 262] width 55 height 11
click at [562, 277] on div "✓ 6.Listens Actively" at bounding box center [583, 278] width 63 height 11
click at [561, 291] on b "7.Evokes Awareness" at bounding box center [583, 294] width 52 height 11
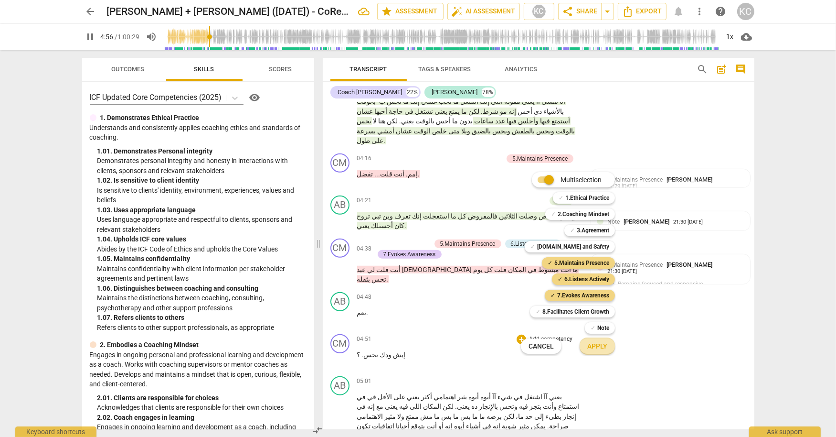
click at [591, 348] on span "Apply" at bounding box center [597, 346] width 20 height 10
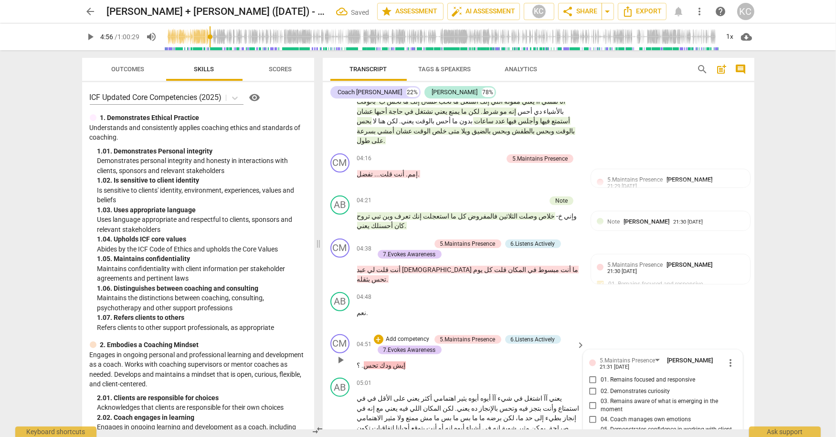
click at [591, 374] on input "01. Remains focused and responsive" at bounding box center [593, 379] width 15 height 11
click at [591, 385] on input "02. Demonstrates curiosity" at bounding box center [593, 390] width 15 height 11
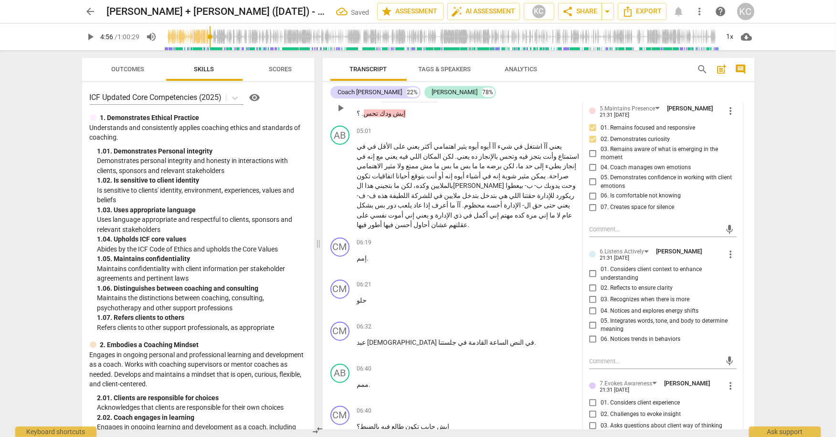
scroll to position [1109, 0]
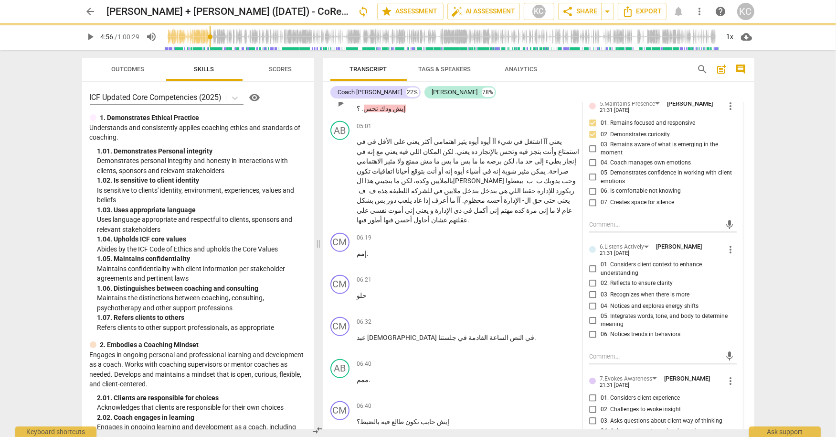
click at [731, 244] on span "more_vert" at bounding box center [730, 249] width 11 height 11
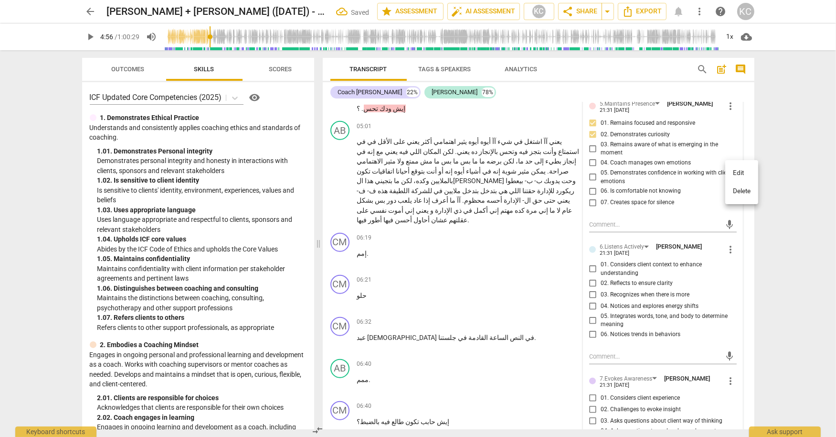
click at [735, 187] on li "Delete" at bounding box center [741, 191] width 33 height 18
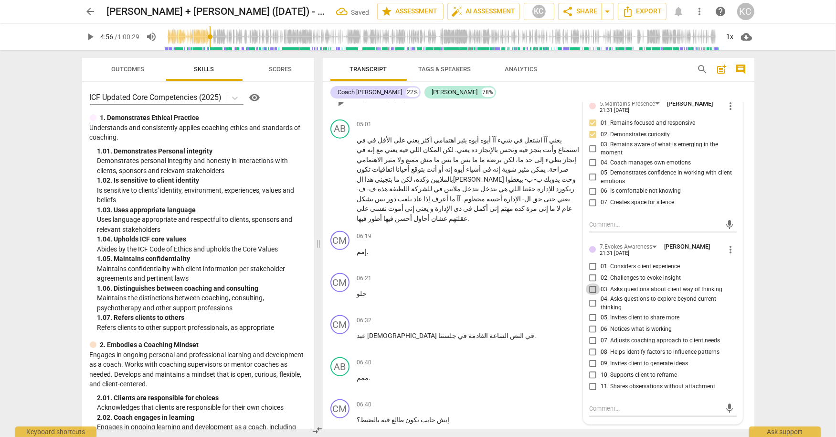
click at [592, 283] on input "03. Asks questions about client way of thinking" at bounding box center [593, 288] width 15 height 11
click at [591, 298] on input "04. Asks questions to explore beyond current thinking" at bounding box center [593, 303] width 15 height 11
click at [589, 312] on input "05. Invites client to share more" at bounding box center [593, 317] width 15 height 11
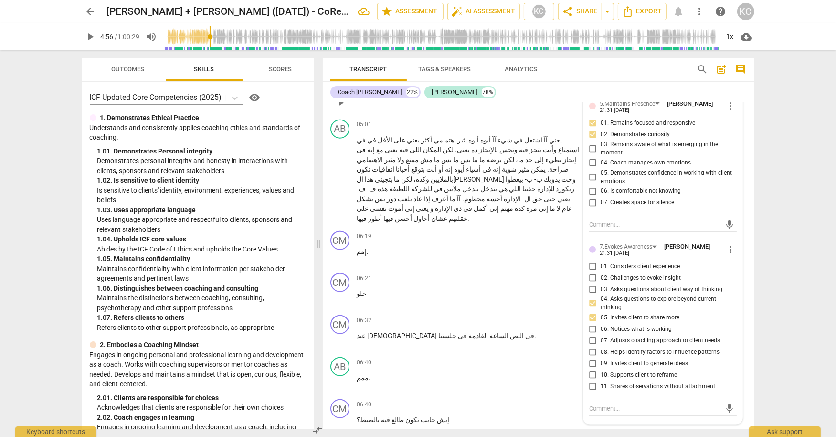
click at [591, 346] on input "08. Helps identify factors to influence patterns" at bounding box center [593, 351] width 15 height 11
click at [591, 369] on input "10. Supports client to reframe" at bounding box center [593, 374] width 15 height 11
click at [598, 404] on textarea at bounding box center [655, 408] width 132 height 9
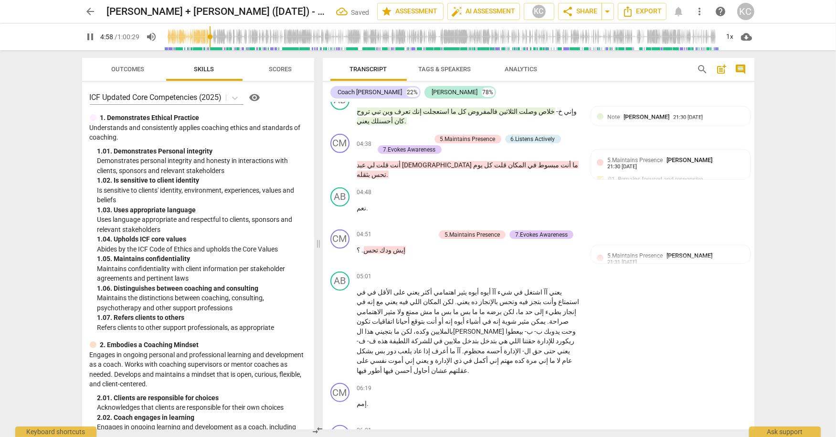
scroll to position [975, 0]
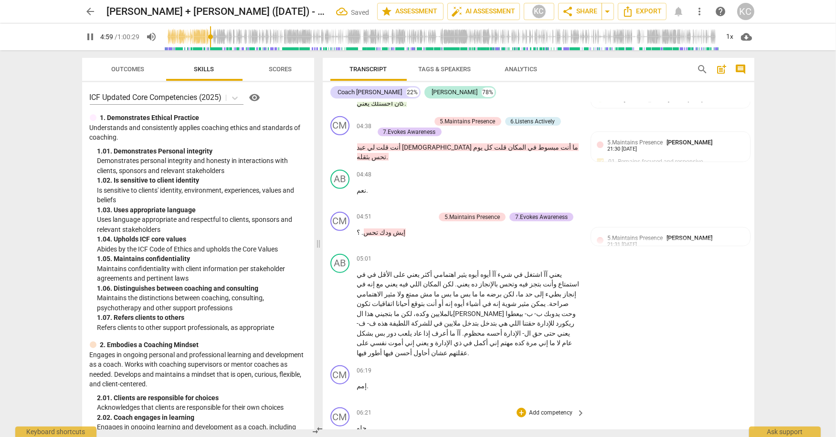
click at [361, 424] on span "حلو" at bounding box center [362, 428] width 10 height 8
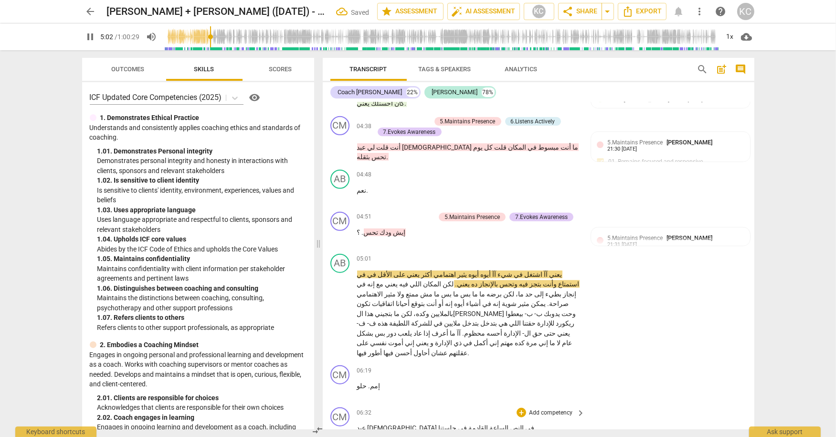
click at [368, 424] on span "عبد" at bounding box center [362, 428] width 11 height 8
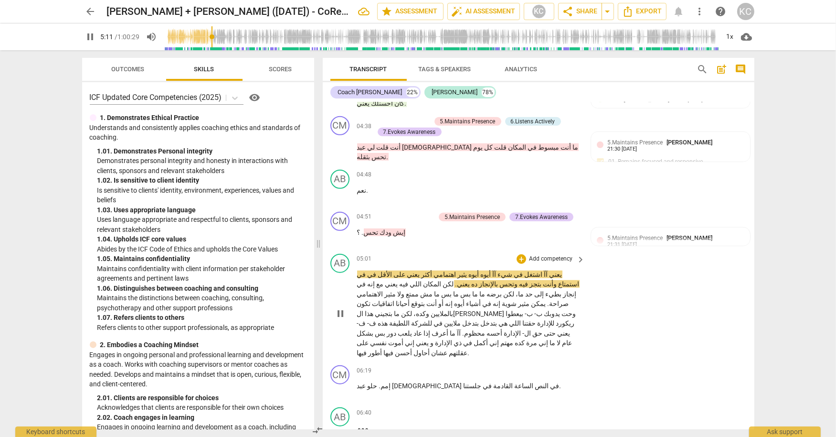
click at [580, 269] on p "يعني آآ اشتغل في شيء آآ أيوه أيوه يثير اهتمامي أكثر يعني على الأقل في في استمتا…" at bounding box center [469, 313] width 224 height 88
click at [344, 231] on span "pause" at bounding box center [340, 236] width 11 height 11
click at [344, 231] on span "play_arrow" at bounding box center [340, 236] width 11 height 11
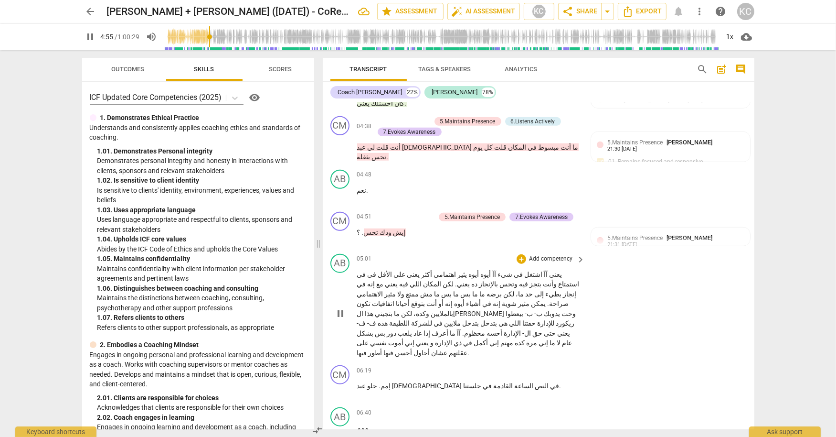
click at [479, 270] on span "أيوه" at bounding box center [474, 274] width 12 height 8
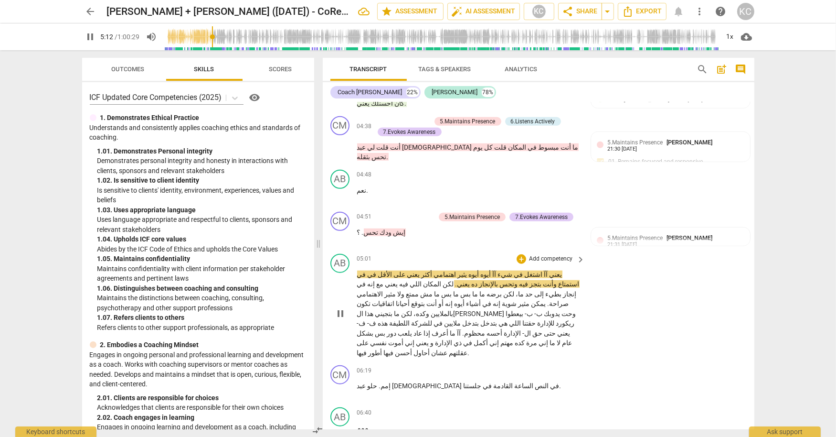
click at [582, 269] on div "يعني آآ اشتغل في شيء آآ أيوه أيوه يثير اهتمامي أكثر يعني على الأقل في في استمتا…" at bounding box center [471, 313] width 229 height 88
drag, startPoint x: 582, startPoint y: 199, endPoint x: 480, endPoint y: 198, distance: 101.2
click at [480, 269] on div "يعني آآ اشتغل في شيء آآ أيوه أيوه يثير اهتمامي أكثر يعني على الأقل في في استمتا…" at bounding box center [471, 313] width 229 height 88
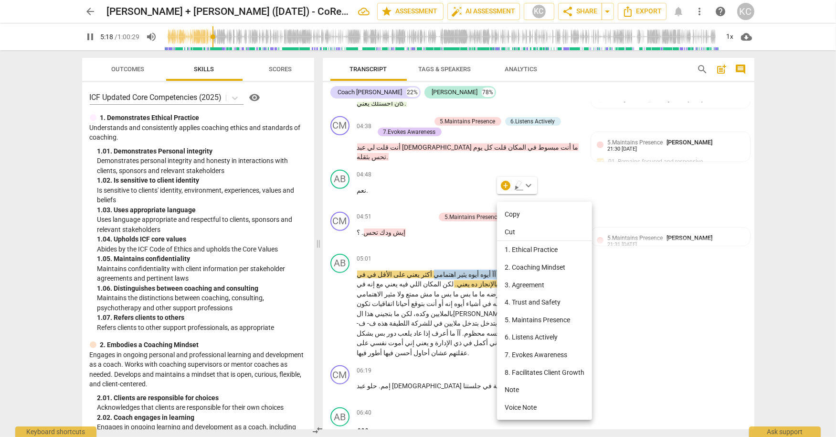
click at [516, 390] on li "Note" at bounding box center [544, 390] width 95 height 18
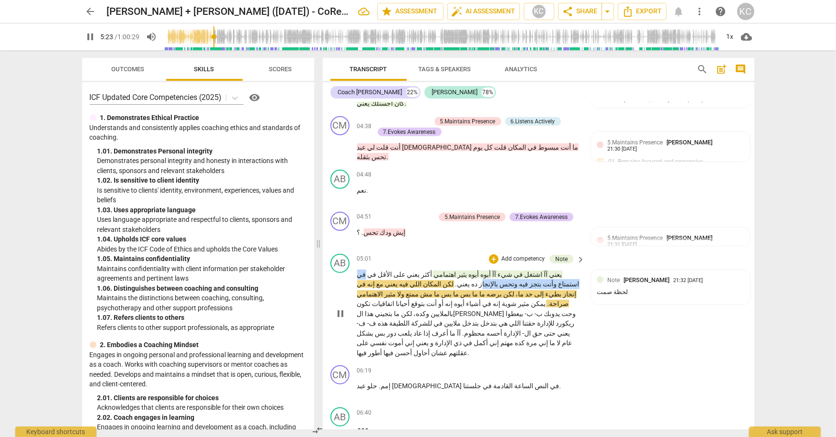
drag, startPoint x: 427, startPoint y: 197, endPoint x: 563, endPoint y: 206, distance: 135.9
click at [563, 269] on p "يعني آآ اشتغل في شيء آآ أيوه أيوه يثير اهتمامي أكثر يعني على الأقل في في استمتا…" at bounding box center [469, 313] width 224 height 88
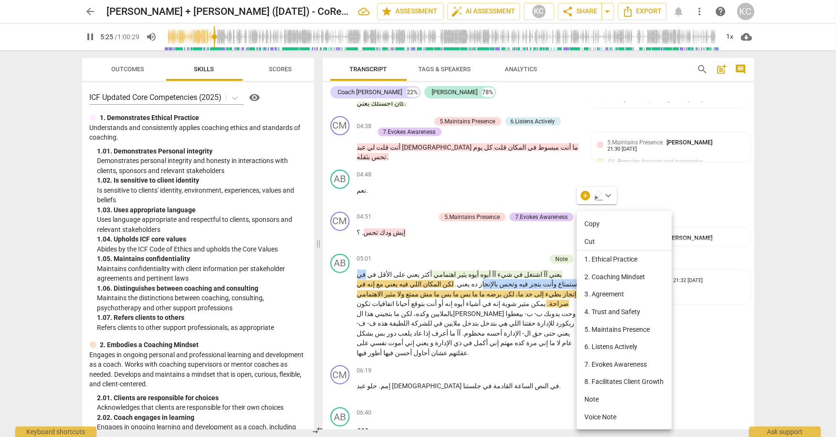
click at [588, 401] on li "Note" at bounding box center [624, 399] width 95 height 18
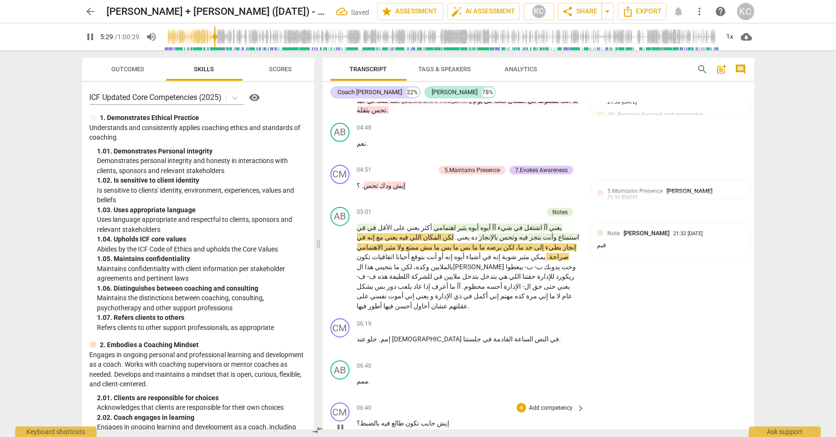
scroll to position [1025, 0]
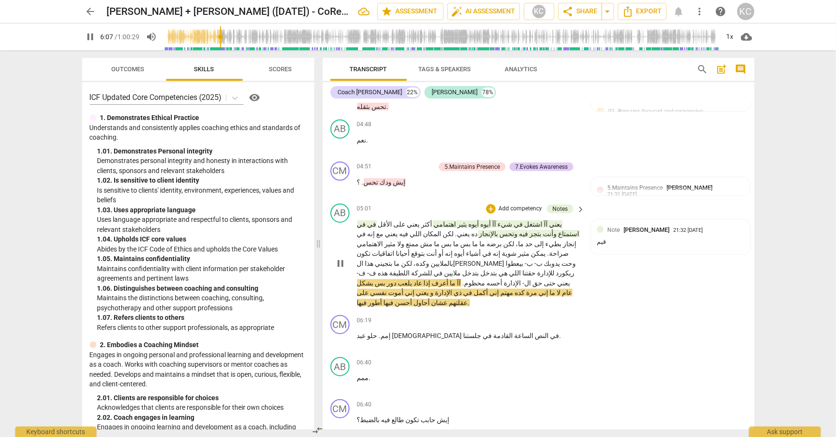
click at [465, 279] on span "محظوم" at bounding box center [475, 283] width 21 height 8
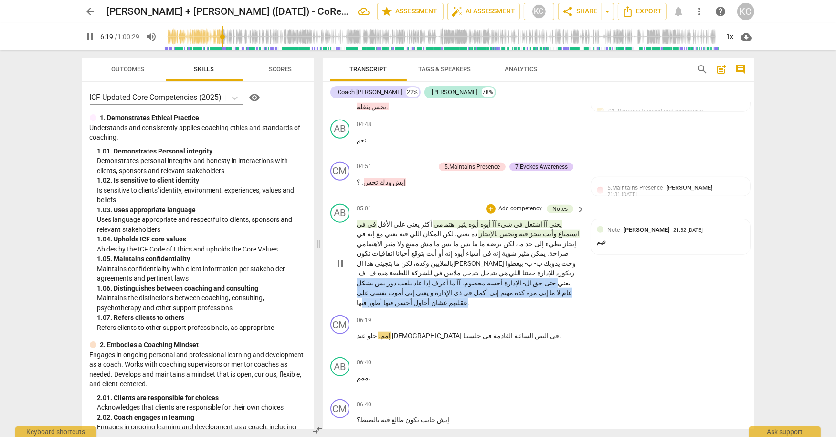
drag, startPoint x: 439, startPoint y: 185, endPoint x: 361, endPoint y: 204, distance: 81.2
click at [361, 219] on p "يعني آآ اشتغل في شيء آآ أيوه أيوه يثير اهتمامي أكثر يعني على الأقل في في استمتا…" at bounding box center [469, 263] width 224 height 88
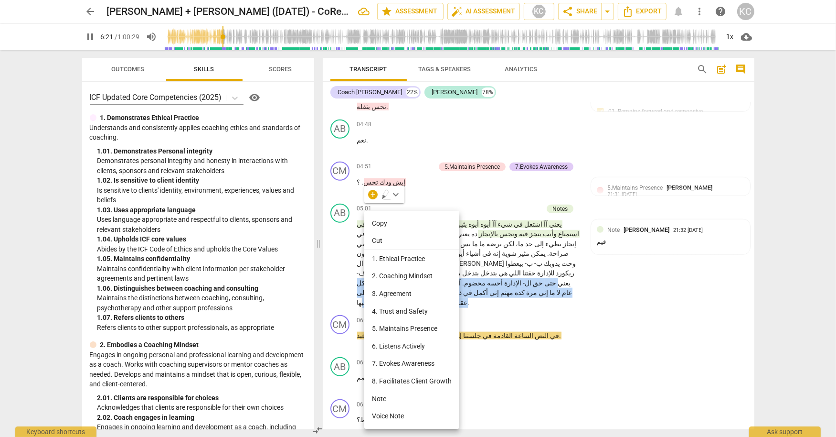
click at [374, 401] on li "Note" at bounding box center [411, 399] width 95 height 18
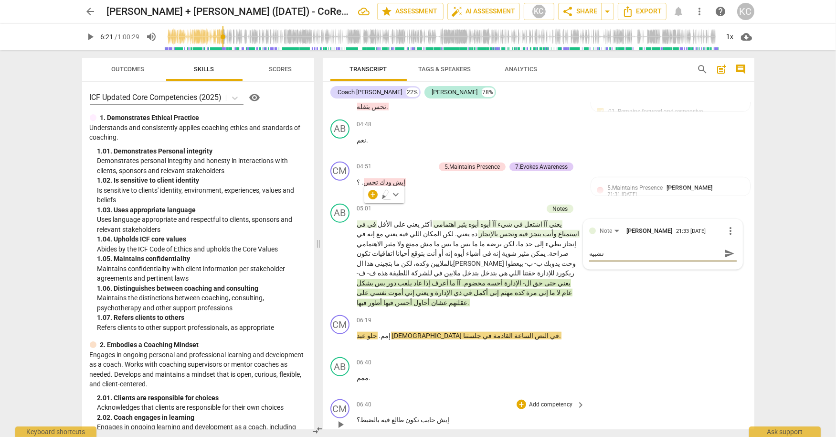
click at [651, 395] on div "CM play_arrow pause 06:40 + Add competency keyboard_arrow_right إيش حابب تكون ط…" at bounding box center [539, 416] width 432 height 42
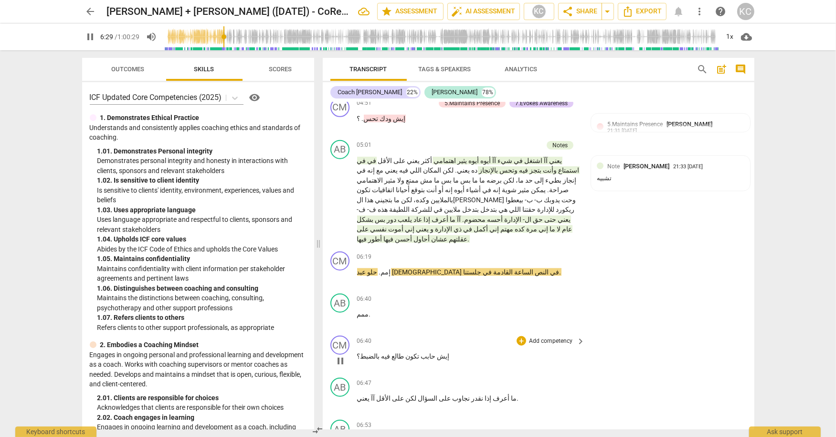
scroll to position [1112, 0]
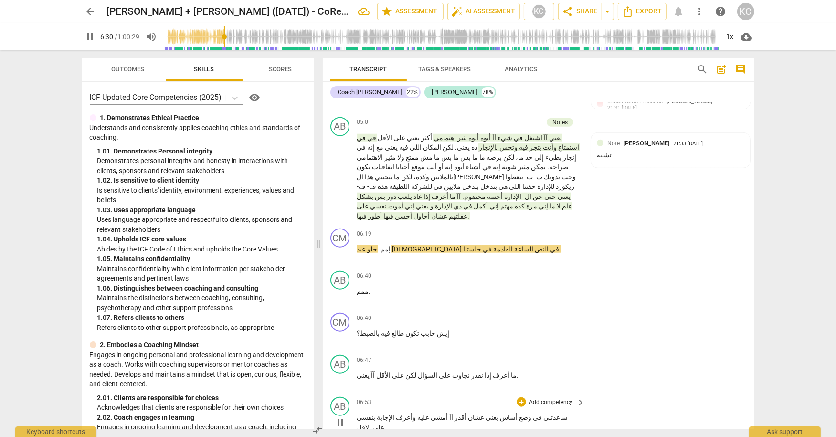
click at [543, 413] on span "ساعدتني" at bounding box center [556, 417] width 26 height 8
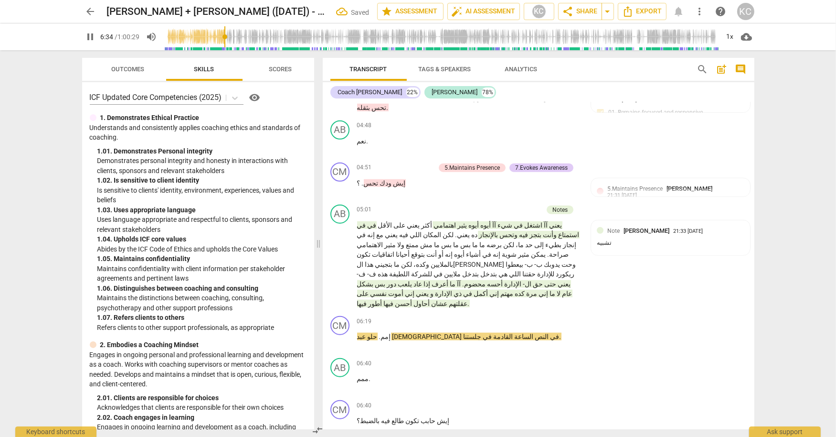
scroll to position [1015, 0]
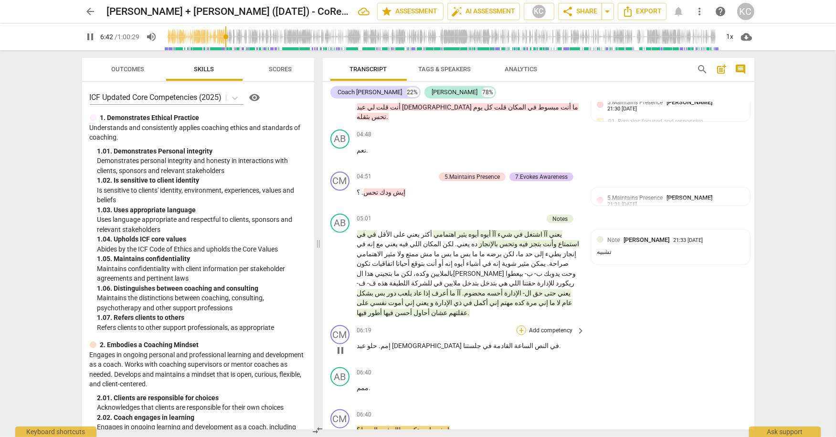
click at [522, 325] on div "+" at bounding box center [522, 330] width 10 height 10
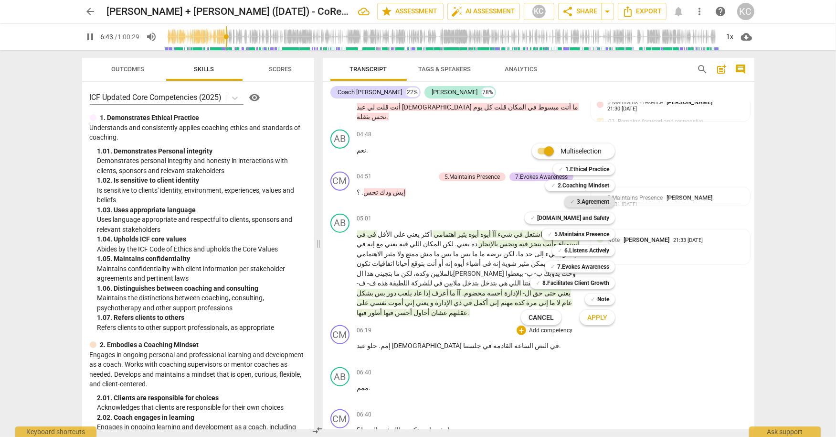
click at [575, 204] on div "✓ 3.Agreement" at bounding box center [590, 201] width 51 height 11
click at [568, 234] on b "5.Maintains Presence" at bounding box center [581, 233] width 55 height 11
click at [606, 319] on span "Apply" at bounding box center [597, 318] width 20 height 10
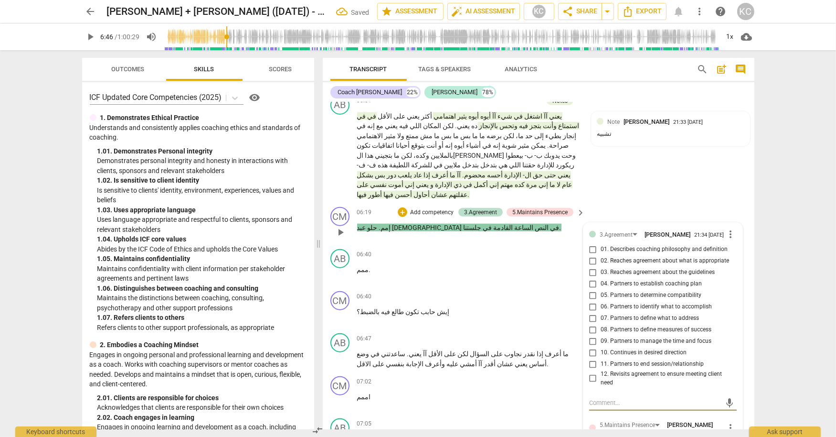
scroll to position [1134, 0]
click at [592, 312] on input "07. Partners to define what to address" at bounding box center [593, 317] width 15 height 11
click at [591, 300] on input "06. Partners to identify what to accomplish" at bounding box center [593, 305] width 15 height 11
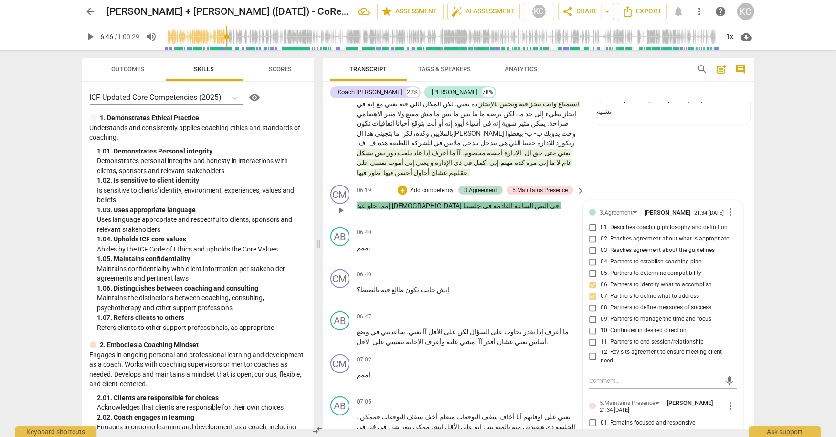
click at [594, 416] on input "01. Remains focused and responsive" at bounding box center [593, 421] width 15 height 11
click at [594, 428] on input "02. Demonstrates curiosity" at bounding box center [593, 433] width 15 height 11
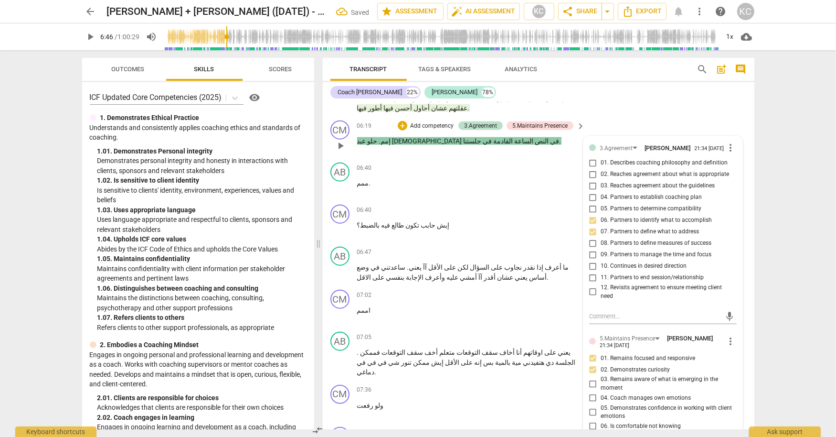
scroll to position [1223, 0]
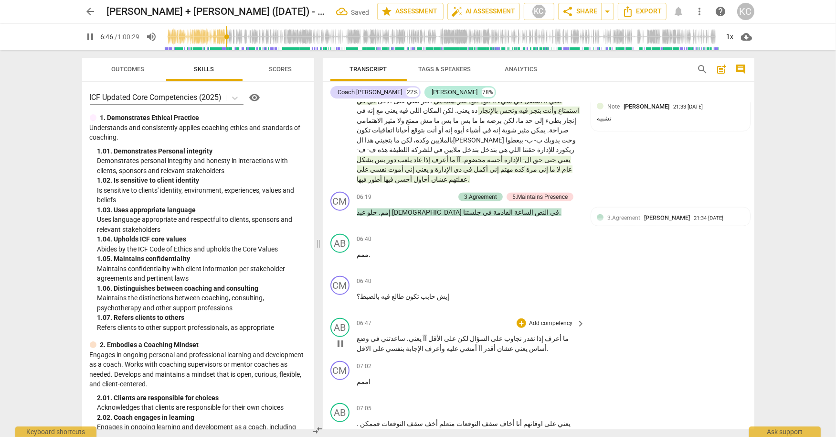
scroll to position [1144, 0]
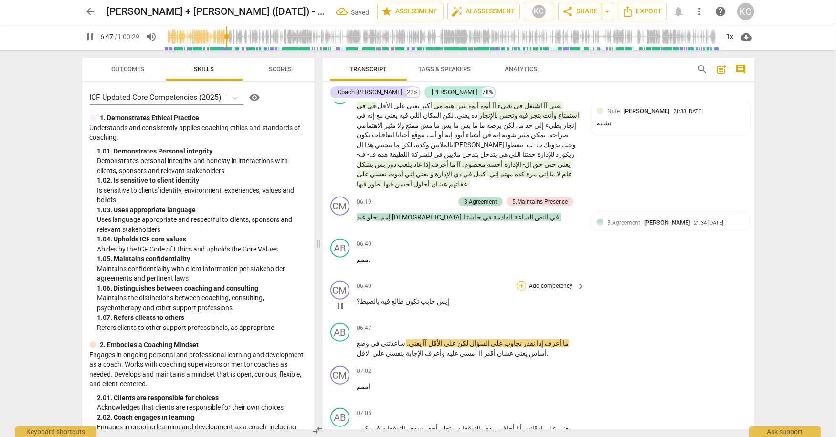
click at [521, 281] on div "+" at bounding box center [522, 286] width 10 height 10
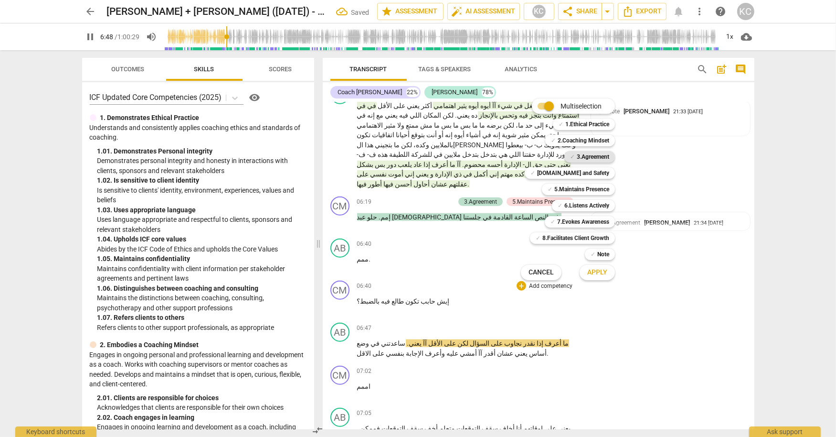
click at [582, 159] on b "3.Agreement" at bounding box center [593, 156] width 32 height 11
click at [574, 190] on b "5.Maintains Presence" at bounding box center [581, 188] width 55 height 11
click at [595, 275] on span "Apply" at bounding box center [597, 272] width 20 height 10
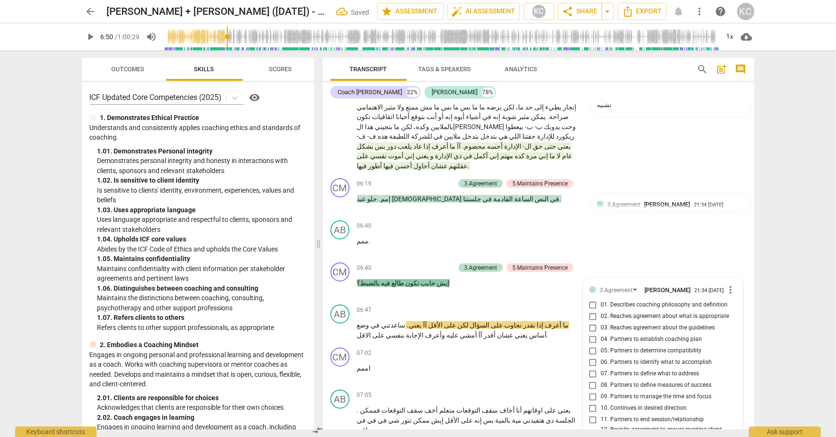
scroll to position [1162, 0]
click at [593, 356] on input "06. Partners to identify what to accomplish" at bounding box center [593, 361] width 15 height 11
click at [594, 367] on input "07. Partners to define what to address" at bounding box center [593, 372] width 15 height 11
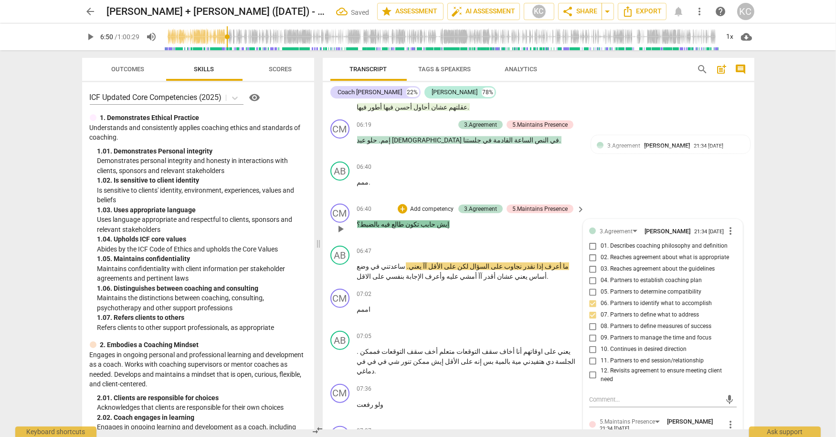
scroll to position [1283, 0]
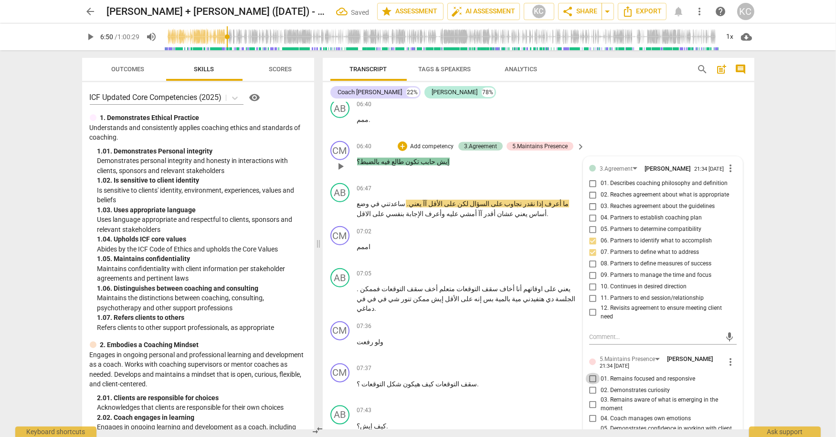
click at [592, 373] on input "01. Remains focused and responsive" at bounding box center [593, 378] width 15 height 11
click at [592, 384] on input "02. Demonstrates curiosity" at bounding box center [593, 389] width 15 height 11
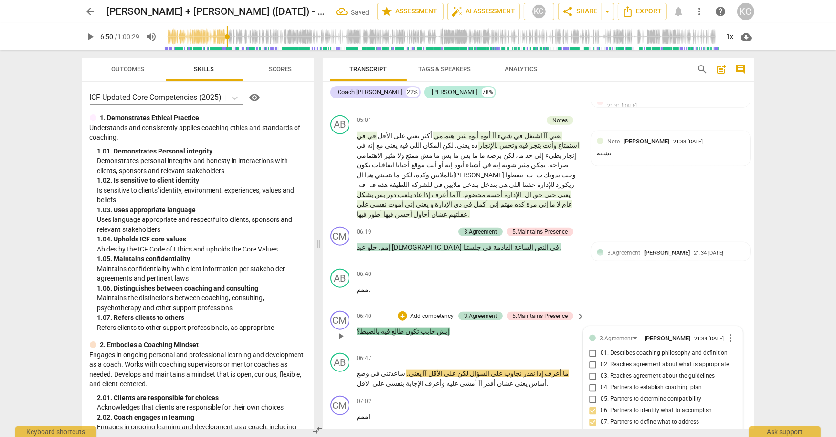
scroll to position [1102, 0]
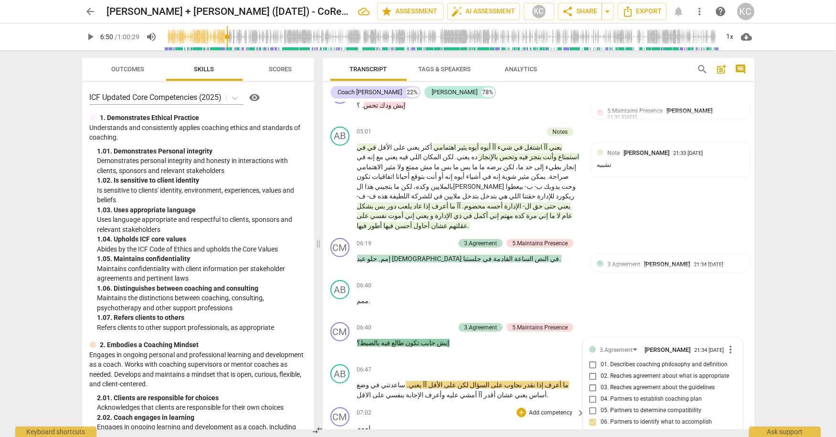
click at [482, 423] on p "اممم" at bounding box center [469, 428] width 224 height 10
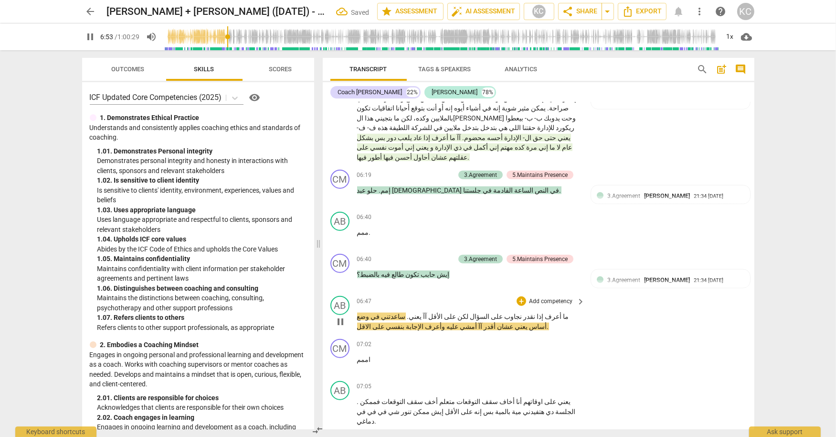
scroll to position [1173, 0]
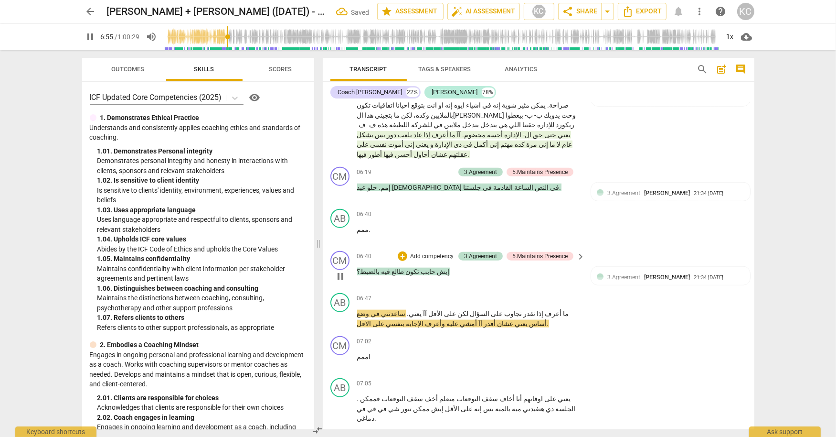
click at [340, 270] on span "pause" at bounding box center [340, 275] width 11 height 11
click at [340, 270] on span "play_arrow" at bounding box center [340, 275] width 11 height 11
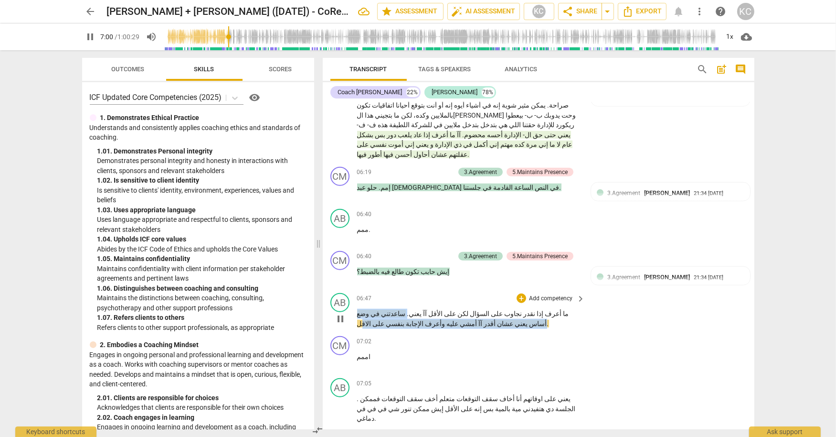
drag, startPoint x: 450, startPoint y: 216, endPoint x: 360, endPoint y: 224, distance: 90.6
click at [360, 309] on p "ما أعرف إذا نقدر نجاوب على السؤال لكن على الأقل آآ يعني . ساعدتني في وضع أساس ي…" at bounding box center [469, 319] width 224 height 20
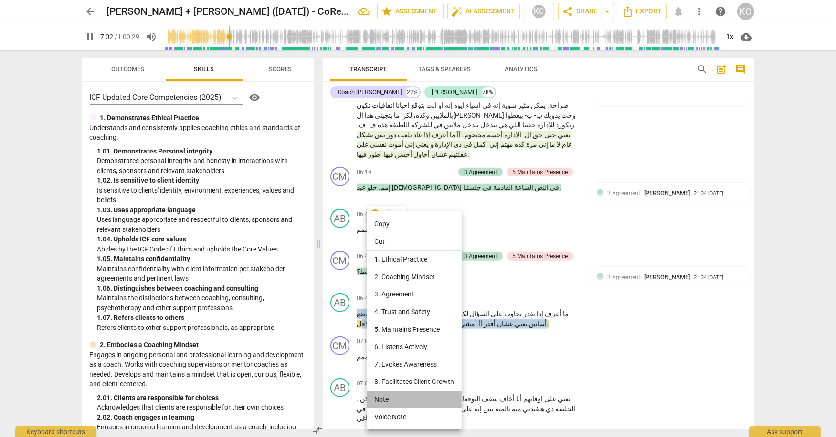
click at [385, 401] on li "Note" at bounding box center [414, 399] width 95 height 18
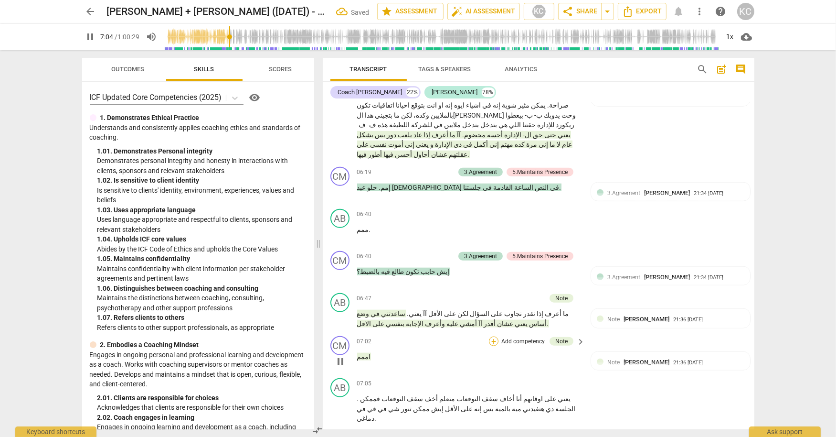
click at [495, 336] on div "+" at bounding box center [494, 341] width 10 height 10
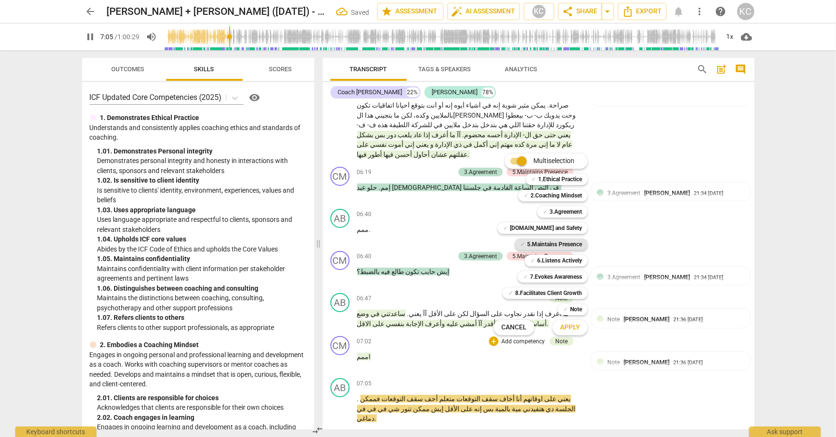
click at [539, 243] on b "5.Maintains Presence" at bounding box center [554, 243] width 55 height 11
click at [561, 325] on span "Apply" at bounding box center [570, 327] width 20 height 10
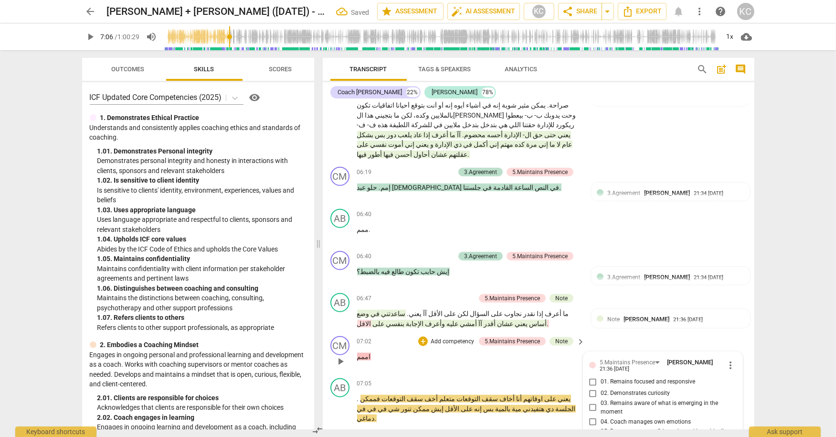
click at [592, 376] on input "01. Remains focused and responsive" at bounding box center [593, 381] width 15 height 11
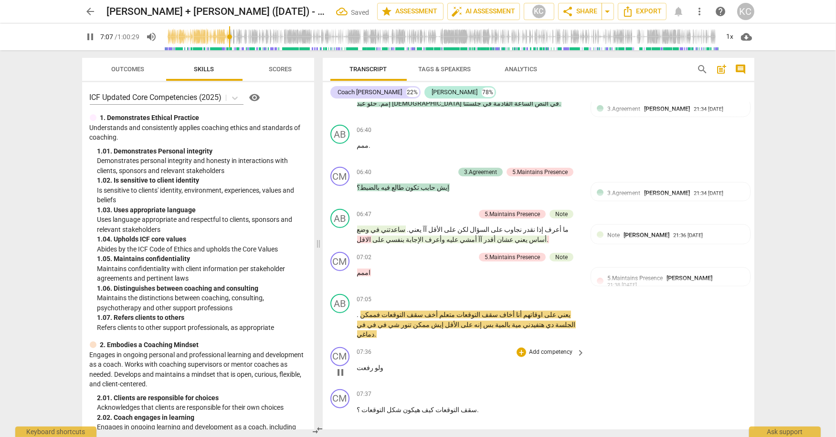
scroll to position [1265, 0]
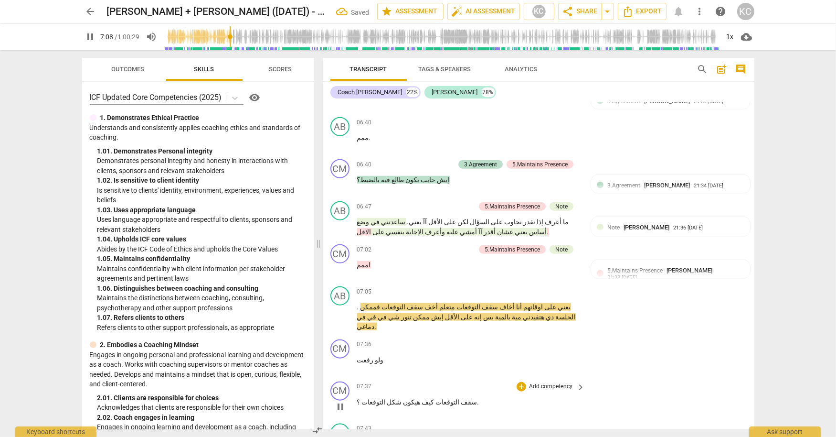
click at [460, 398] on span "سقف" at bounding box center [469, 402] width 18 height 8
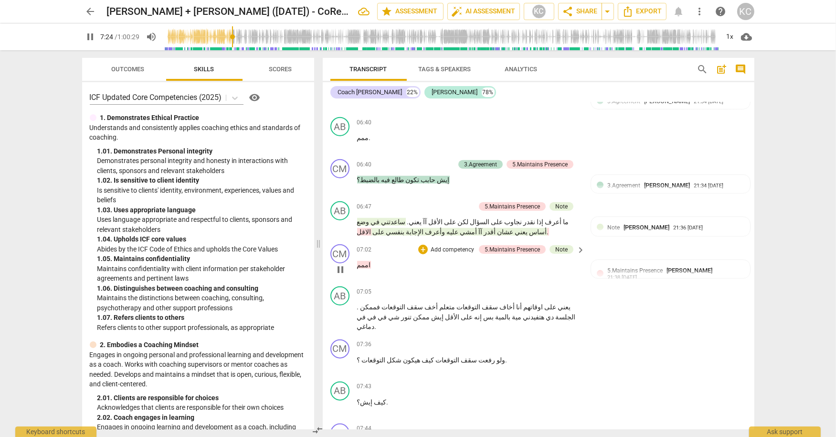
click at [343, 264] on span "pause" at bounding box center [340, 269] width 11 height 11
click at [343, 264] on span "play_arrow" at bounding box center [340, 269] width 11 height 11
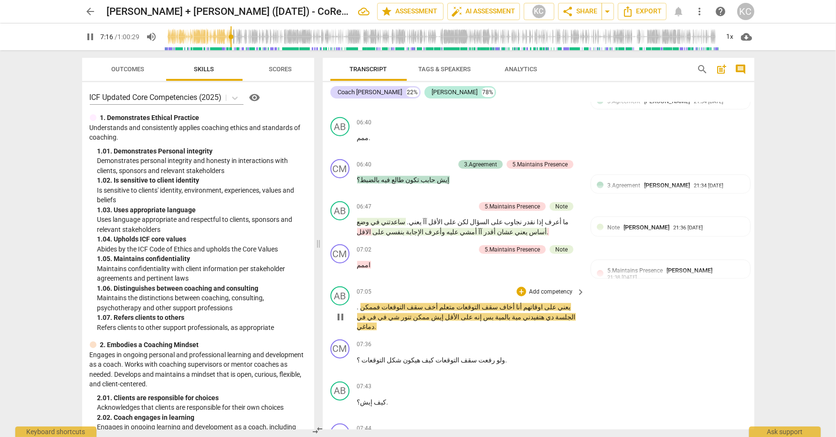
click at [340, 309] on button "pause" at bounding box center [340, 316] width 15 height 15
click at [559, 303] on span "يعني" at bounding box center [564, 307] width 14 height 8
drag, startPoint x: 534, startPoint y: 213, endPoint x: 581, endPoint y: 246, distance: 57.2
click at [534, 303] on span "اوقاتهم" at bounding box center [532, 307] width 21 height 8
click at [656, 335] on div "CM play_arrow pause 07:36 + Add competency keyboard_arrow_right ولو رفعت سقف ال…" at bounding box center [539, 356] width 432 height 42
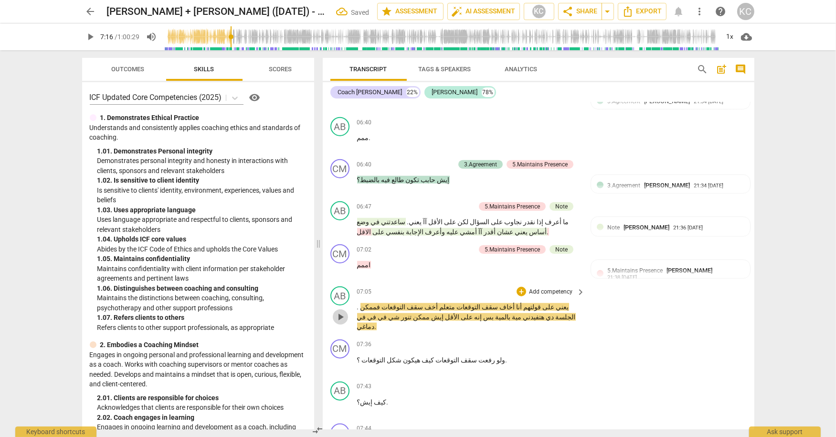
click at [338, 311] on span "play_arrow" at bounding box center [340, 316] width 11 height 11
drag, startPoint x: 564, startPoint y: 209, endPoint x: 437, endPoint y: 208, distance: 127.0
click at [437, 302] on p ". يعني على قولتهم أنا أخاف سقف التوقعات متعلم أخف سقف التوقعات فممكن الجلسة دي …" at bounding box center [469, 317] width 224 height 30
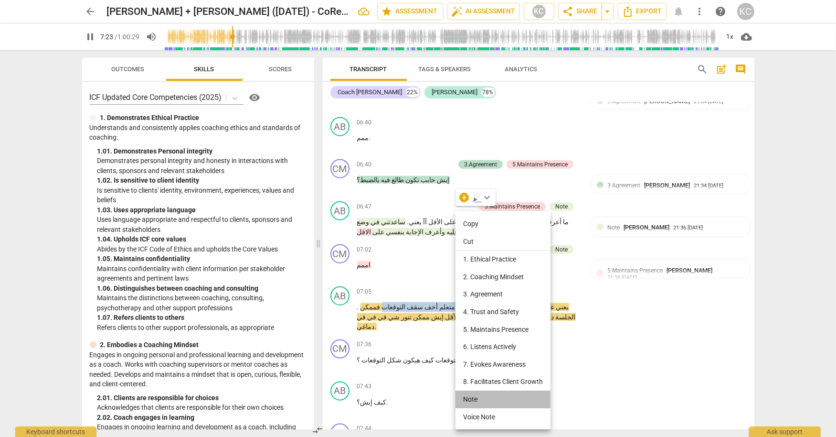
click at [477, 405] on li "Note" at bounding box center [503, 399] width 95 height 18
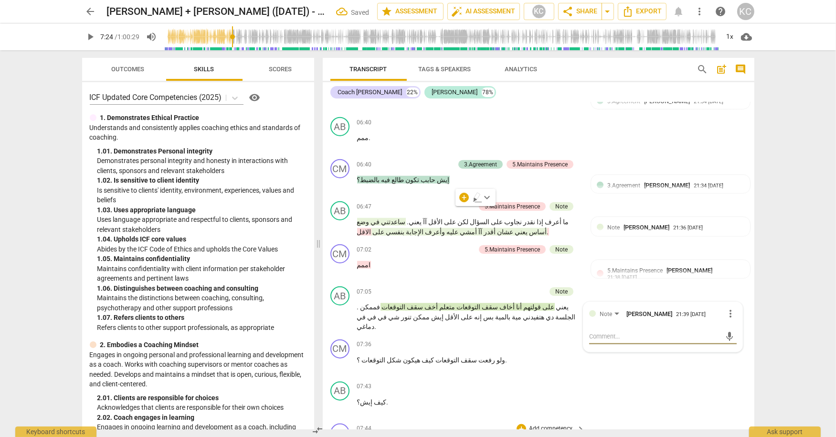
click at [720, 419] on div "CM play_arrow pause 07:44 + Add competency keyboard_arrow_right أقول لو رفعت سق…" at bounding box center [539, 440] width 432 height 42
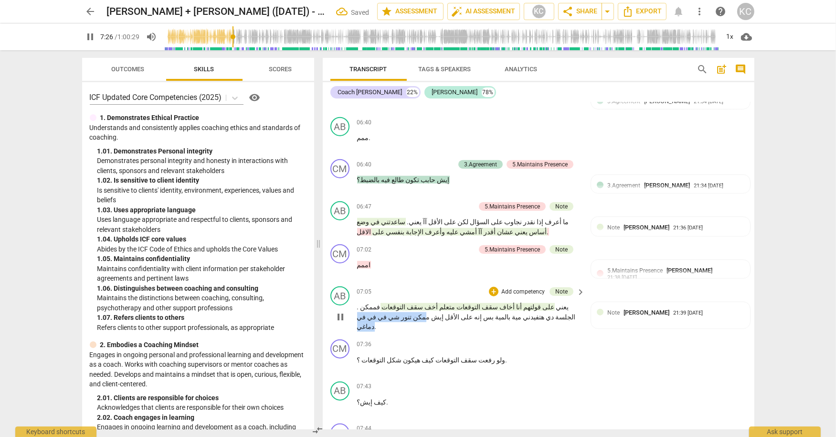
drag, startPoint x: 423, startPoint y: 220, endPoint x: 356, endPoint y: 220, distance: 67.3
click at [356, 282] on div "AB play_arrow pause 07:05 + Add competency Note keyboard_arrow_right . يعني على…" at bounding box center [539, 308] width 432 height 53
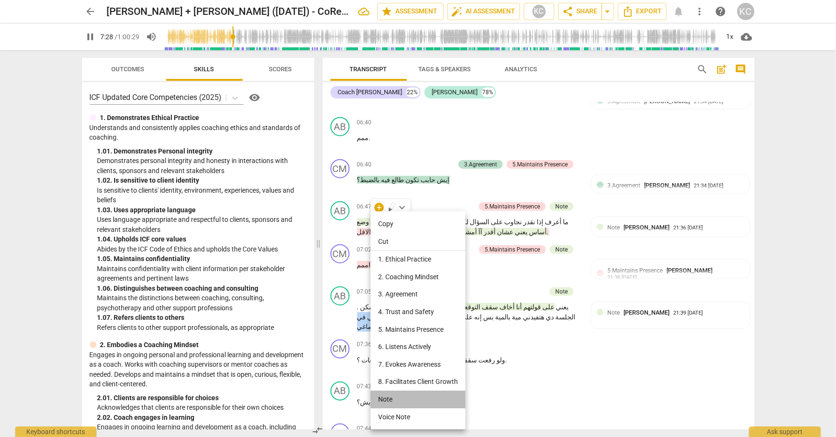
click at [383, 395] on li "Note" at bounding box center [418, 399] width 95 height 18
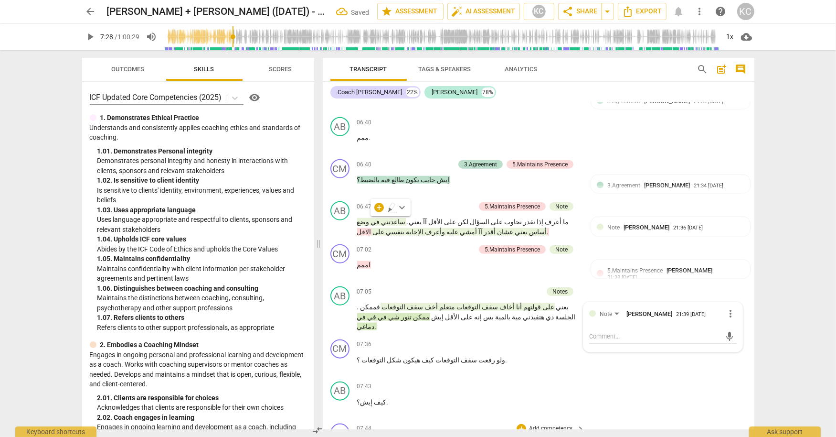
click at [663, 419] on div "CM play_arrow pause 07:44 + Add competency keyboard_arrow_right أقول لو رفعت سق…" at bounding box center [539, 440] width 432 height 42
click at [524, 340] on div "+" at bounding box center [522, 345] width 10 height 10
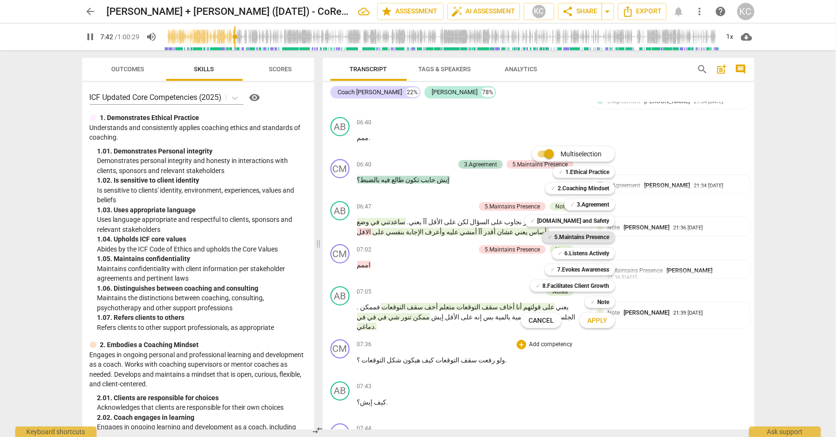
click at [563, 236] on b "5.Maintains Presence" at bounding box center [581, 236] width 55 height 11
click at [558, 266] on b "7.Evokes Awareness" at bounding box center [583, 269] width 52 height 11
click at [560, 254] on span "✓" at bounding box center [560, 252] width 5 height 11
click at [593, 319] on span "Apply" at bounding box center [597, 321] width 20 height 10
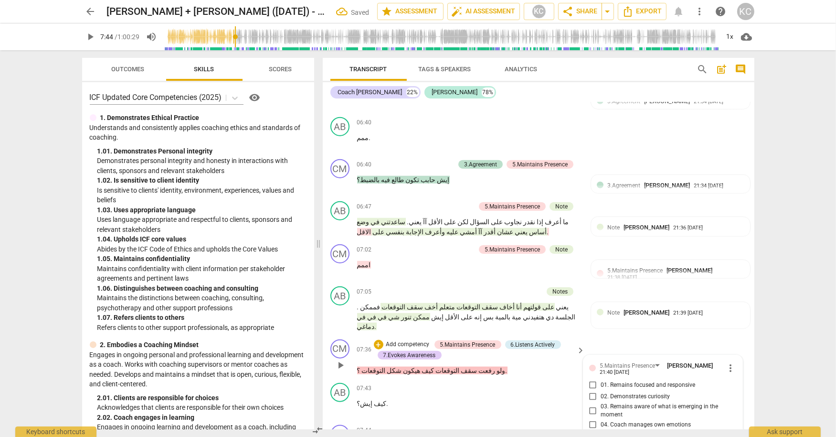
click at [592, 379] on input "01. Remains focused and responsive" at bounding box center [593, 384] width 15 height 11
click at [592, 391] on input "02. Demonstrates curiosity" at bounding box center [593, 396] width 15 height 11
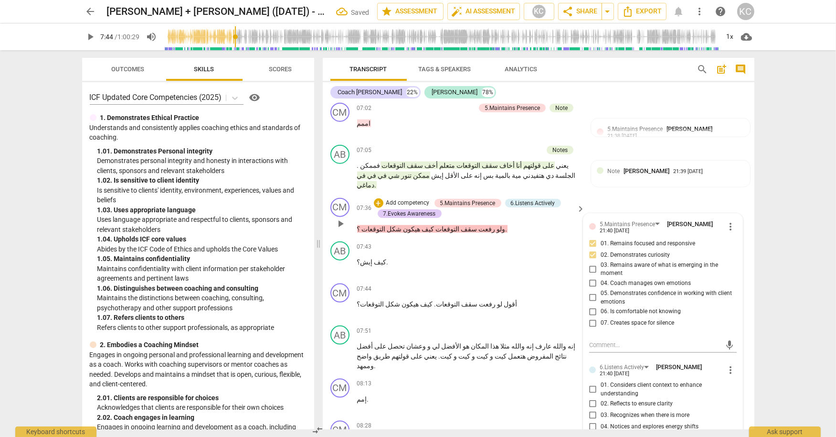
scroll to position [1408, 0]
click at [593, 433] on input "05. Integrates words, tone, and body to determine meaning" at bounding box center [593, 438] width 15 height 11
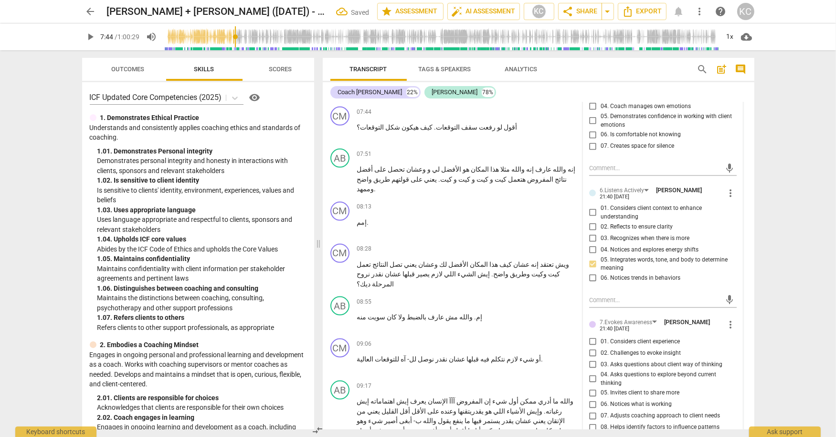
scroll to position [1587, 0]
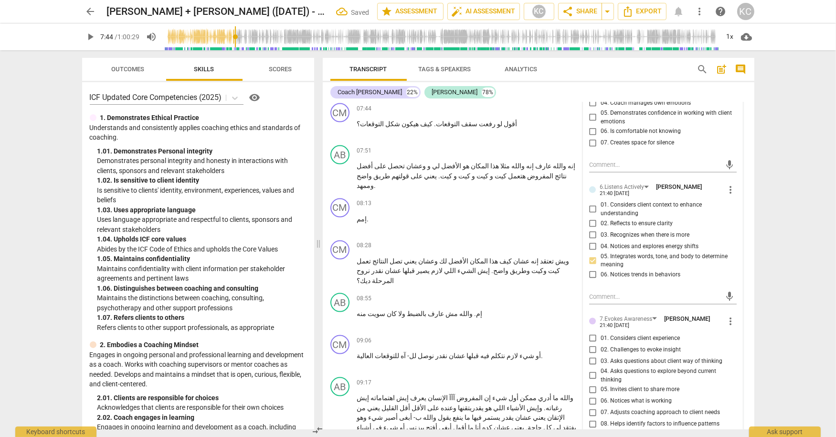
click at [593, 355] on input "03. Asks questions about client way of thinking" at bounding box center [593, 360] width 15 height 11
click at [593, 383] on input "05. Invites client to share more" at bounding box center [593, 388] width 15 height 11
click at [590, 406] on input "07. Adjusts coaching approach to client needs" at bounding box center [593, 411] width 15 height 11
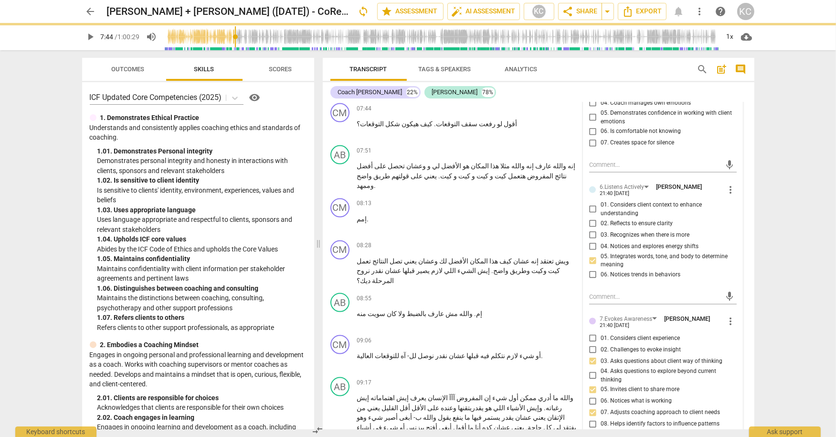
click at [589, 429] on input "09. Invites client to generate ideas" at bounding box center [593, 434] width 15 height 11
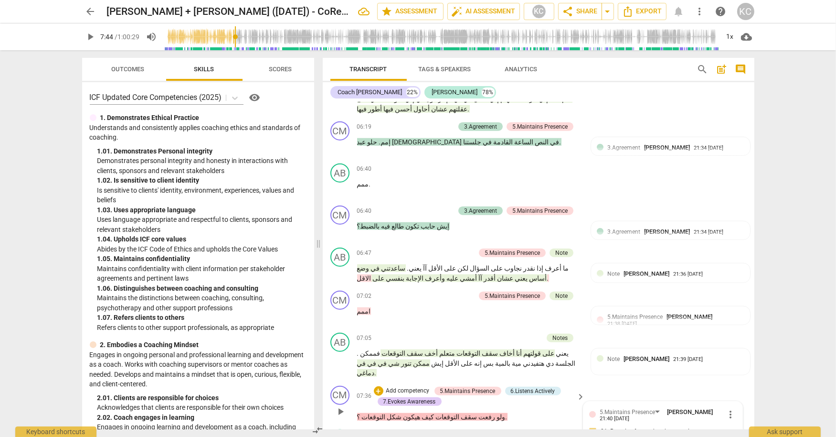
scroll to position [1234, 0]
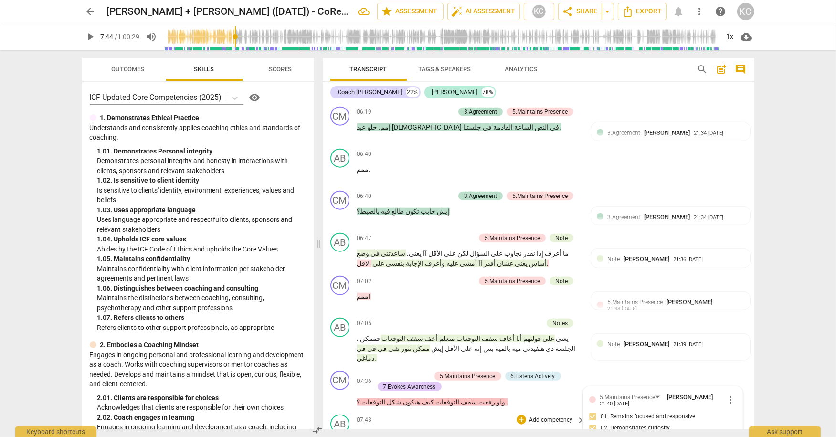
click at [422, 430] on p "كيف إيش؟ ." at bounding box center [469, 435] width 224 height 10
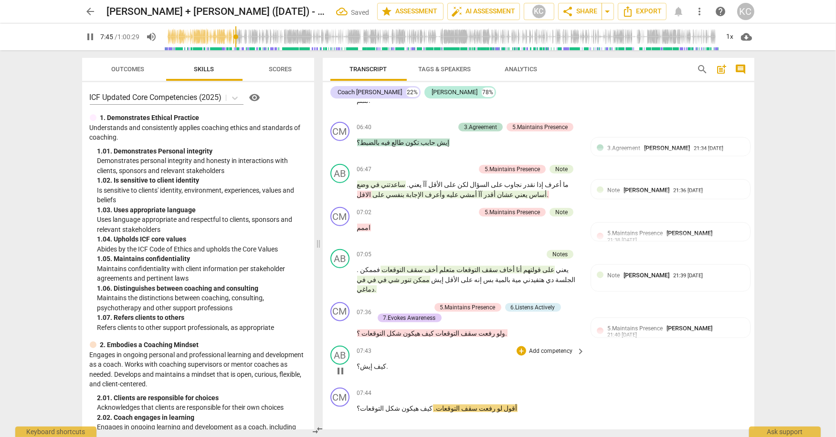
scroll to position [1315, 0]
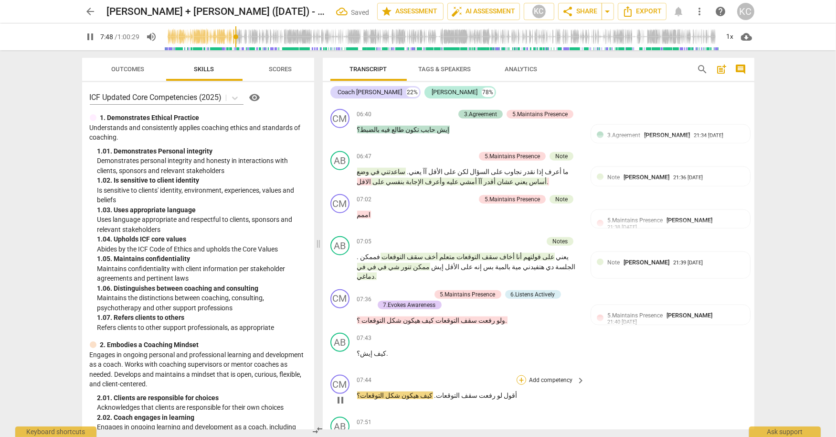
click at [521, 375] on div "+" at bounding box center [522, 380] width 10 height 10
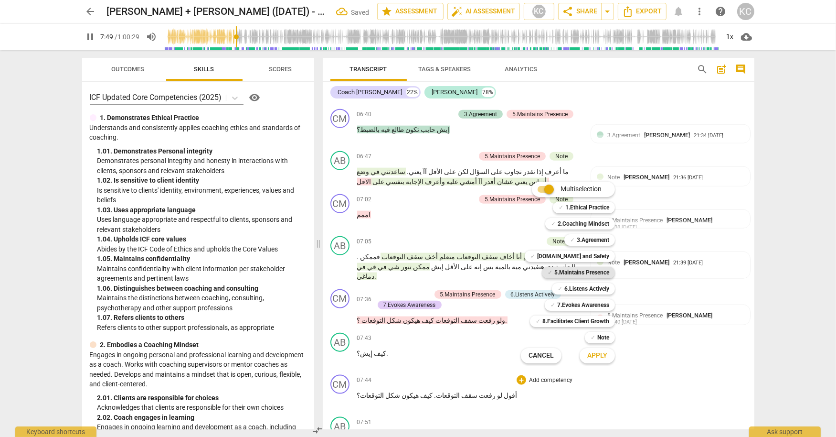
click at [567, 268] on b "5.Maintains Presence" at bounding box center [581, 271] width 55 height 11
click at [567, 306] on b "7.Evokes Awareness" at bounding box center [583, 304] width 52 height 11
click at [568, 290] on b "6.Listens Actively" at bounding box center [587, 288] width 45 height 11
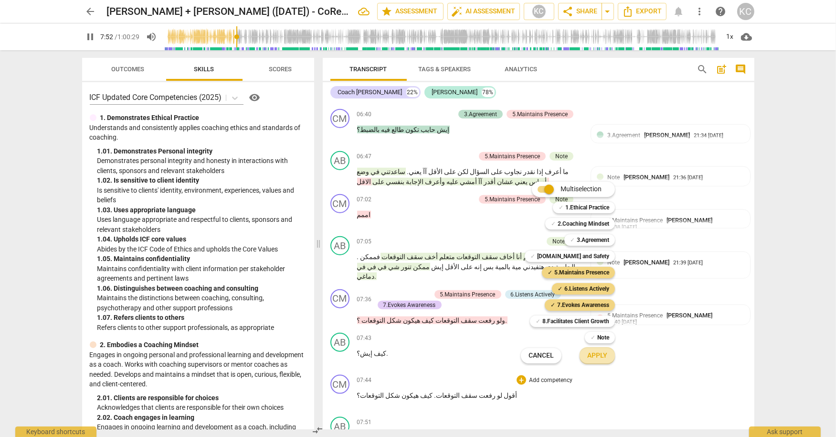
click at [588, 355] on span "Apply" at bounding box center [597, 356] width 20 height 10
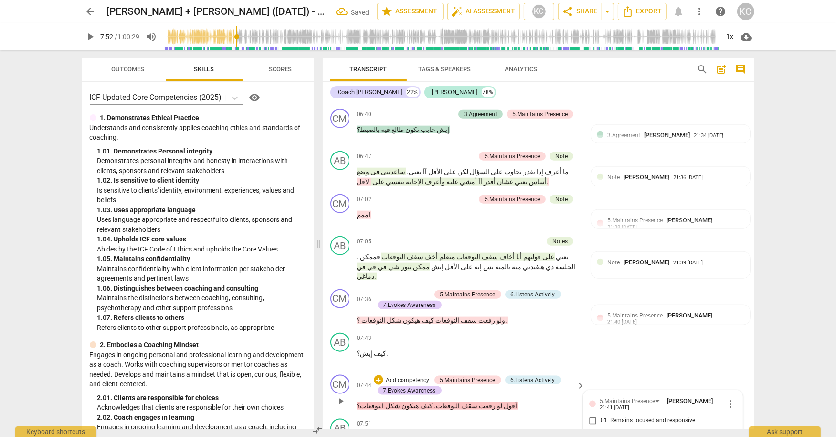
click at [593, 415] on input "01. Remains focused and responsive" at bounding box center [593, 420] width 15 height 11
click at [592, 426] on input "02. Demonstrates curiosity" at bounding box center [593, 431] width 15 height 11
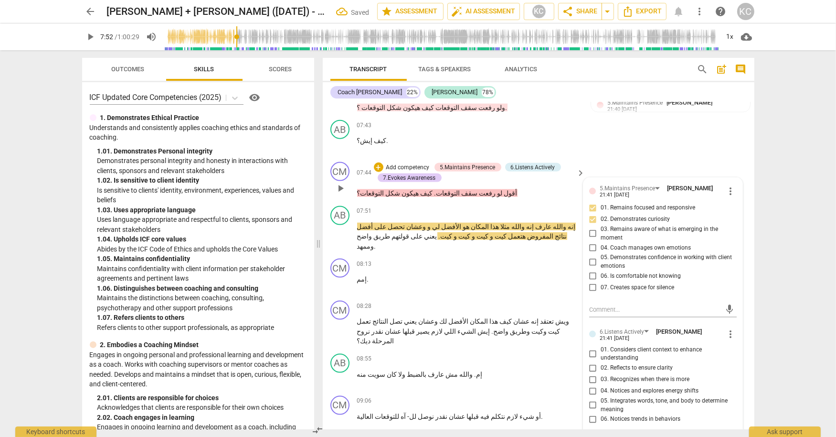
scroll to position [1529, 0]
click at [592, 398] on input "05. Integrates words, tone, and body to determine meaning" at bounding box center [593, 403] width 15 height 11
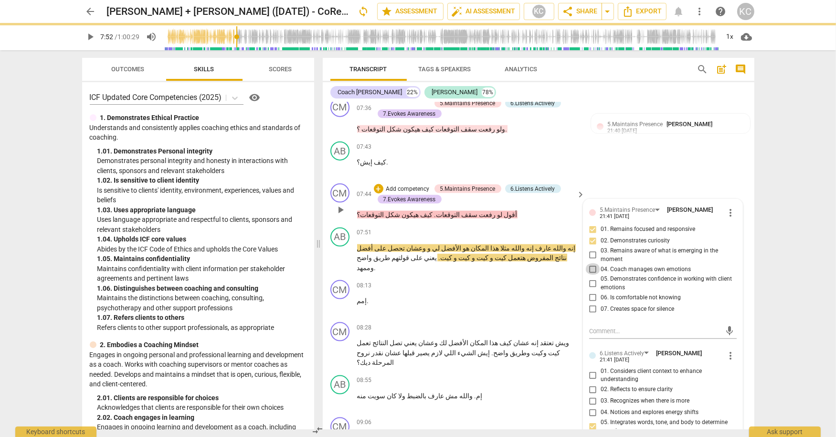
click at [595, 263] on input "04. Coach manages own emotions" at bounding box center [593, 268] width 15 height 11
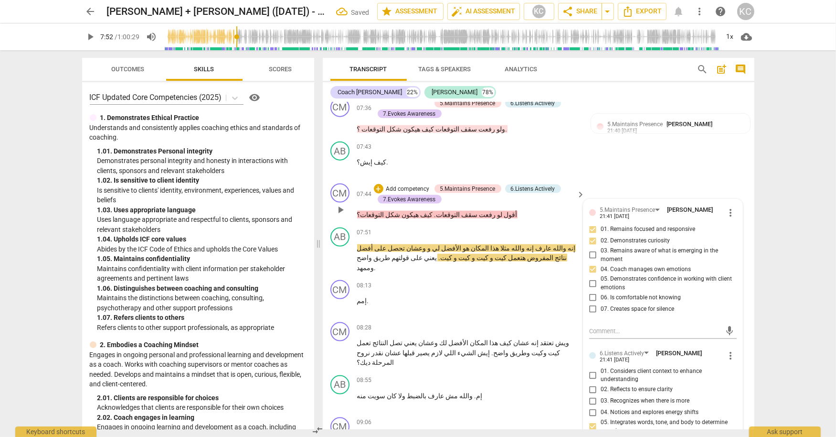
click at [595, 277] on input "05. Demonstrates confidence in working with client emotions" at bounding box center [593, 282] width 15 height 11
click at [595, 249] on input "03. Remains aware of what is emerging in the moment" at bounding box center [593, 254] width 15 height 11
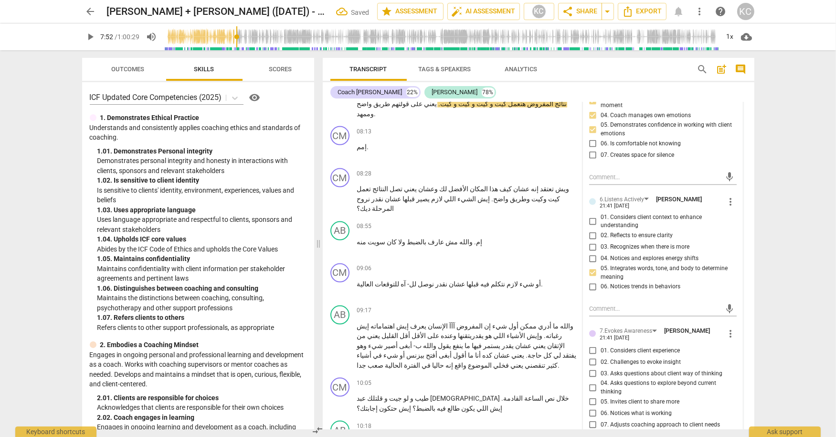
scroll to position [1661, 0]
click at [589, 367] on input "03. Asks questions about client way of thinking" at bounding box center [593, 372] width 15 height 11
click at [591, 395] on input "05. Invites client to share more" at bounding box center [593, 400] width 15 height 11
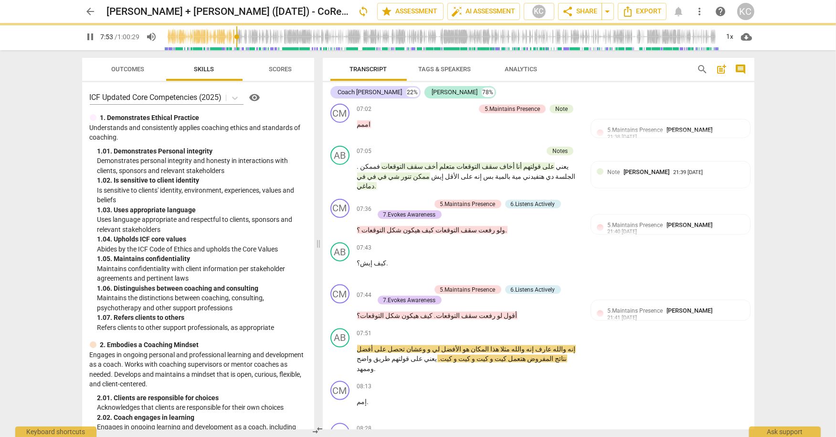
scroll to position [1395, 0]
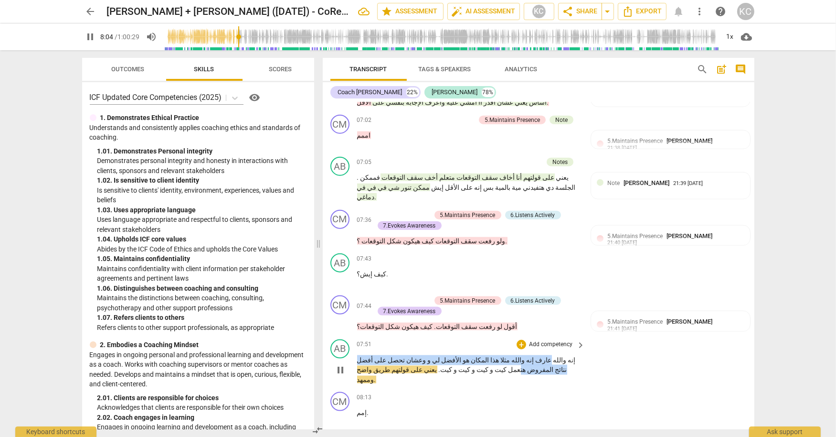
drag, startPoint x: 562, startPoint y: 252, endPoint x: 364, endPoint y: 251, distance: 197.2
click at [364, 355] on p "إنه و[DEMOGRAPHIC_DATA] [PERSON_NAME] و[DEMOGRAPHIC_DATA] مثلا هذا المكان هو ال…" at bounding box center [469, 370] width 224 height 30
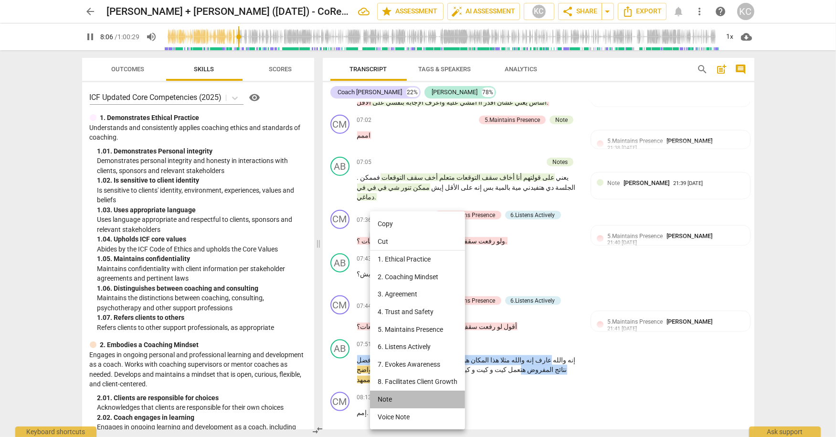
click at [389, 398] on li "Note" at bounding box center [417, 399] width 95 height 18
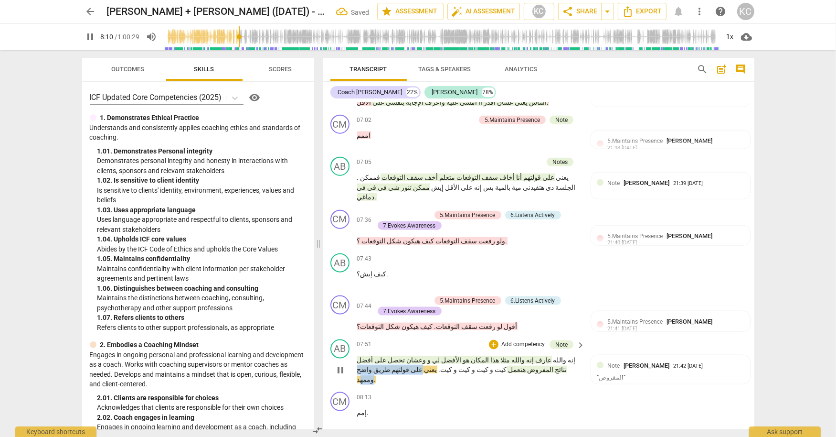
drag, startPoint x: 423, startPoint y: 261, endPoint x: 358, endPoint y: 261, distance: 65.0
click at [358, 355] on p "إنه و[DEMOGRAPHIC_DATA] [PERSON_NAME] و[DEMOGRAPHIC_DATA] مثلا هذا المكان هو ال…" at bounding box center [469, 370] width 224 height 30
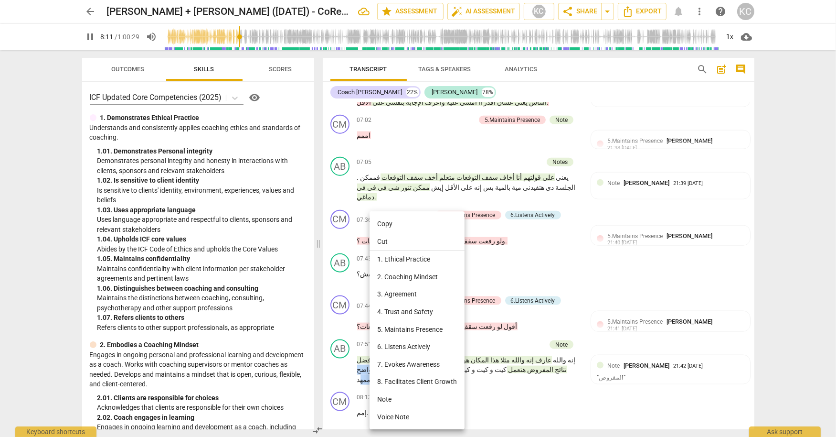
click at [382, 405] on li "Note" at bounding box center [417, 399] width 95 height 18
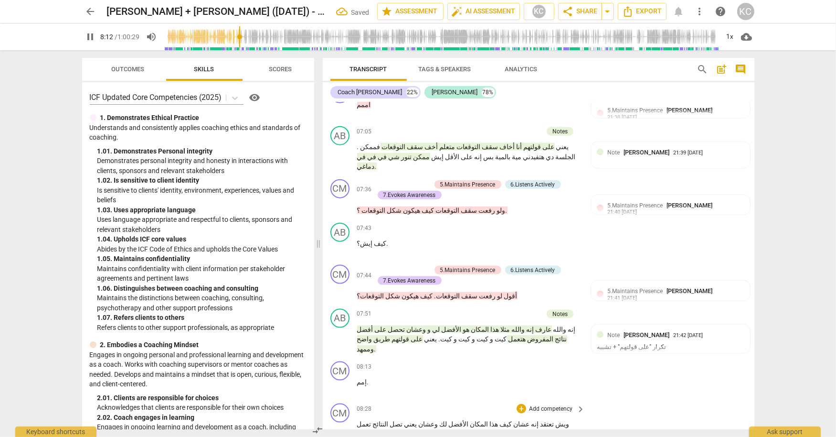
scroll to position [1438, 0]
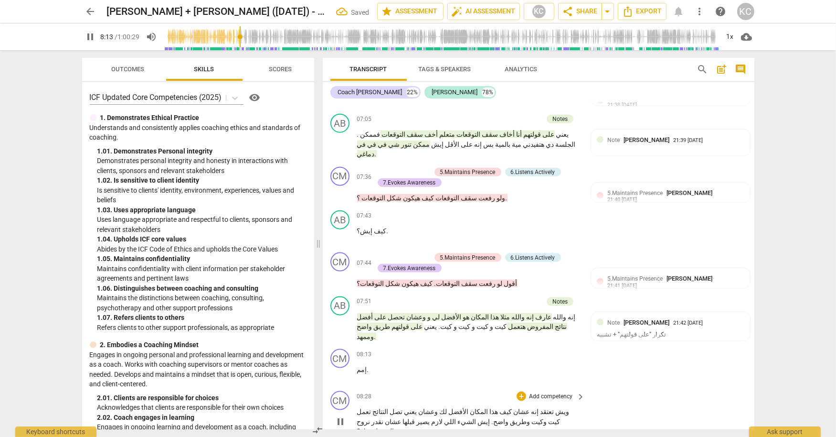
click at [564, 407] on span "ويش" at bounding box center [561, 411] width 15 height 8
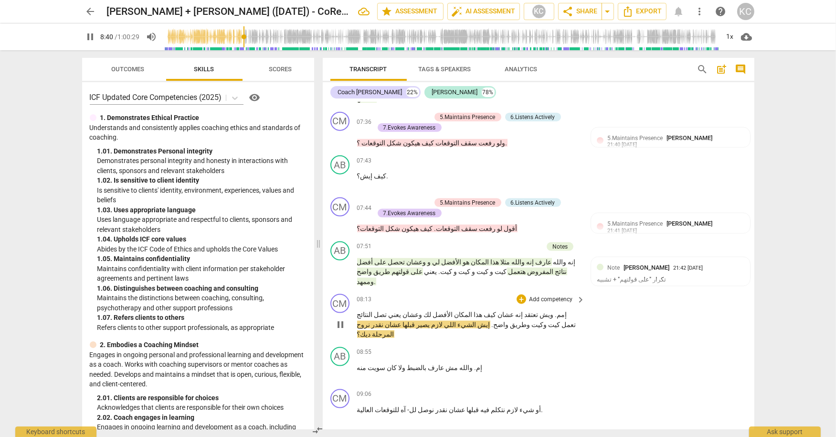
scroll to position [1494, 0]
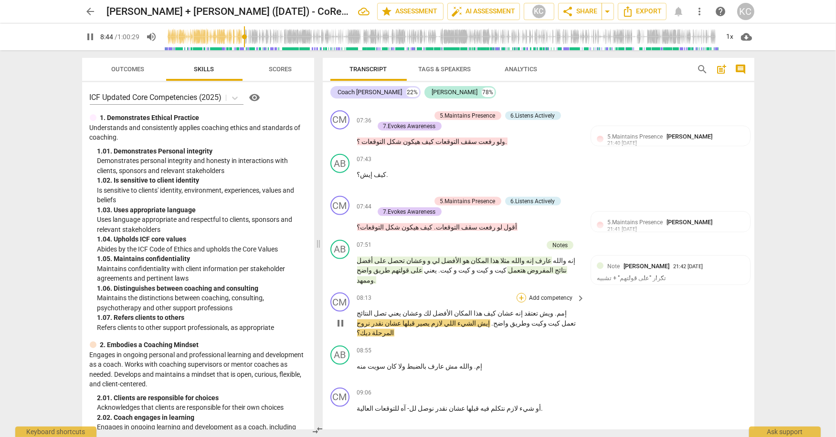
click at [523, 293] on div "+" at bounding box center [522, 298] width 10 height 10
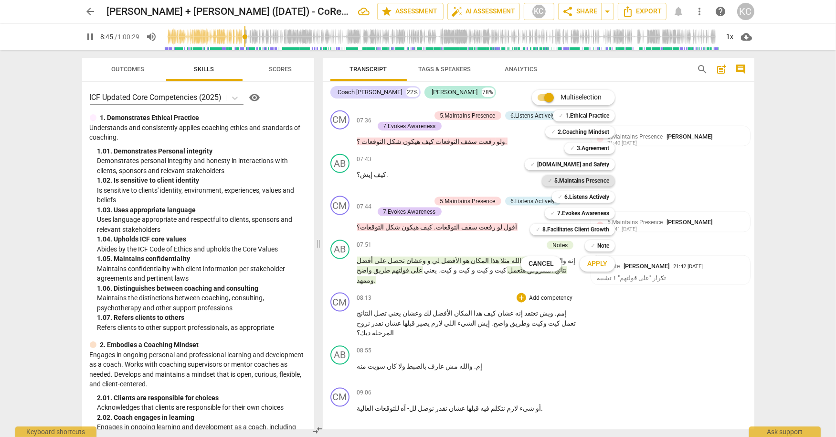
click at [562, 184] on b "5.Maintains Presence" at bounding box center [581, 180] width 55 height 11
click at [561, 196] on span "✓" at bounding box center [560, 196] width 5 height 11
click at [560, 210] on b "7.Evokes Awareness" at bounding box center [583, 212] width 52 height 11
click at [590, 263] on span "Apply" at bounding box center [597, 264] width 20 height 10
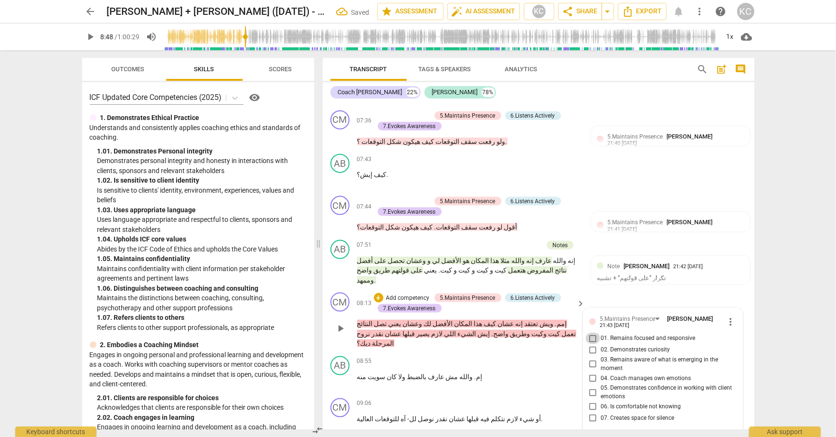
click at [589, 332] on input "01. Remains focused and responsive" at bounding box center [593, 337] width 15 height 11
click at [589, 344] on input "02. Demonstrates curiosity" at bounding box center [593, 349] width 15 height 11
click at [590, 358] on input "03. Remains aware of what is emerging in the moment" at bounding box center [593, 363] width 15 height 11
click at [593, 386] on input "05. Demonstrates confidence in working with client emotions" at bounding box center [593, 391] width 15 height 11
click at [592, 412] on input "07. Creates space for silence" at bounding box center [593, 417] width 15 height 11
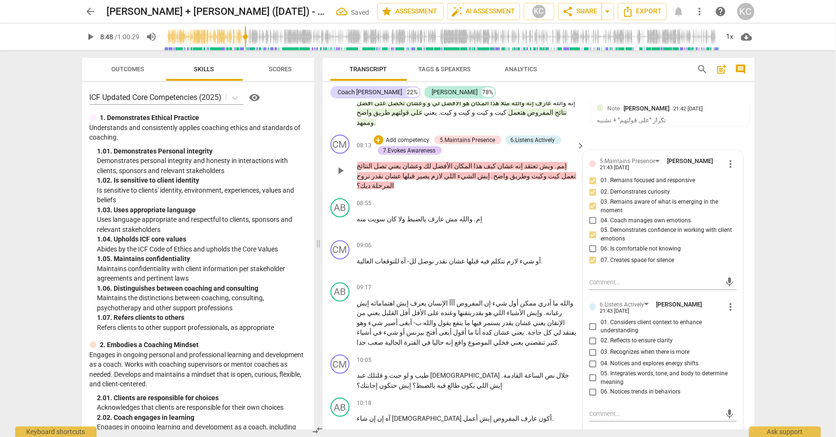
scroll to position [1668, 0]
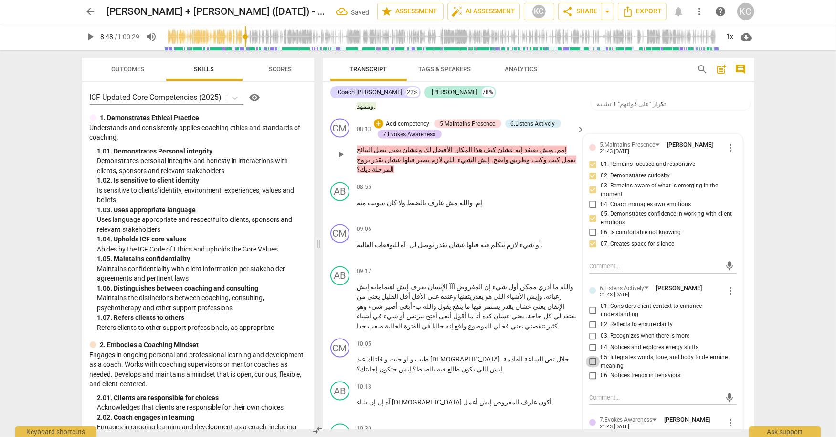
click at [593, 356] on input "05. Integrates words, tone, and body to determine meaning" at bounding box center [593, 361] width 15 height 11
click at [594, 304] on input "01. Considers client context to enhance understanding" at bounding box center [593, 309] width 15 height 11
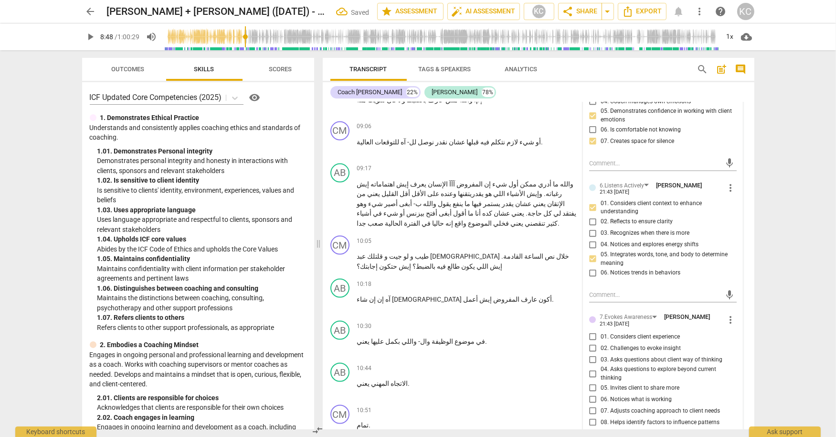
scroll to position [1777, 0]
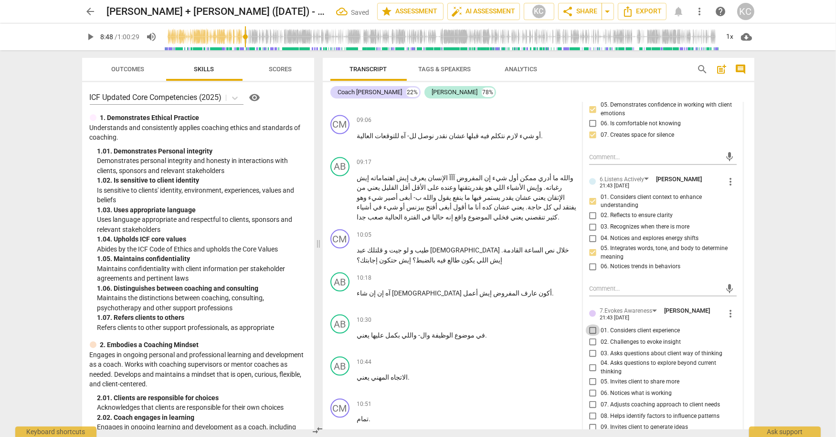
click at [594, 324] on input "01. Considers client experience" at bounding box center [593, 329] width 15 height 11
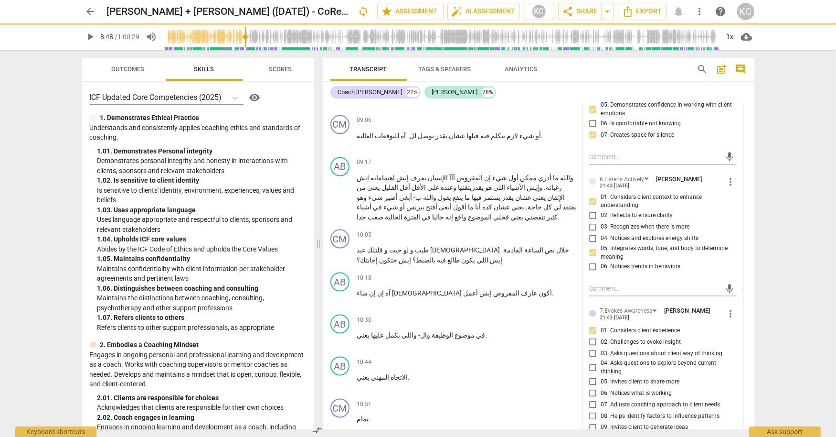
click at [591, 347] on input "03. Asks questions about client way of thinking" at bounding box center [593, 352] width 15 height 11
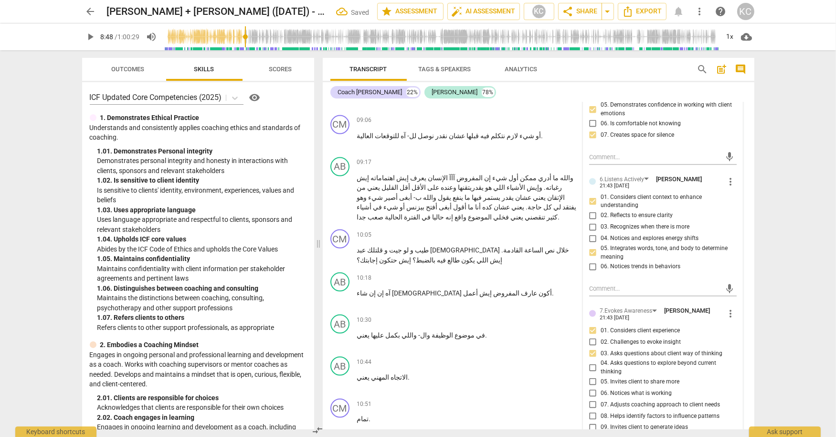
click at [591, 347] on input "03. Asks questions about client way of thinking" at bounding box center [593, 352] width 15 height 11
click at [592, 362] on input "04. Asks questions to explore beyond current thinking" at bounding box center [593, 367] width 15 height 11
click at [592, 376] on input "05. Invites client to share more" at bounding box center [593, 381] width 15 height 11
click at [592, 399] on input "07. Adjusts coaching approach to client needs" at bounding box center [593, 404] width 15 height 11
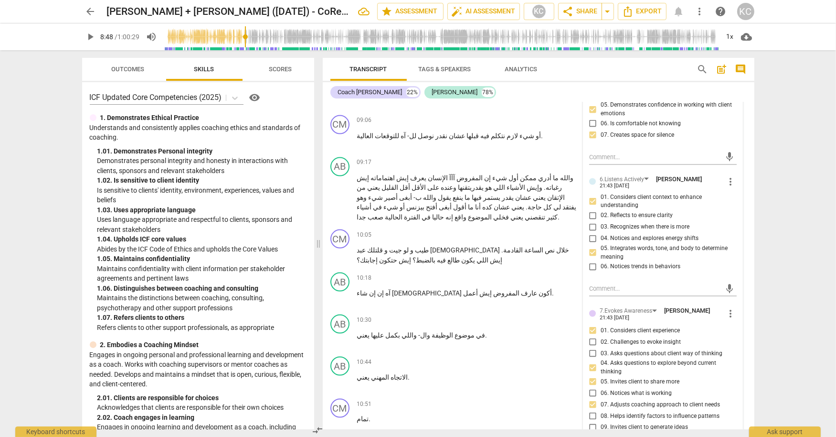
click at [592, 410] on input "08. Helps identify factors to influence patterns" at bounding box center [593, 415] width 15 height 11
click at [592, 433] on input "10. Supports client to reframe" at bounding box center [593, 438] width 15 height 11
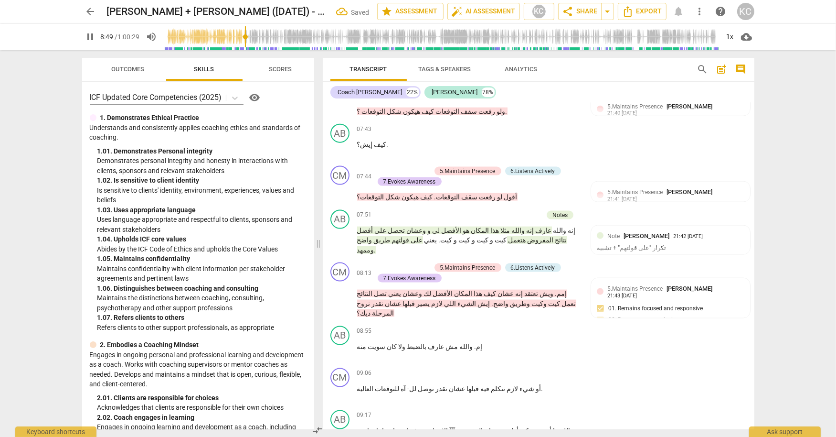
scroll to position [1527, 0]
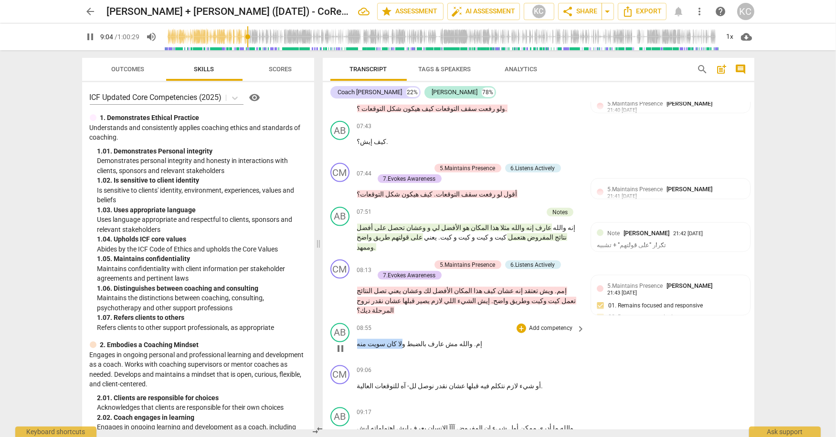
drag, startPoint x: 392, startPoint y: 215, endPoint x: 356, endPoint y: 215, distance: 36.3
click at [356, 319] on div "AB play_arrow pause 08:55 + Add competency keyboard_arrow_right إم . والله مش […" at bounding box center [539, 340] width 432 height 42
click at [395, 323] on div "08:55 + Add competency keyboard_arrow_right إم . والله مش [PERSON_NAME] ولا كان…" at bounding box center [471, 340] width 229 height 34
drag, startPoint x: 394, startPoint y: 215, endPoint x: 358, endPoint y: 215, distance: 35.8
click at [358, 339] on p "إم . والله مش [PERSON_NAME] ولا كان سويت منه" at bounding box center [469, 344] width 224 height 10
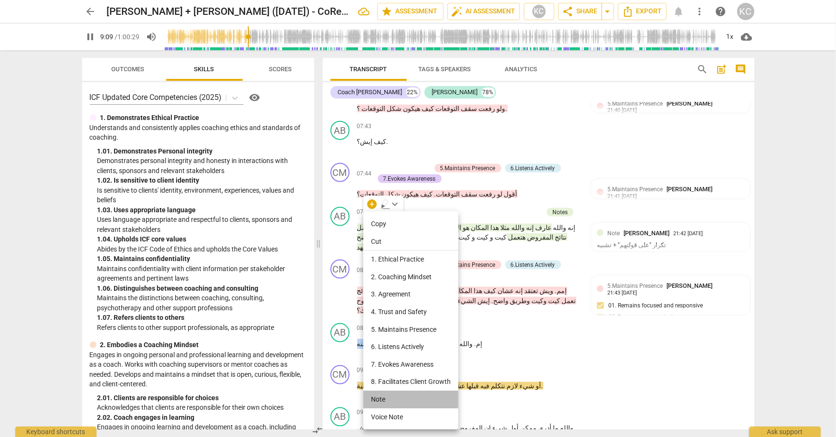
click at [379, 398] on li "Note" at bounding box center [410, 399] width 95 height 18
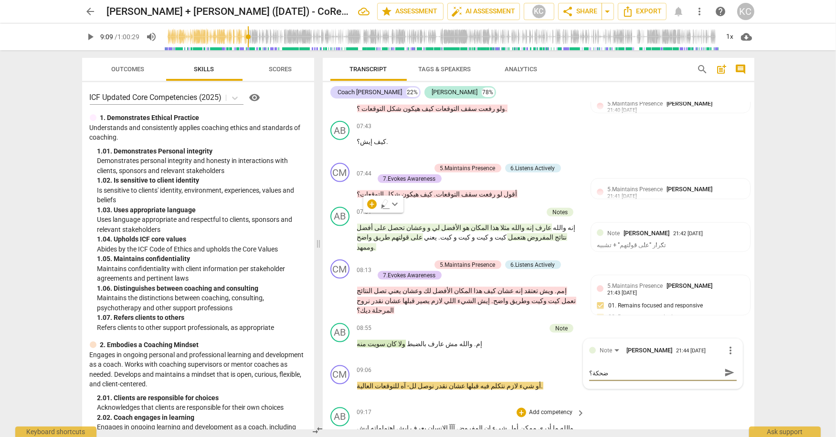
click at [668, 403] on div "AB play_arrow pause 09:17 + Add competency keyboard_arrow_right و[DEMOGRAPHIC_D…" at bounding box center [539, 439] width 432 height 73
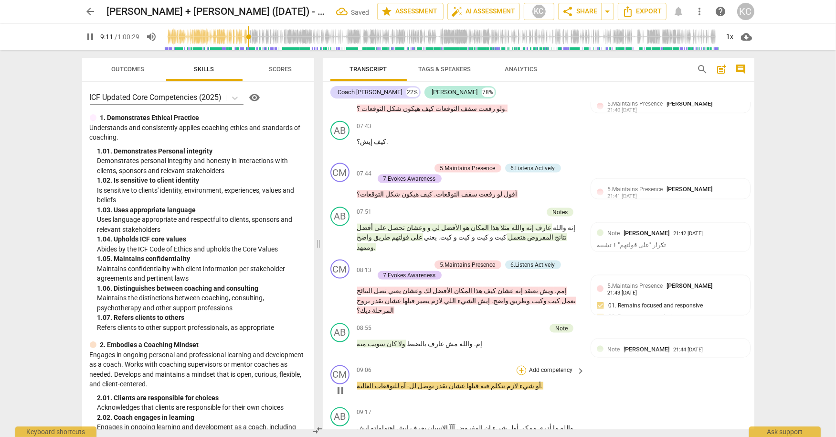
click at [523, 365] on div "+" at bounding box center [522, 370] width 10 height 10
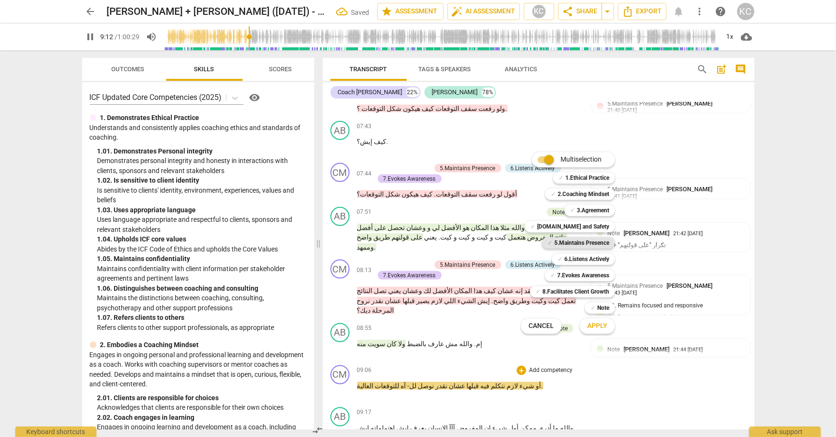
click at [556, 241] on b "5.Maintains Presence" at bounding box center [581, 242] width 55 height 11
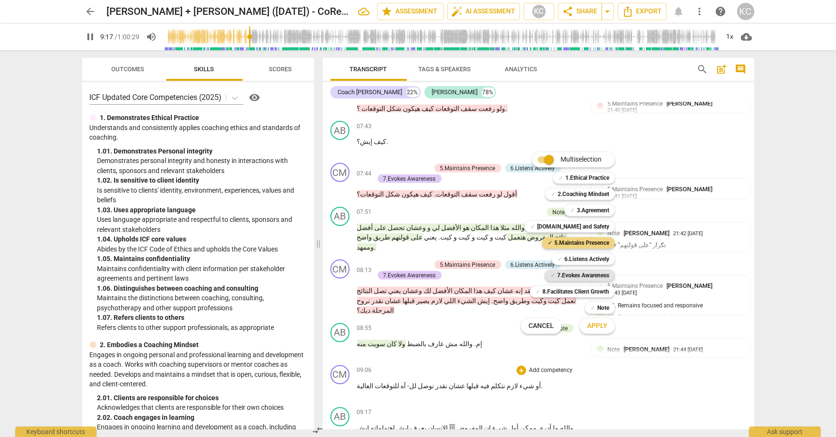
click at [573, 275] on b "7.Evokes Awareness" at bounding box center [583, 274] width 52 height 11
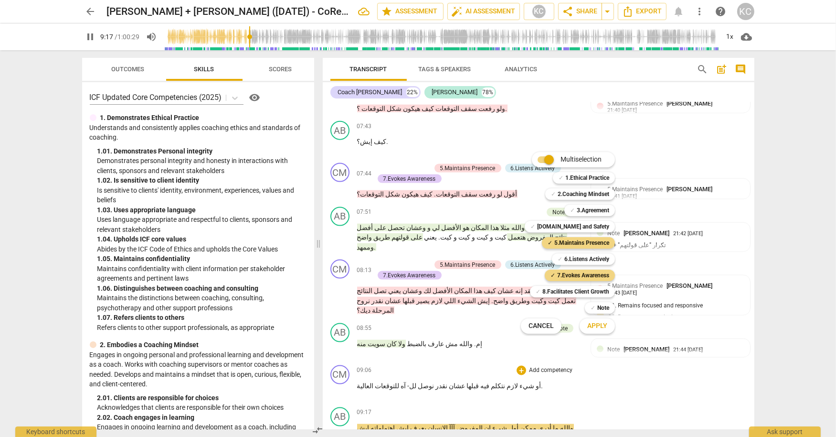
click at [589, 327] on span "Apply" at bounding box center [597, 326] width 20 height 10
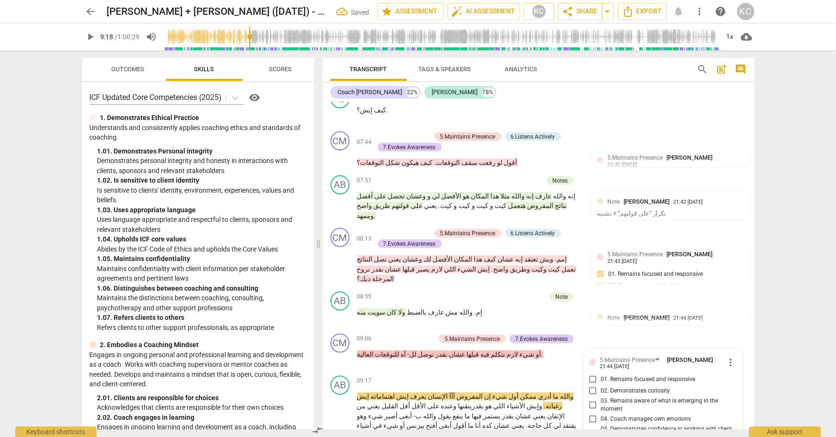
scroll to position [1562, 0]
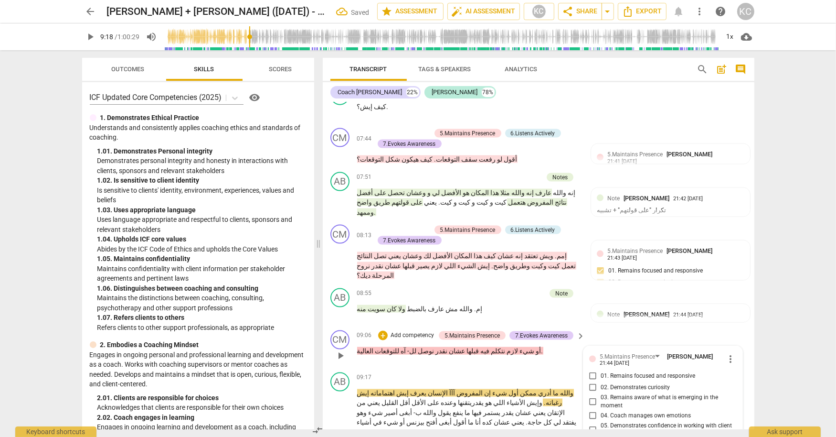
click at [594, 370] on input "01. Remains focused and responsive" at bounding box center [593, 375] width 15 height 11
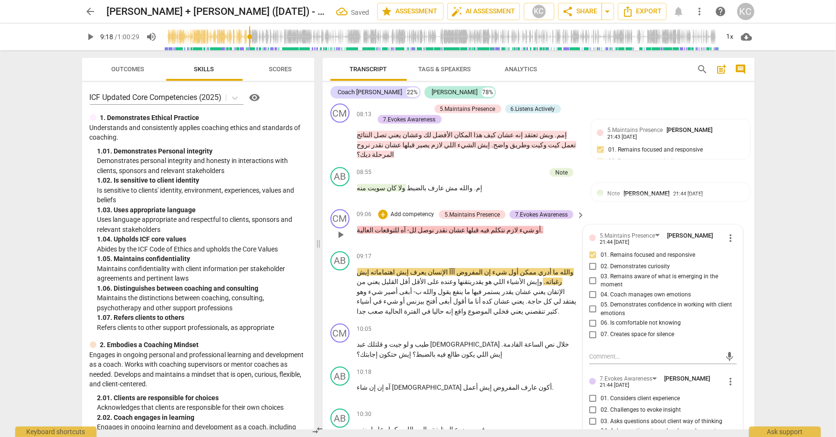
scroll to position [1683, 0]
click at [595, 415] on input "03. Asks questions about client way of thinking" at bounding box center [593, 420] width 15 height 11
click at [590, 260] on input "02. Demonstrates curiosity" at bounding box center [593, 265] width 15 height 11
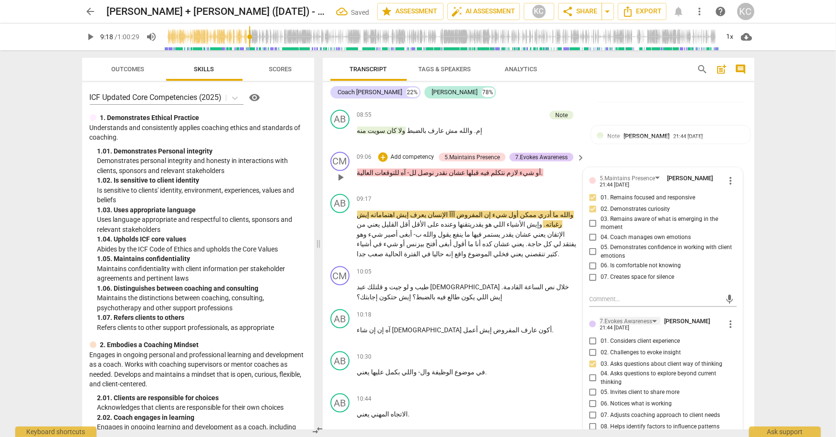
scroll to position [1764, 0]
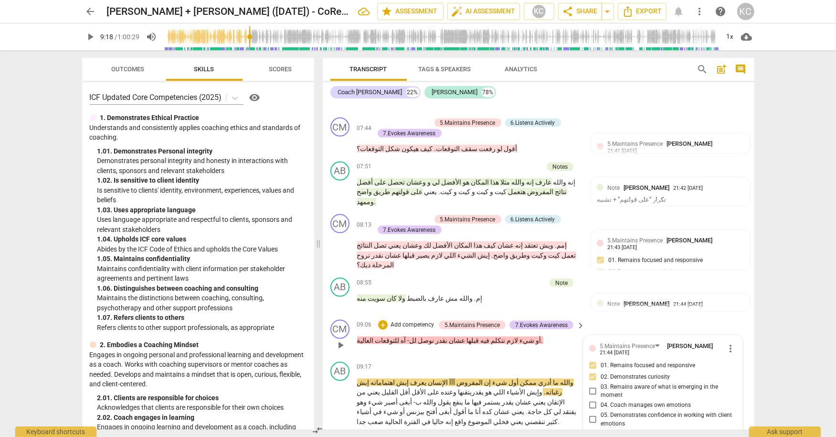
scroll to position [1578, 0]
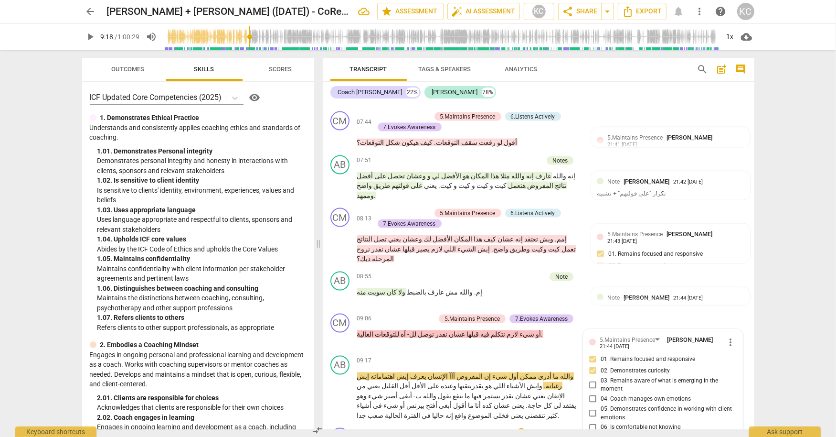
click at [447, 427] on div "10:05 + Add competency keyboard_arrow_right" at bounding box center [471, 432] width 229 height 11
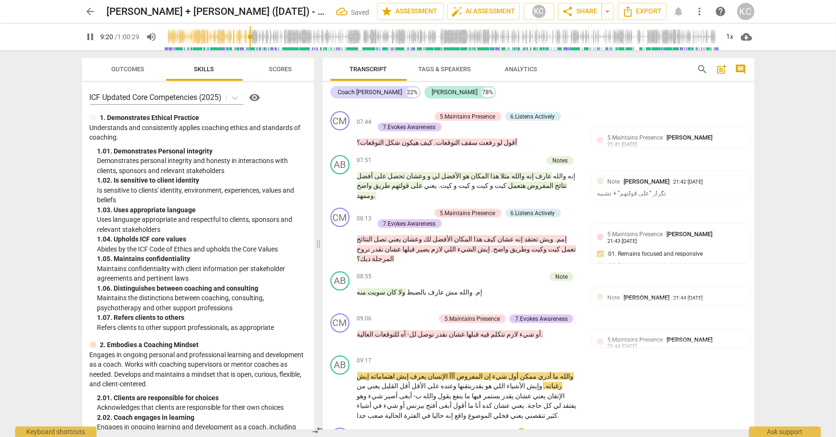
scroll to position [1590, 0]
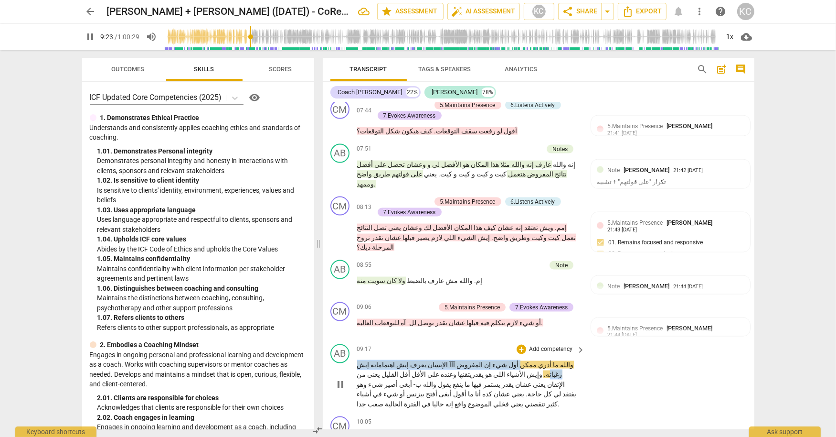
drag, startPoint x: 531, startPoint y: 234, endPoint x: 392, endPoint y: 236, distance: 139.5
click at [392, 360] on p "و[DEMOGRAPHIC_DATA] ما أدري ممكن أول شيء إن المفروض آآآ الإنسان يعرف إيش اهتمام…" at bounding box center [469, 384] width 224 height 49
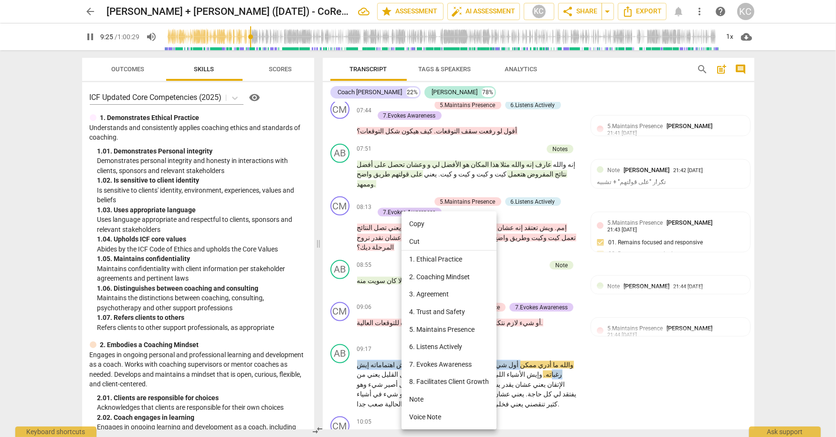
click at [422, 401] on li "Note" at bounding box center [449, 399] width 95 height 18
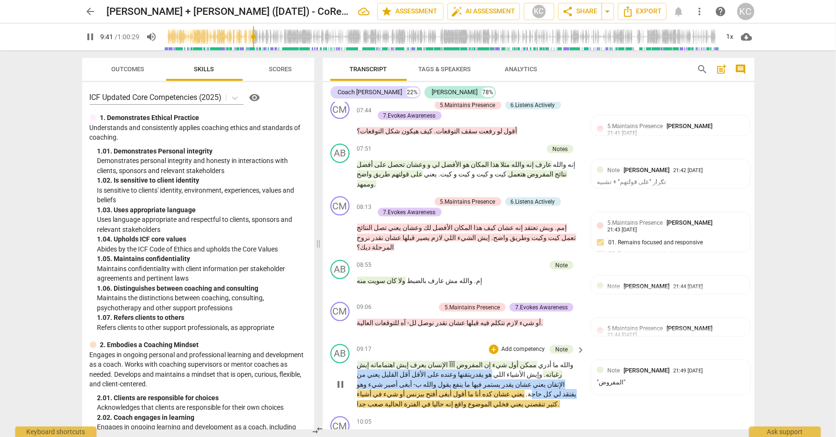
drag, startPoint x: 562, startPoint y: 247, endPoint x: 479, endPoint y: 256, distance: 83.5
click at [479, 360] on p "و[DEMOGRAPHIC_DATA] ما أدري ممكن أول شيء إن المفروض آآآ الإنسان يعرف إيش اهتمام…" at bounding box center [469, 384] width 224 height 49
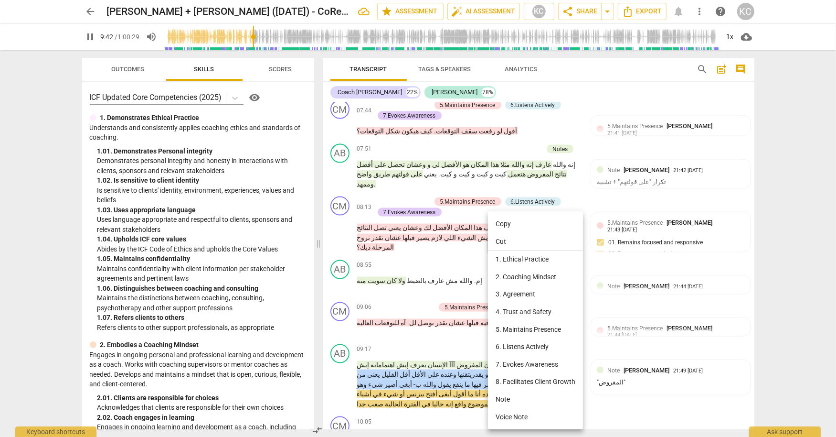
click at [503, 397] on li "Note" at bounding box center [535, 399] width 95 height 18
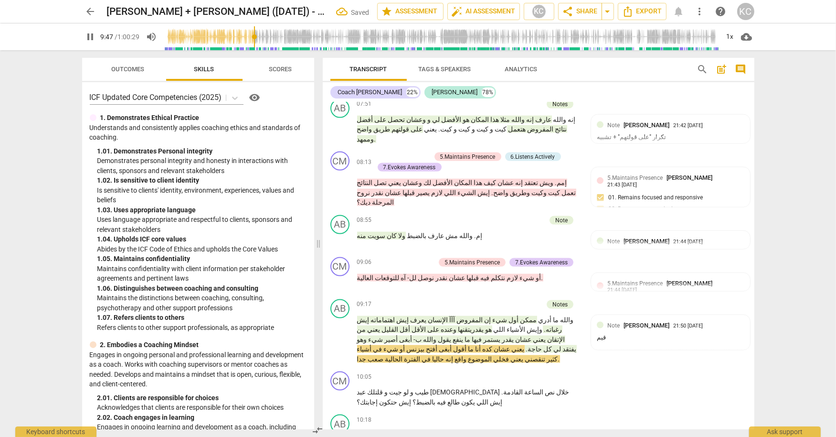
scroll to position [1640, 0]
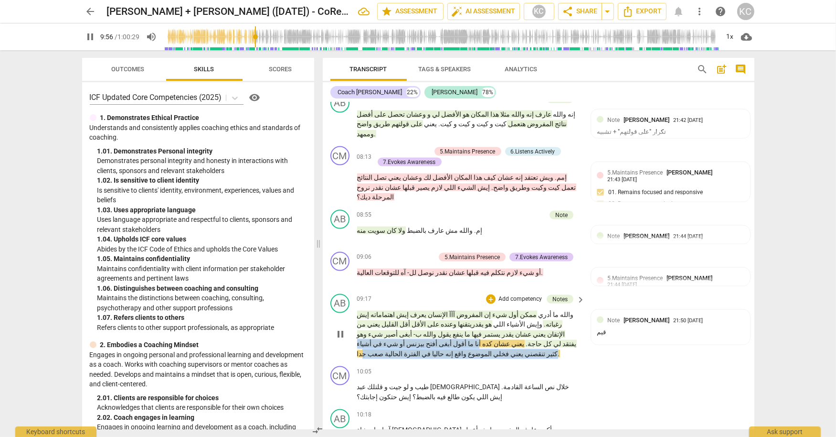
drag, startPoint x: 439, startPoint y: 205, endPoint x: 361, endPoint y: 214, distance: 78.8
click at [361, 309] on p "و[DEMOGRAPHIC_DATA] ما أدري ممكن أول شيء إن المفروض آآآ الإنسان يعرف إيش اهتمام…" at bounding box center [469, 333] width 224 height 49
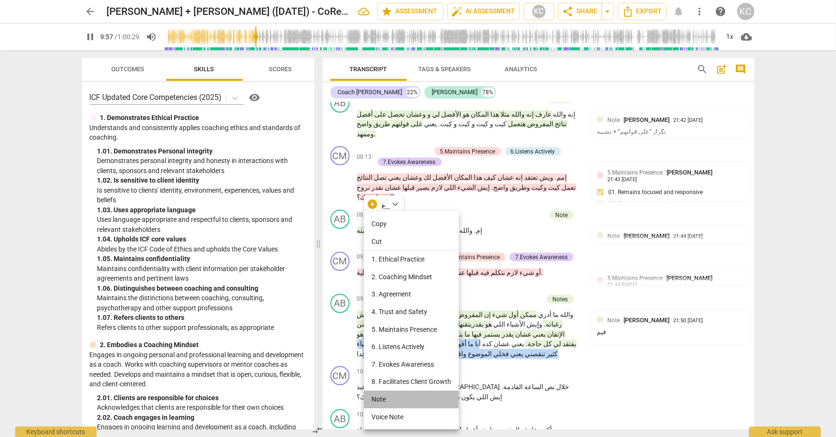
click at [381, 402] on li "Note" at bounding box center [411, 399] width 95 height 18
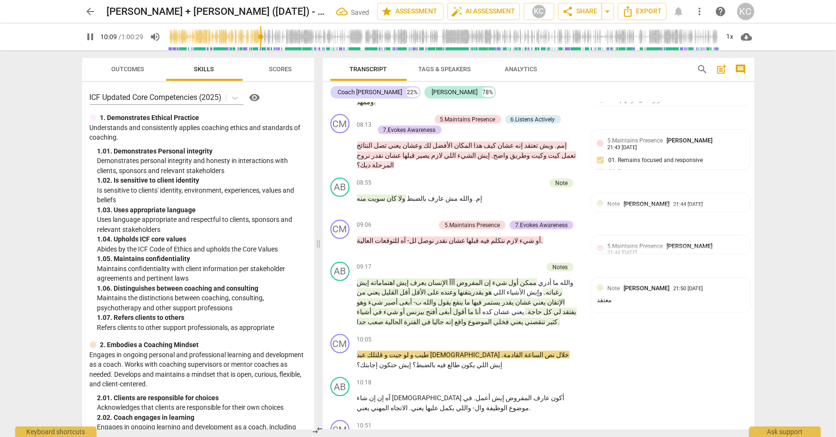
scroll to position [1680, 0]
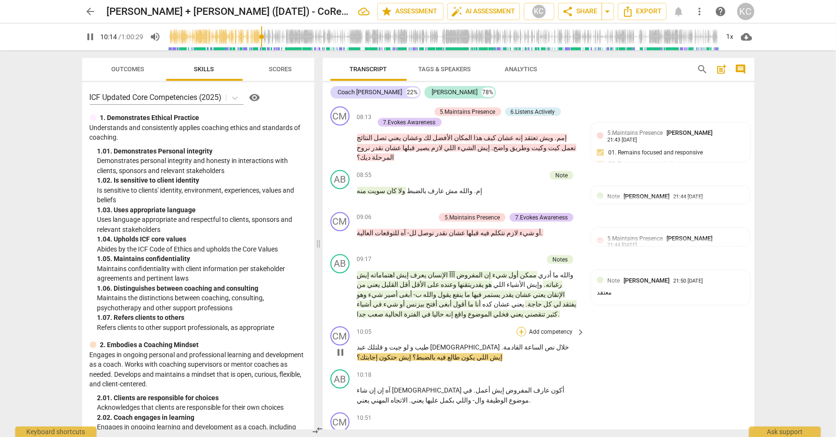
click at [522, 327] on div "+" at bounding box center [522, 332] width 10 height 10
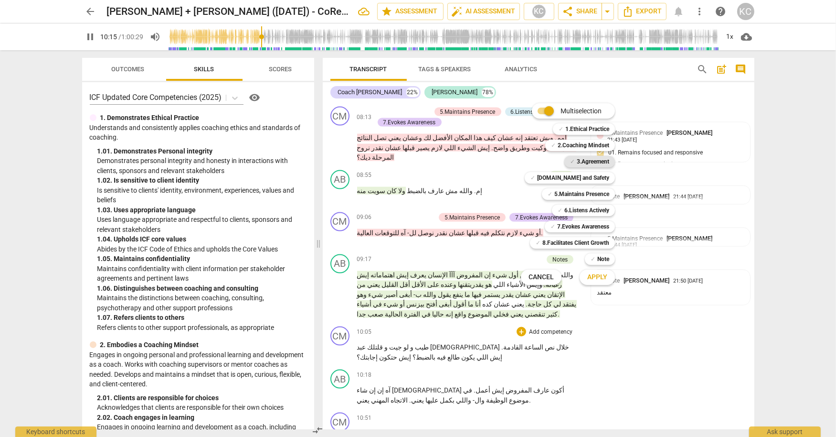
click at [581, 161] on b "3.Agreement" at bounding box center [593, 161] width 32 height 11
click at [573, 194] on b "5.Maintains Presence" at bounding box center [581, 193] width 55 height 11
click at [594, 277] on span "Apply" at bounding box center [597, 277] width 20 height 10
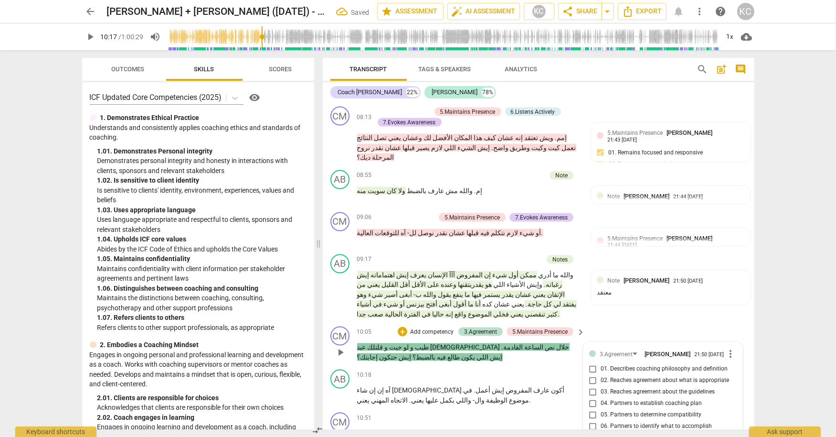
click at [594, 432] on input "07. Partners to define what to address" at bounding box center [593, 437] width 15 height 11
click at [592, 420] on input "06. Partners to identify what to accomplish" at bounding box center [593, 425] width 15 height 11
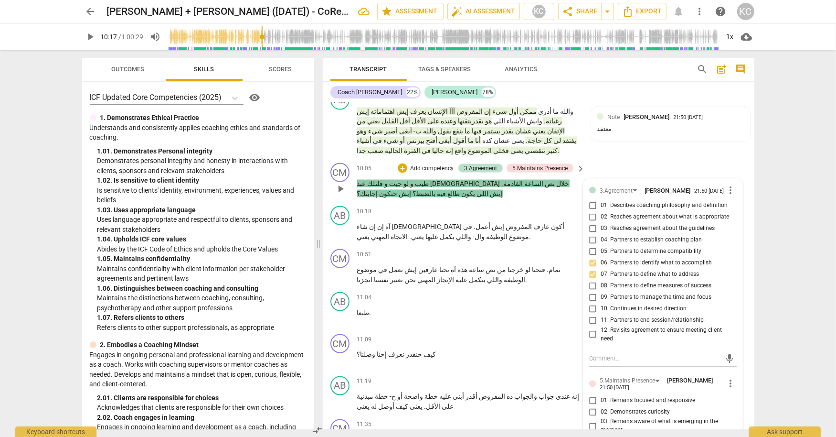
scroll to position [1846, 0]
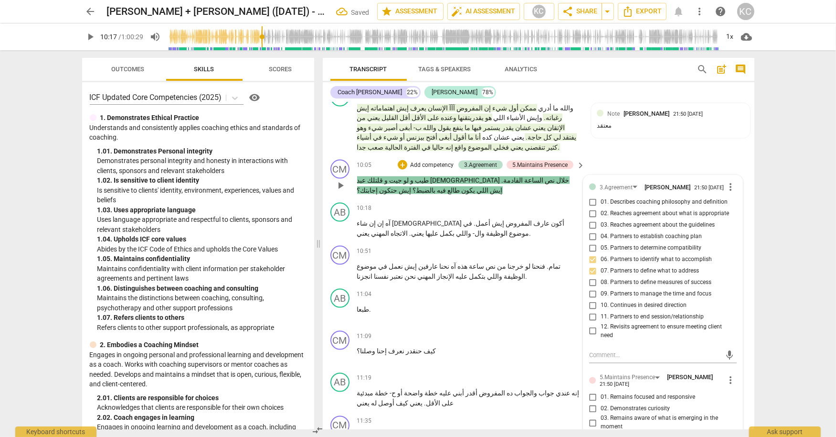
click at [594, 403] on input "02. Demonstrates curiosity" at bounding box center [593, 408] width 15 height 11
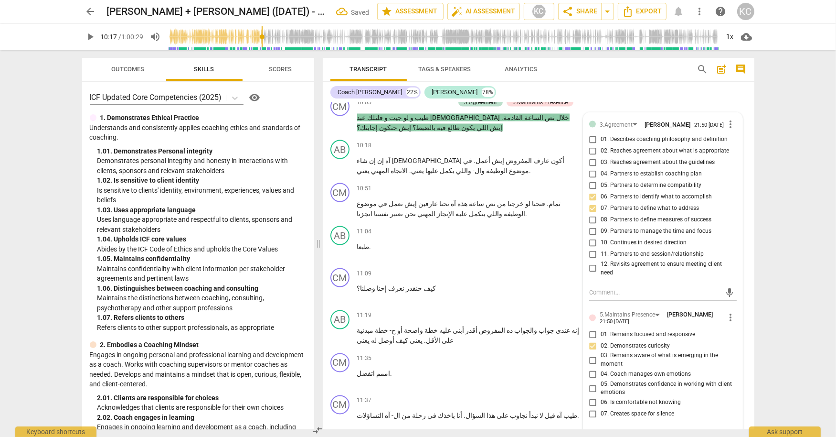
scroll to position [1902, 0]
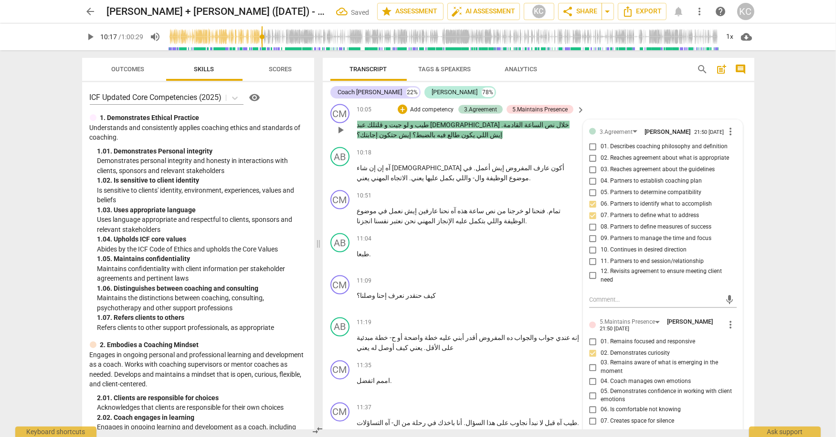
click at [601, 436] on textarea at bounding box center [655, 442] width 132 height 9
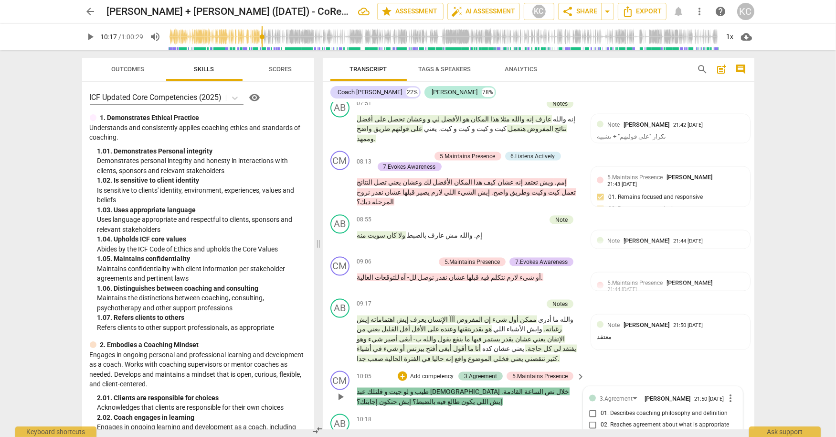
scroll to position [1628, 0]
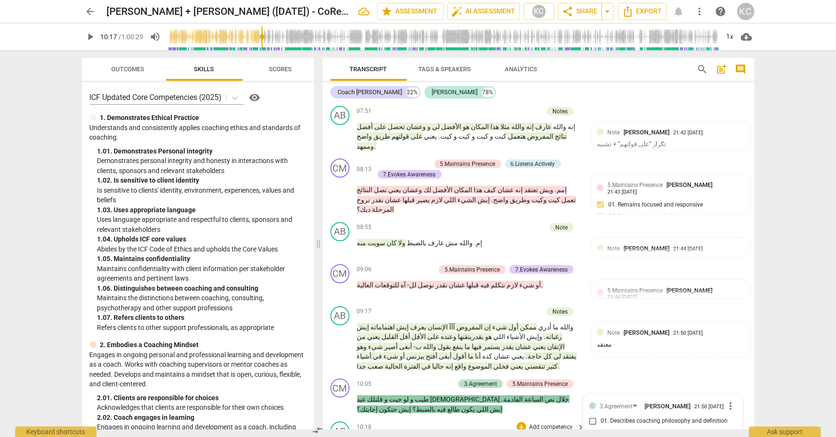
click at [420, 417] on div "AB play_arrow pause 10:18 + Add competency keyboard_arrow_right آه إن إن شاء ال…" at bounding box center [539, 438] width 432 height 43
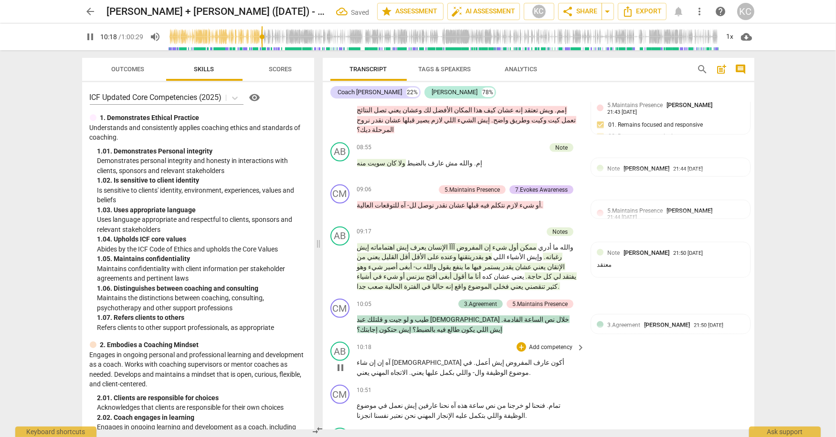
scroll to position [1713, 0]
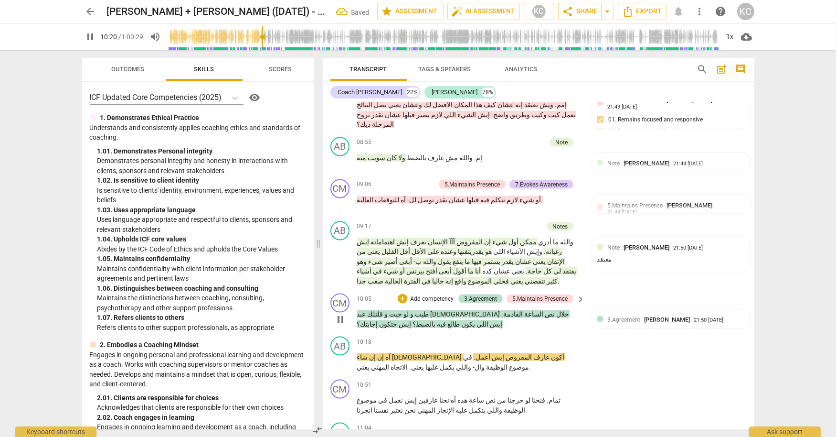
click at [337, 313] on span "pause" at bounding box center [340, 318] width 11 height 11
click at [673, 332] on div "AB play_arrow pause 10:18 + Add competency keyboard_arrow_right آه إن إن شاء ال…" at bounding box center [539, 353] width 432 height 43
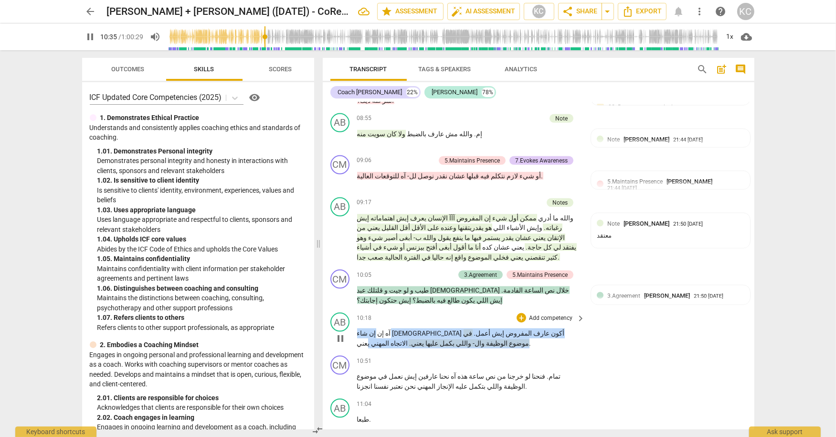
drag, startPoint x: 557, startPoint y: 196, endPoint x: 365, endPoint y: 204, distance: 192.7
click at [364, 328] on p "آه إن إن شاء [DEMOGRAPHIC_DATA] أكون [PERSON_NAME] إيش أعمل . في موضوع الوظيفة …" at bounding box center [469, 338] width 224 height 20
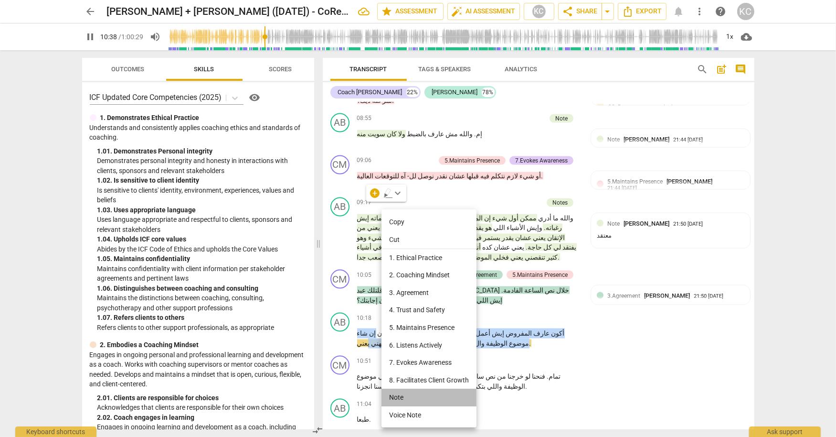
click at [400, 397] on li "Note" at bounding box center [429, 397] width 95 height 18
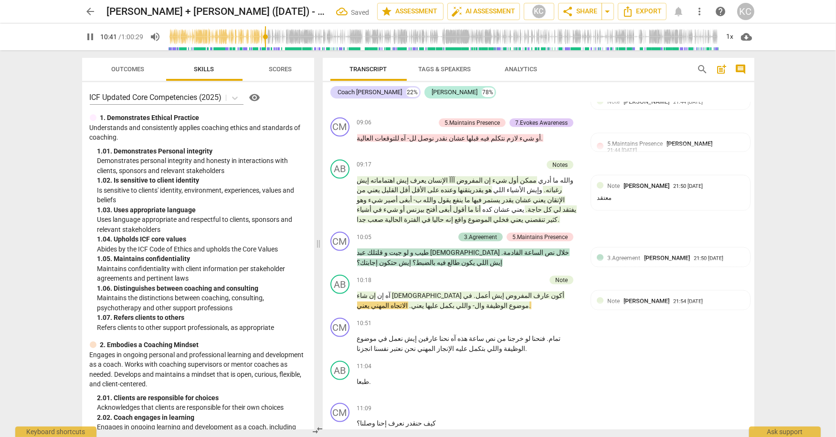
scroll to position [1808, 0]
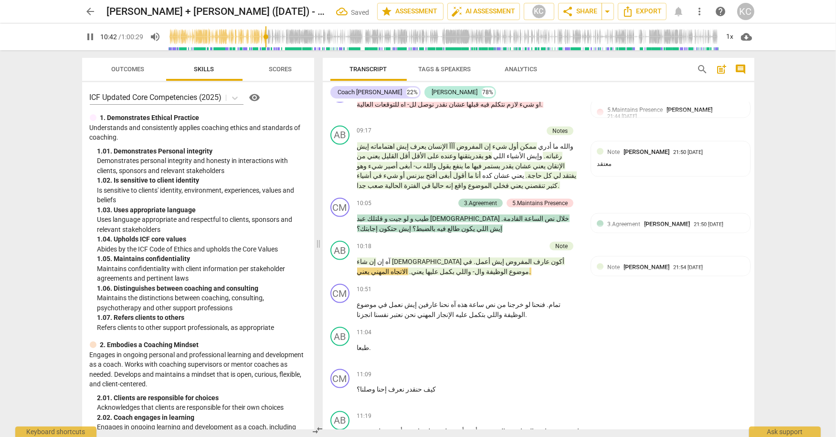
click at [637, 263] on span "[PERSON_NAME]" at bounding box center [647, 266] width 46 height 7
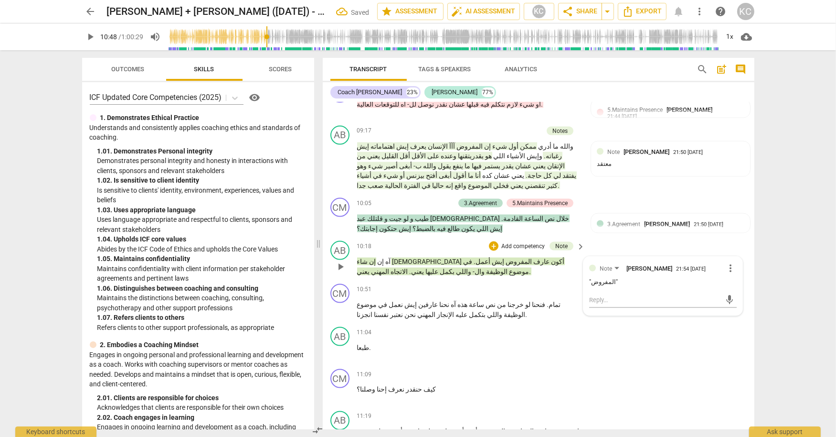
click at [731, 262] on span "more_vert" at bounding box center [730, 267] width 11 height 11
click at [733, 133] on li "Edit" at bounding box center [741, 130] width 33 height 18
click at [667, 365] on div "CM play_arrow pause 11:09 + Add competency keyboard_arrow_right كيف حنقدر نعرف …" at bounding box center [539, 386] width 432 height 42
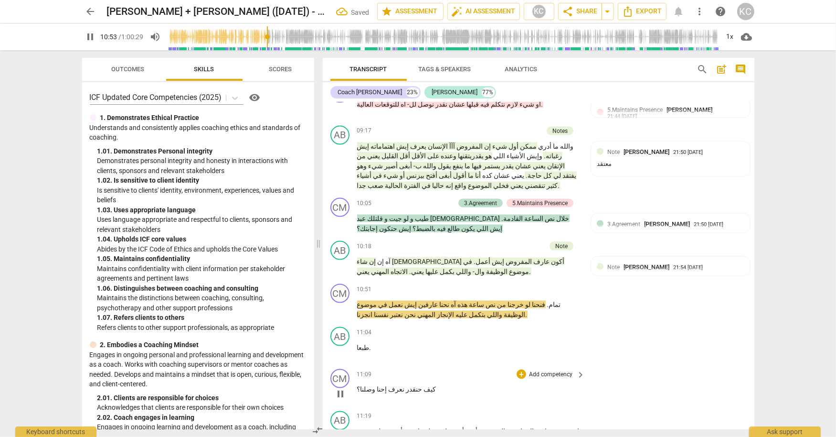
scroll to position [1814, 0]
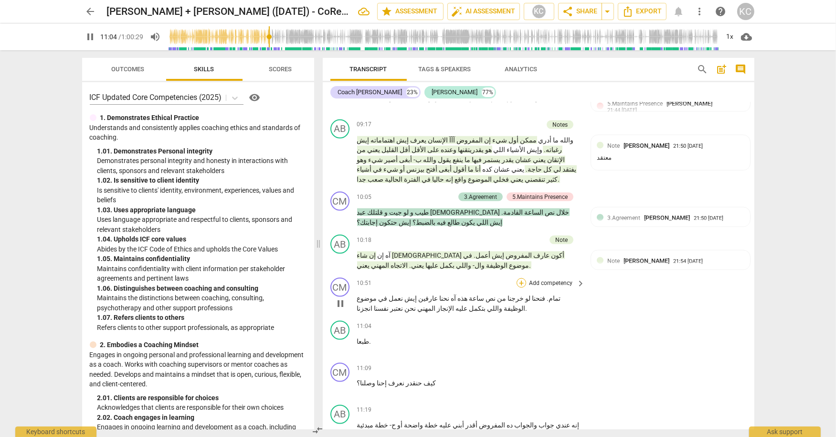
click at [523, 278] on div "+" at bounding box center [522, 283] width 10 height 10
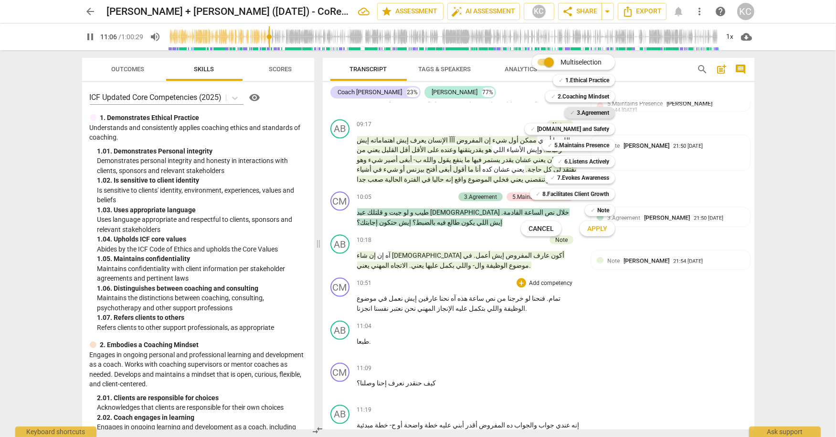
click at [577, 114] on b "3.Agreement" at bounding box center [593, 112] width 32 height 11
click at [568, 140] on b "5.Maintains Presence" at bounding box center [581, 144] width 55 height 11
click at [582, 164] on b "6.Listens Actively" at bounding box center [587, 161] width 45 height 11
click at [594, 232] on span "Apply" at bounding box center [597, 229] width 20 height 10
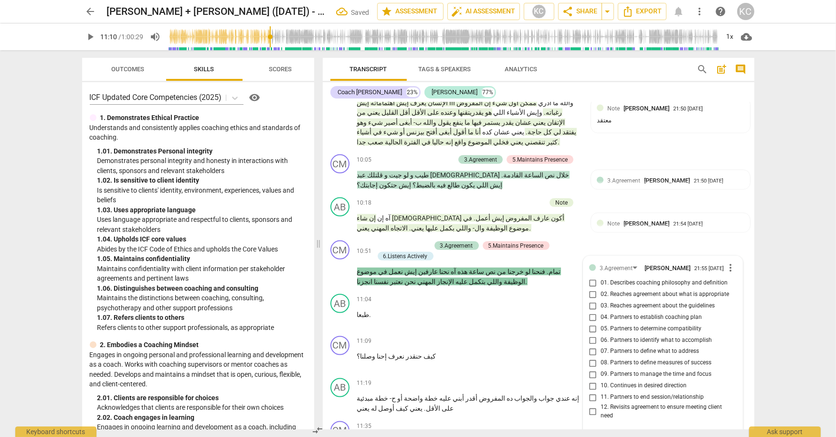
scroll to position [1853, 0]
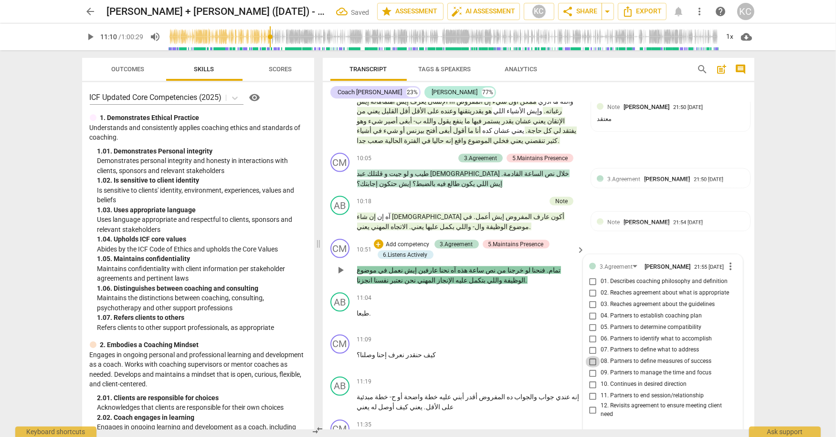
click at [594, 356] on input "08. Partners to define measures of success" at bounding box center [593, 361] width 15 height 11
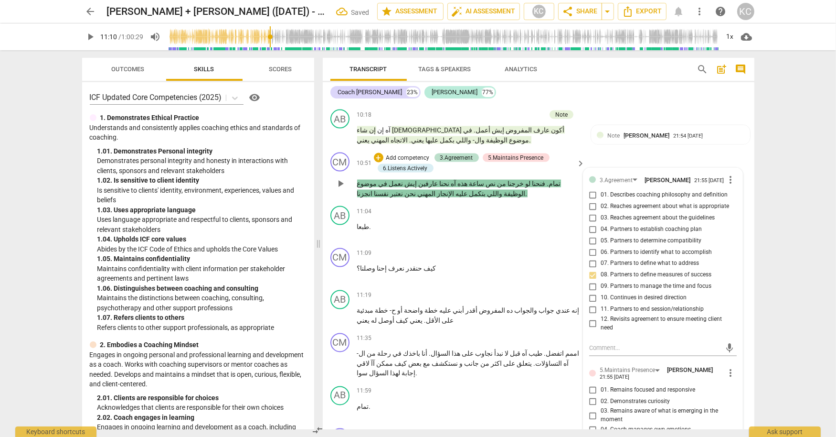
scroll to position [1940, 0]
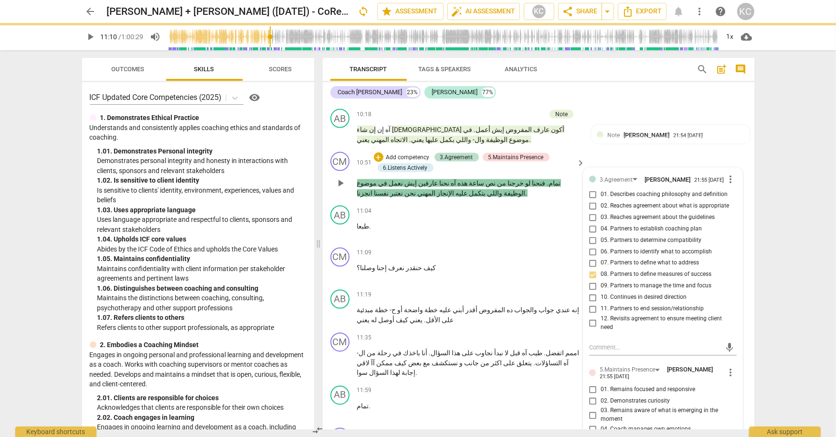
click at [591, 280] on input "09. Partners to manage the time and focus" at bounding box center [593, 285] width 15 height 11
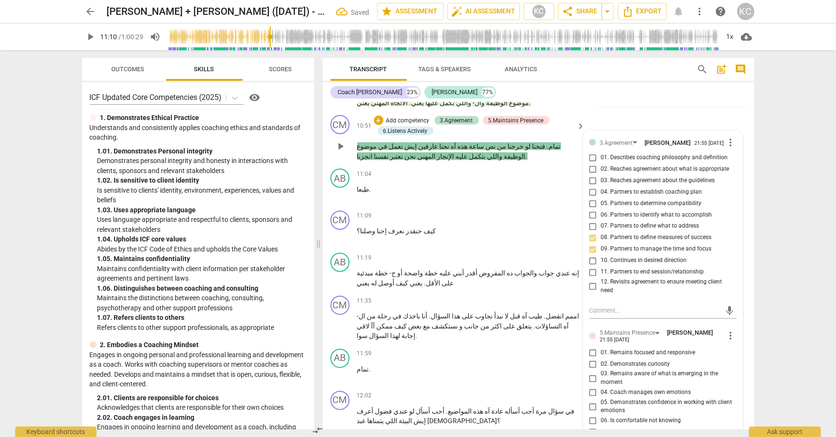
scroll to position [1978, 0]
click at [590, 254] on input "10. Continues in desired direction" at bounding box center [593, 259] width 15 height 11
click at [593, 345] on input "01. Remains focused and responsive" at bounding box center [593, 350] width 15 height 11
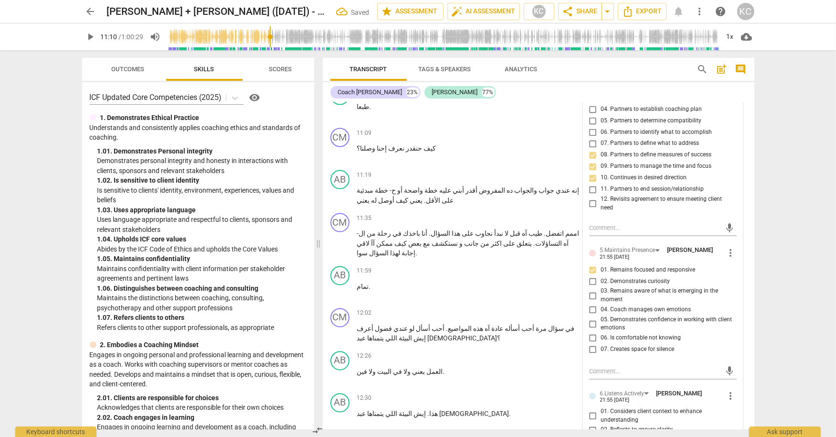
scroll to position [2072, 0]
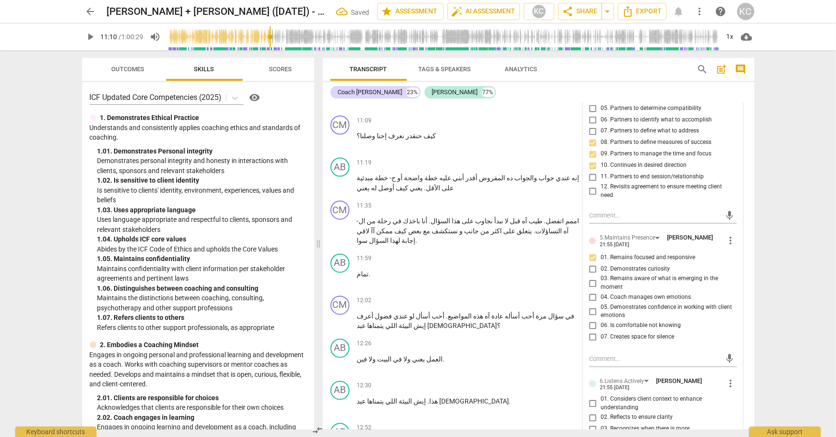
click at [595, 412] on input "02. Reflects to ensure clarity" at bounding box center [593, 417] width 15 height 11
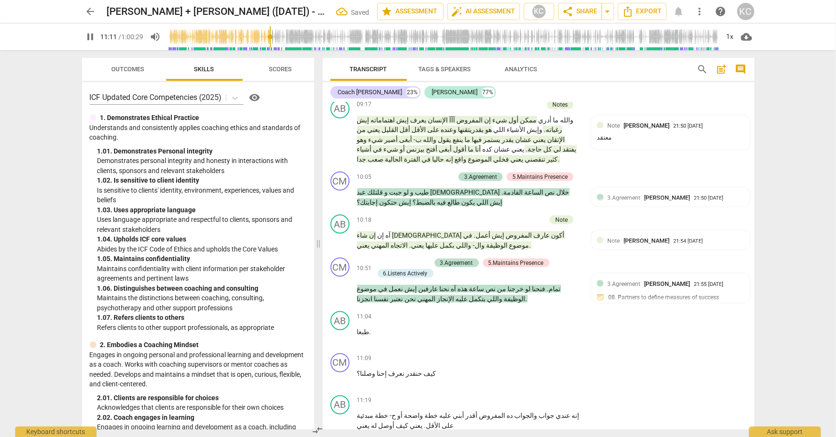
scroll to position [1832, 0]
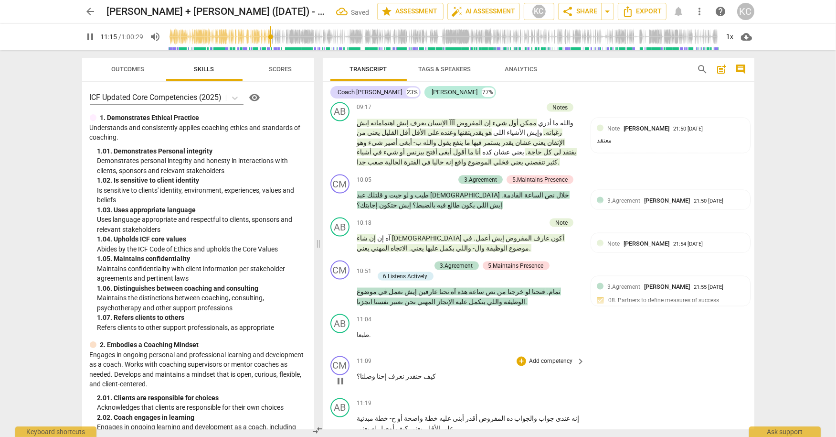
click at [526, 356] on div "+ Add competency" at bounding box center [545, 361] width 57 height 10
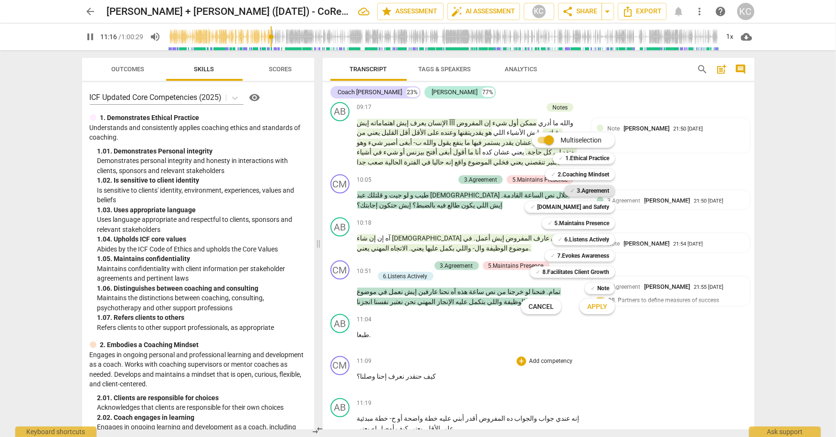
click at [578, 190] on b "3.Agreement" at bounding box center [593, 190] width 32 height 11
click at [574, 220] on b "5.Maintains Presence" at bounding box center [581, 222] width 55 height 11
click at [604, 309] on span "Apply" at bounding box center [597, 307] width 20 height 10
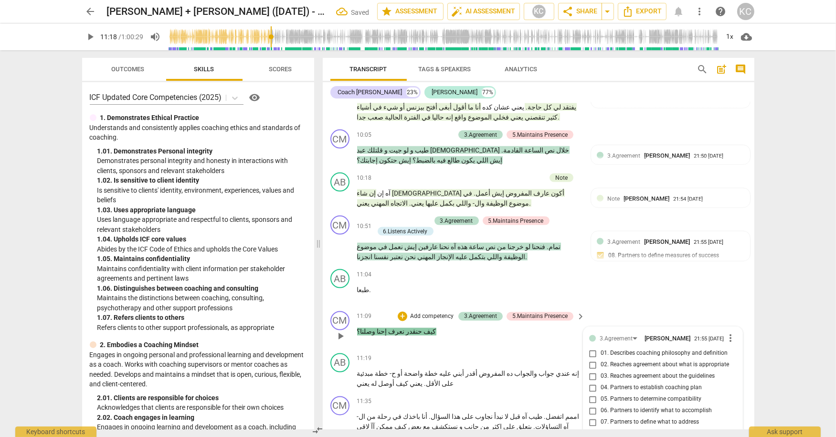
scroll to position [1884, 0]
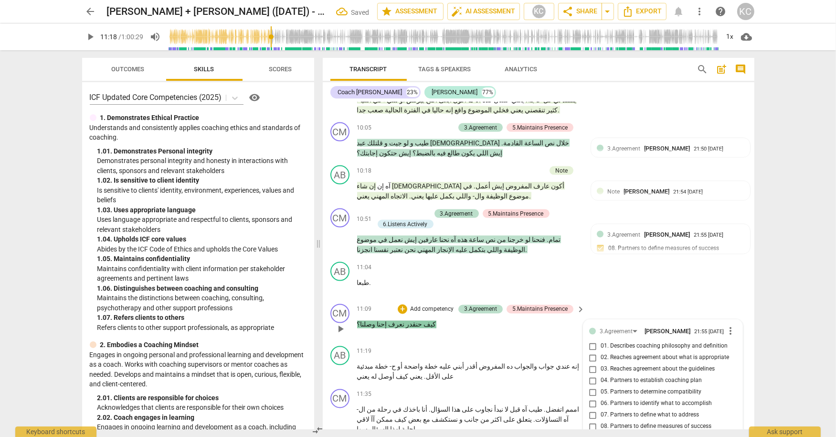
click at [593, 421] on input "08. Partners to define measures of success" at bounding box center [593, 426] width 15 height 11
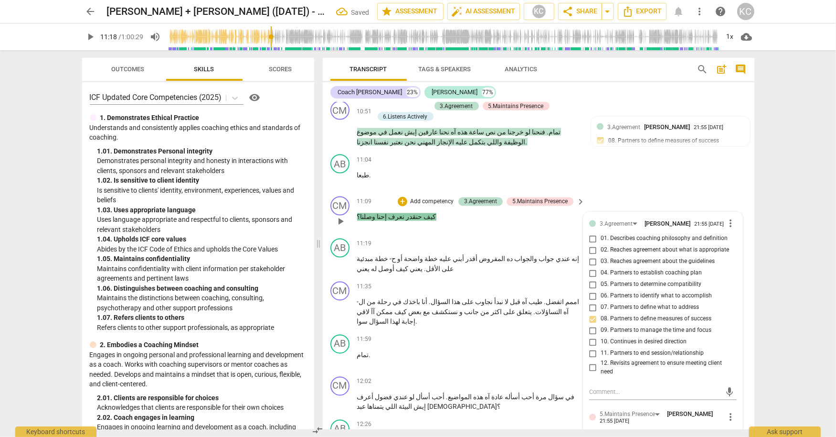
scroll to position [2022, 0]
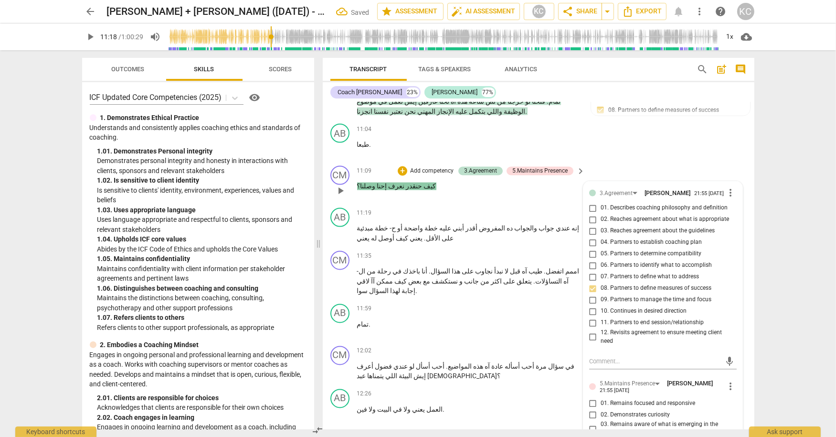
click at [589, 397] on input "01. Remains focused and responsive" at bounding box center [593, 402] width 15 height 11
click at [592, 409] on input "02. Demonstrates curiosity" at bounding box center [593, 414] width 15 height 11
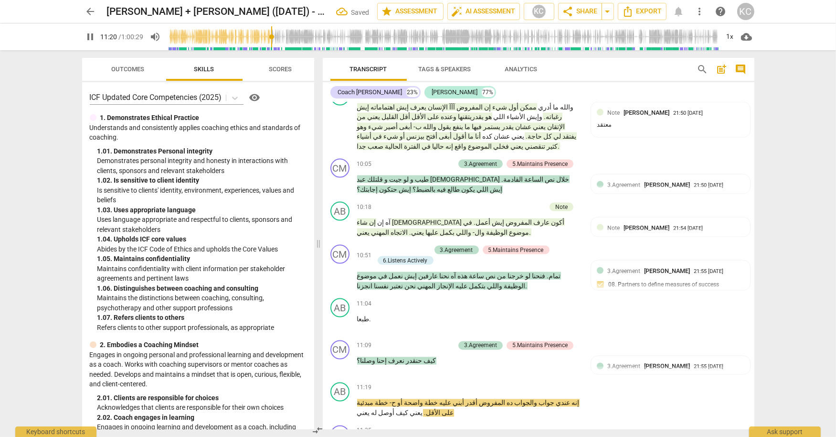
scroll to position [1877, 0]
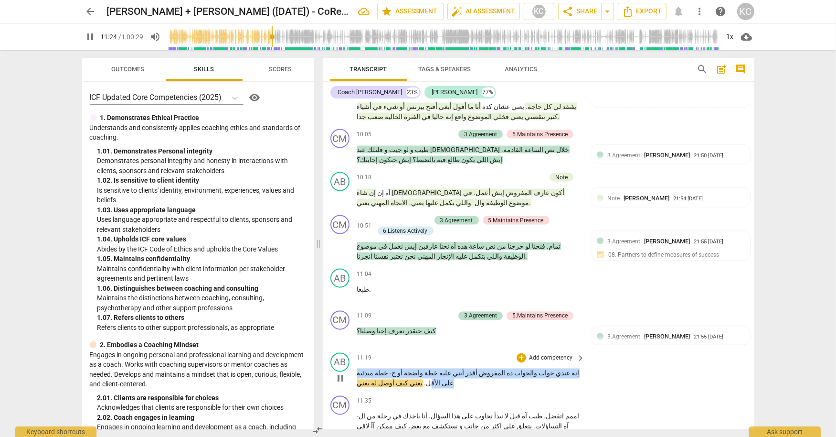
drag, startPoint x: 573, startPoint y: 235, endPoint x: 373, endPoint y: 231, distance: 199.7
click at [373, 368] on p "إنه عندي جواب والجواب ده المفروض أقدر أبني عليه خطة واضحة أو ح- خطة مبدئية على …" at bounding box center [469, 378] width 224 height 20
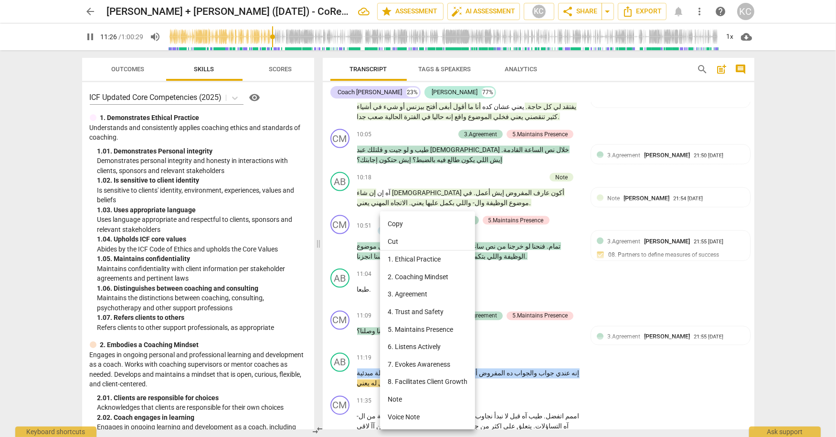
click at [394, 392] on li "Note" at bounding box center [427, 399] width 95 height 18
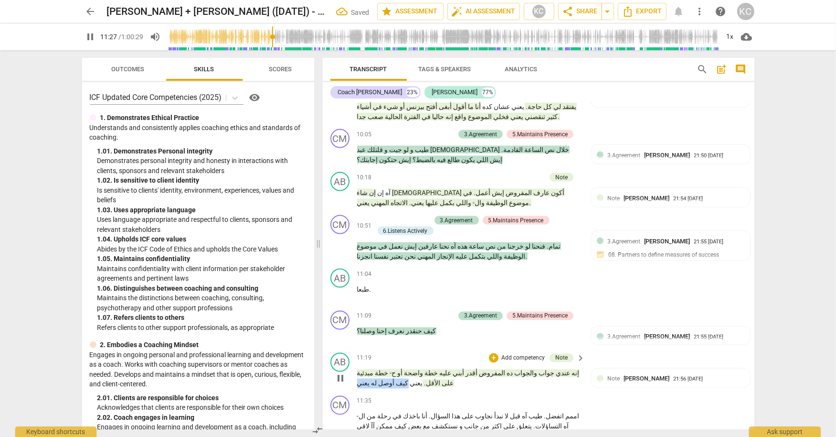
drag, startPoint x: 399, startPoint y: 247, endPoint x: 359, endPoint y: 247, distance: 40.1
click at [359, 368] on p "إنه عندي جواب والجواب ده المفروض أقدر أبني عليه خطة واضحة أو ح- خطة مبدئية على …" at bounding box center [469, 378] width 224 height 20
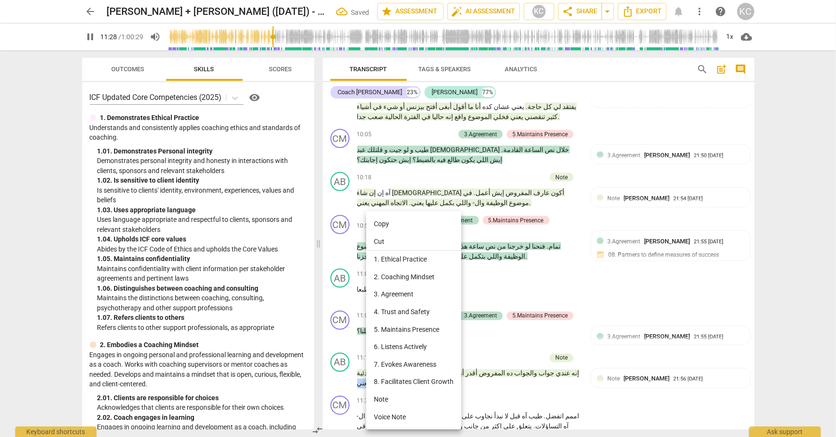
click at [379, 394] on li "Note" at bounding box center [413, 399] width 95 height 18
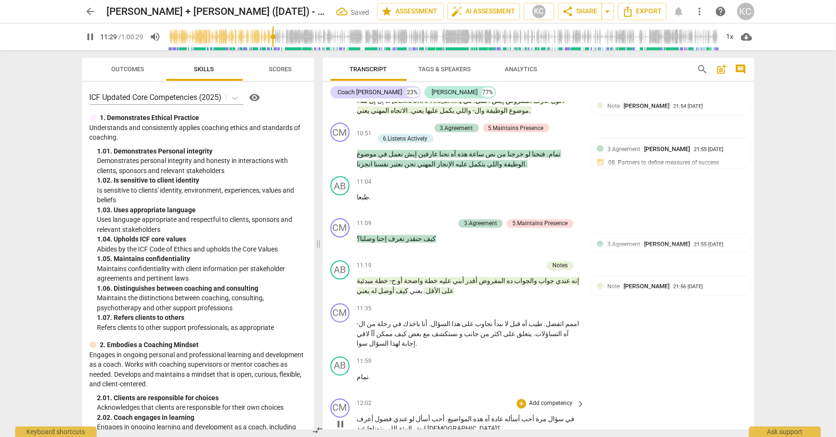
scroll to position [1970, 0]
click at [638, 282] on span "[PERSON_NAME]" at bounding box center [647, 285] width 46 height 7
click at [727, 281] on span "more_vert" at bounding box center [730, 286] width 11 height 11
click at [735, 167] on li "Delete" at bounding box center [741, 166] width 33 height 18
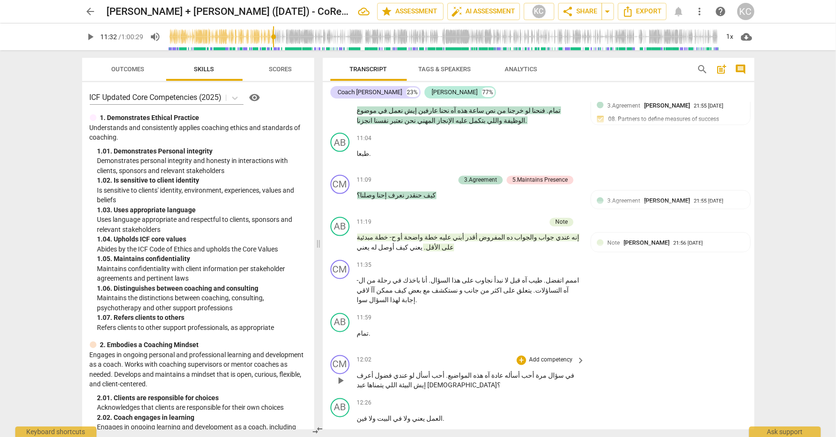
scroll to position [2018, 0]
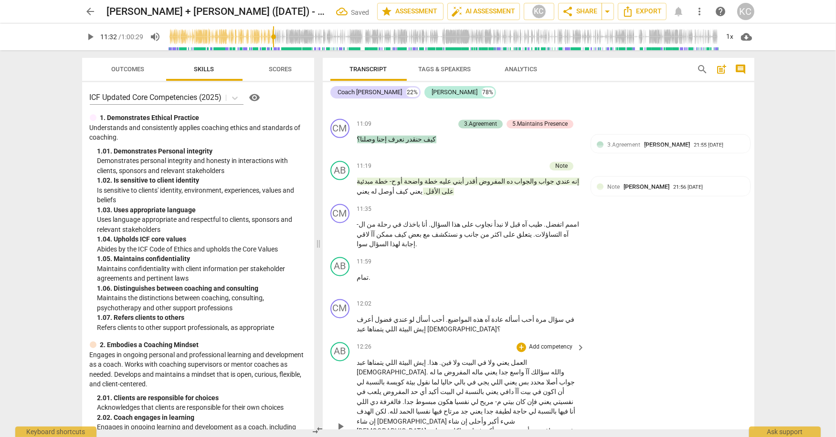
scroll to position [2101, 0]
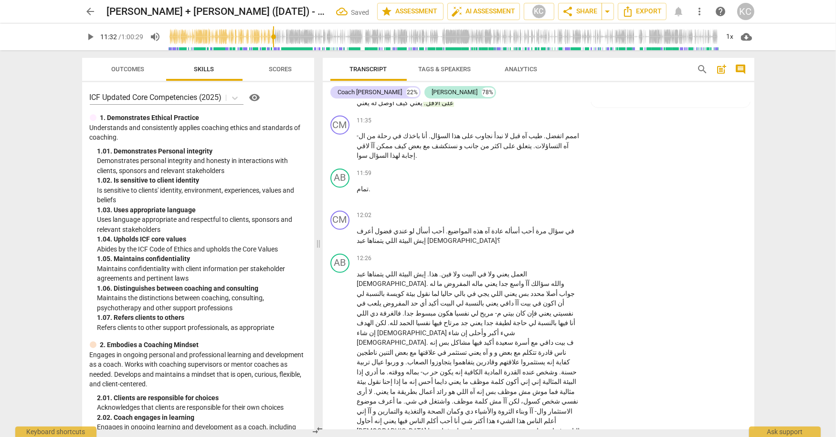
scroll to position [2166, 0]
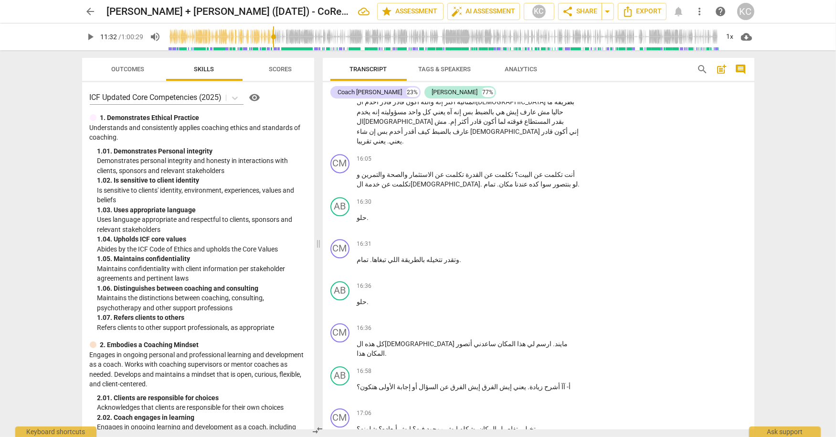
scroll to position [2538, 0]
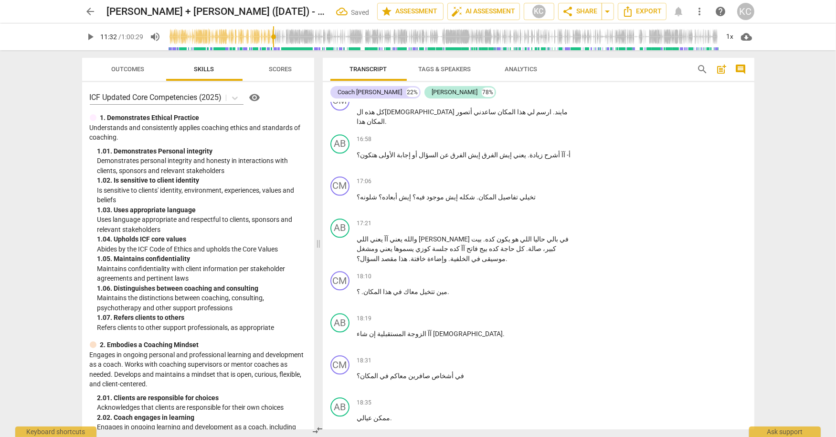
scroll to position [2748, 0]
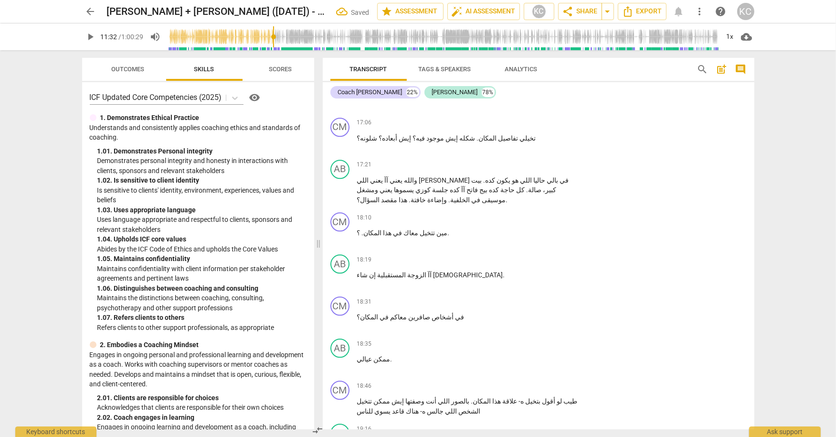
scroll to position [2816, 0]
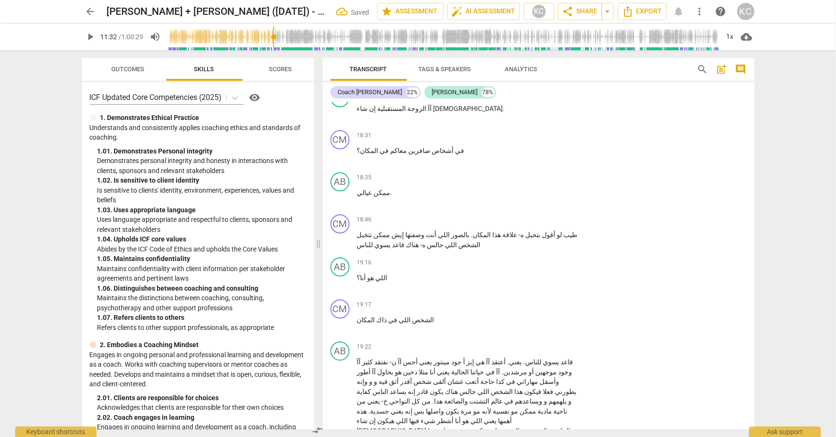
scroll to position [2976, 0]
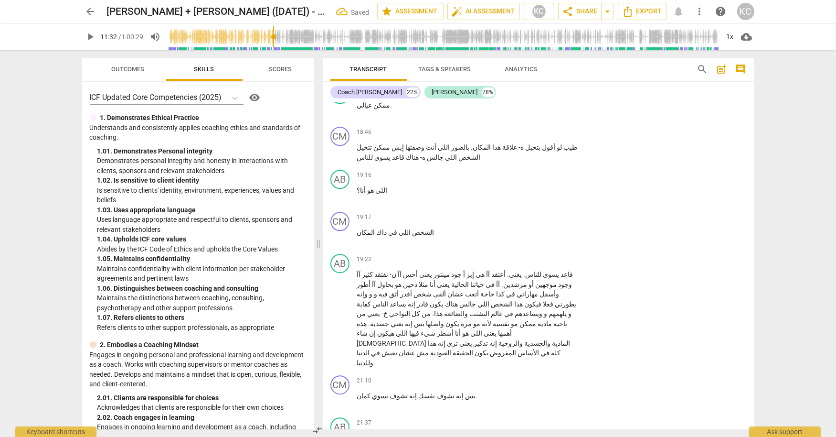
scroll to position [3067, 0]
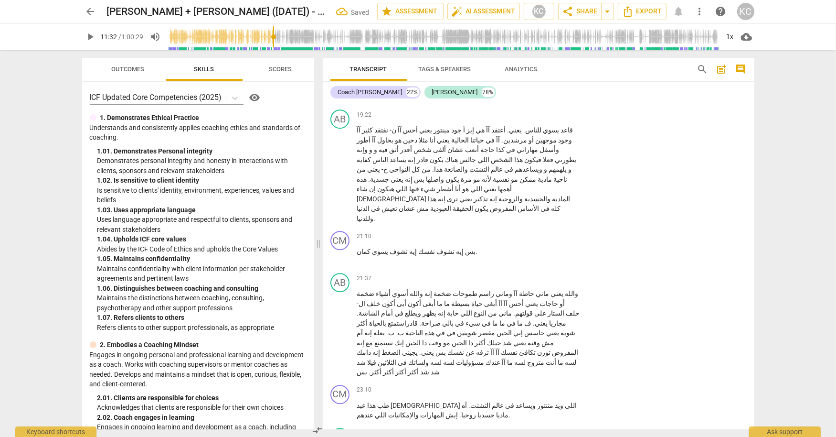
scroll to position [3204, 0]
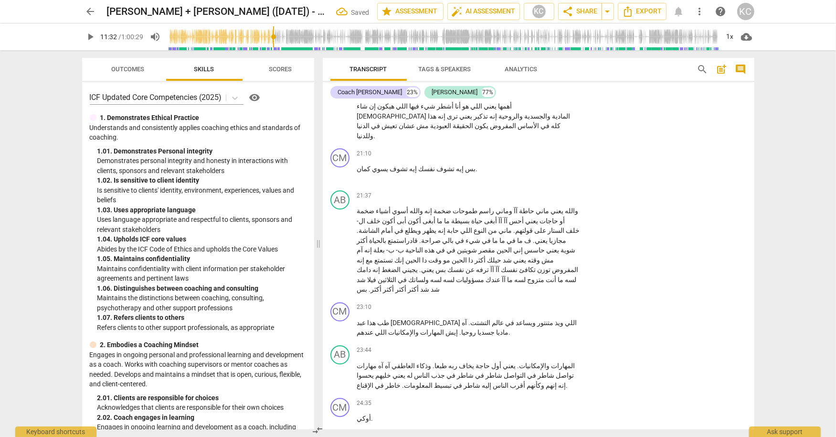
scroll to position [3289, 0]
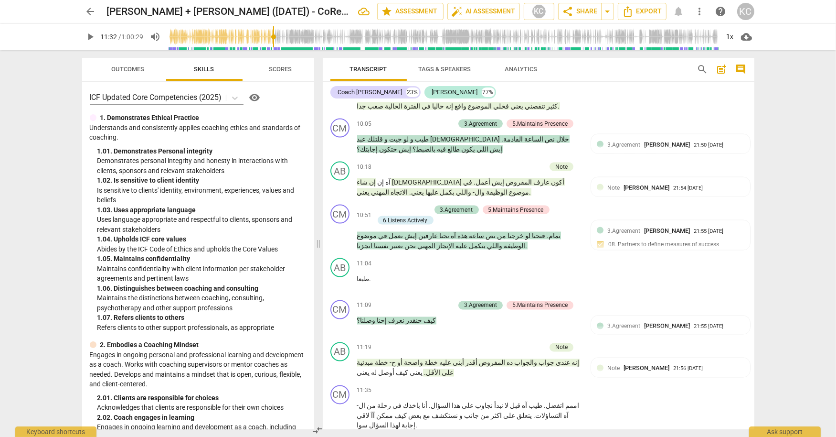
scroll to position [1886, 0]
